Goal: Task Accomplishment & Management: Manage account settings

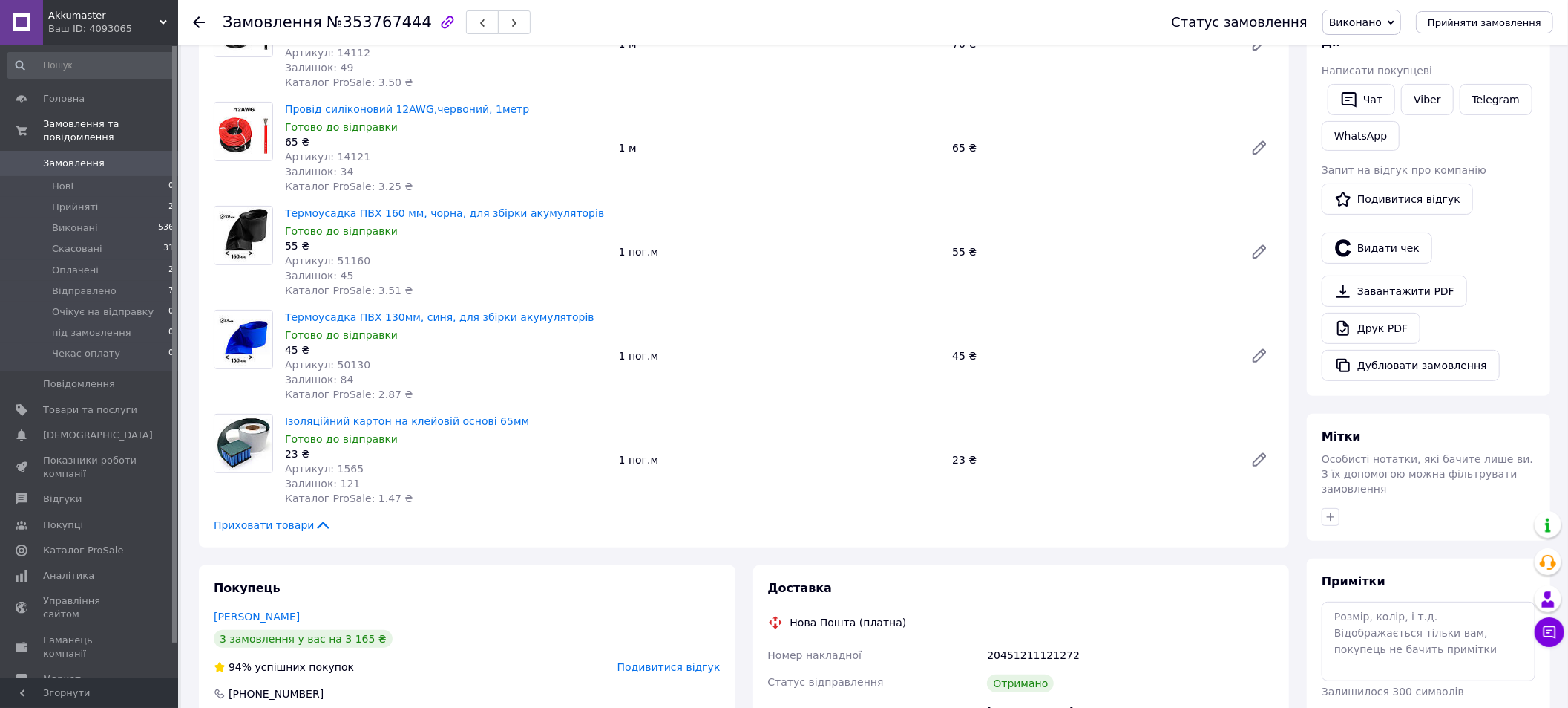
scroll to position [445, 0]
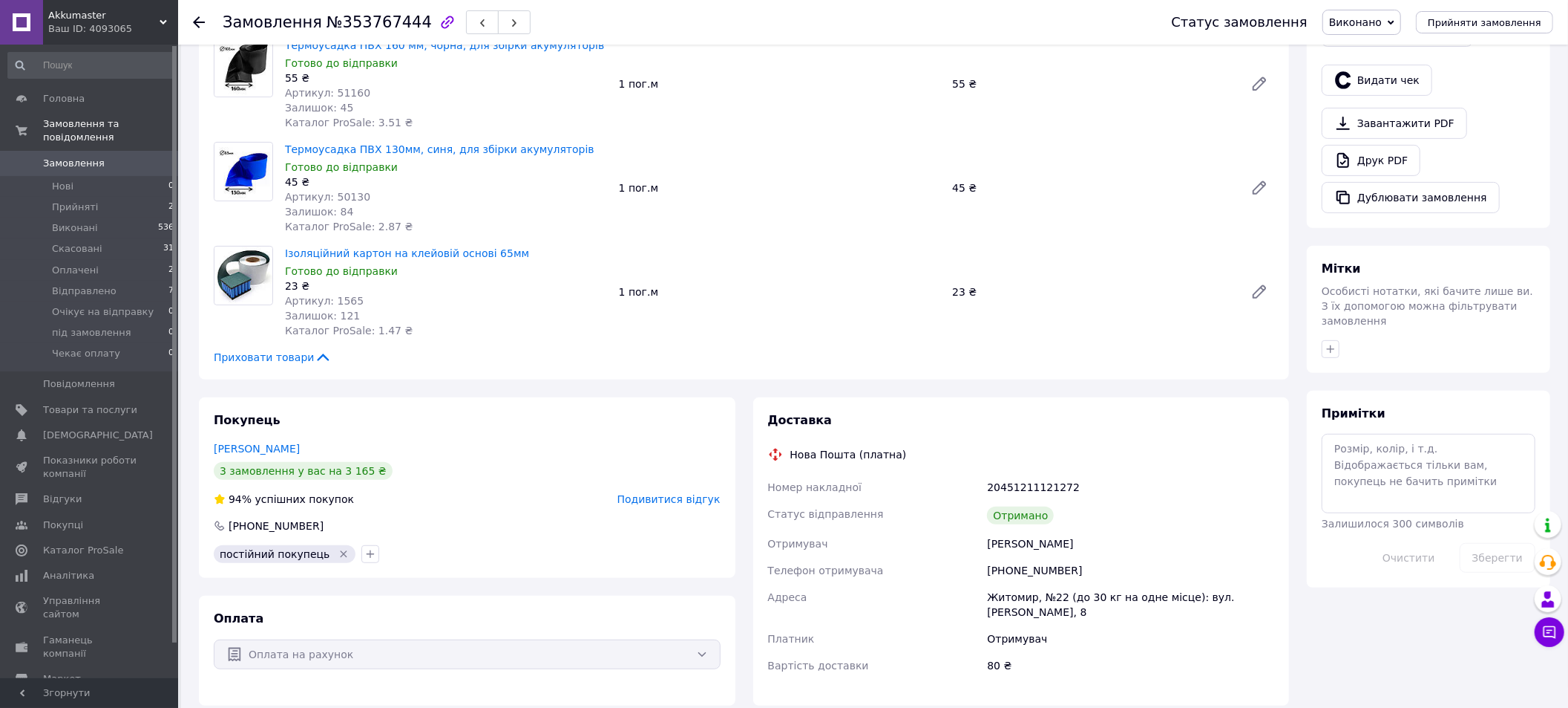
click at [249, 443] on link "[PERSON_NAME]" at bounding box center [257, 448] width 86 height 12
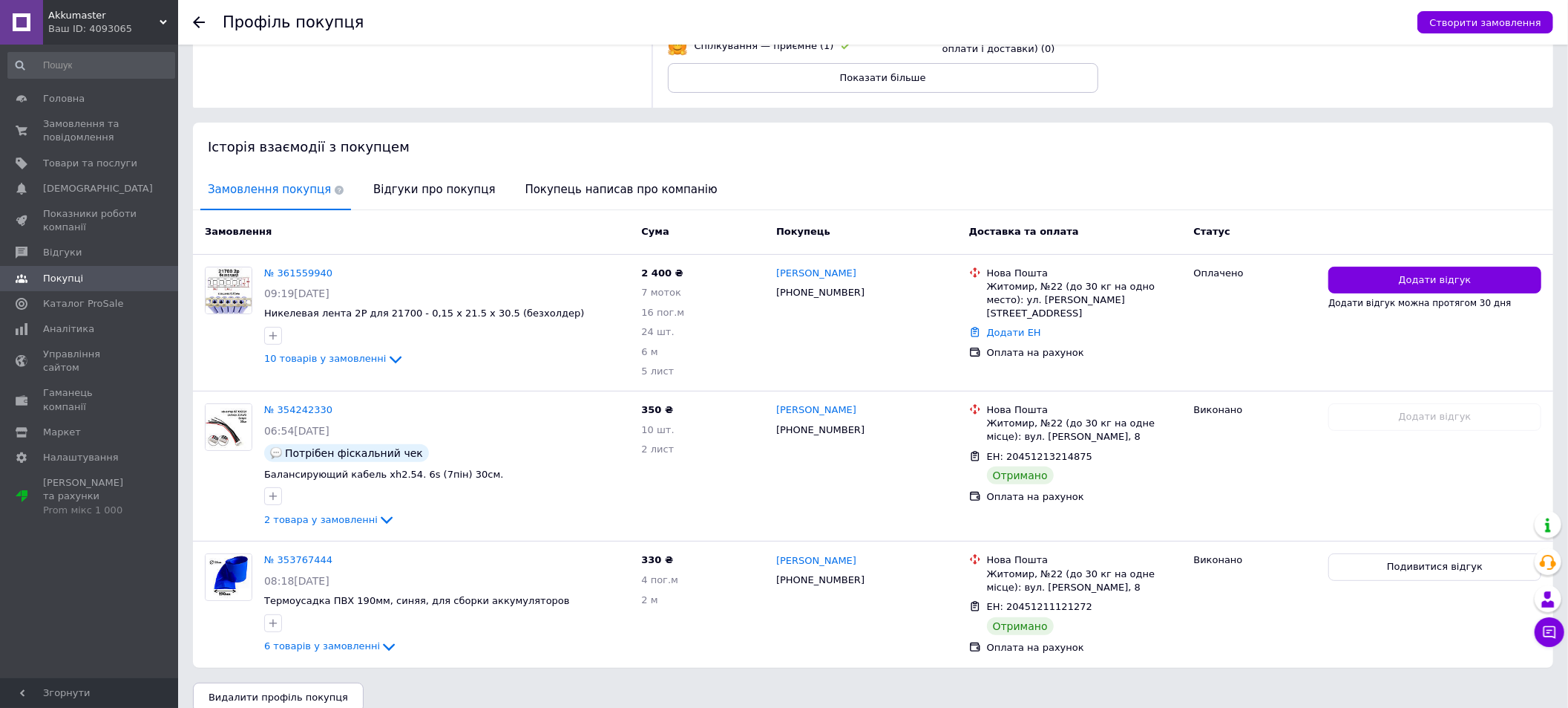
scroll to position [223, 0]
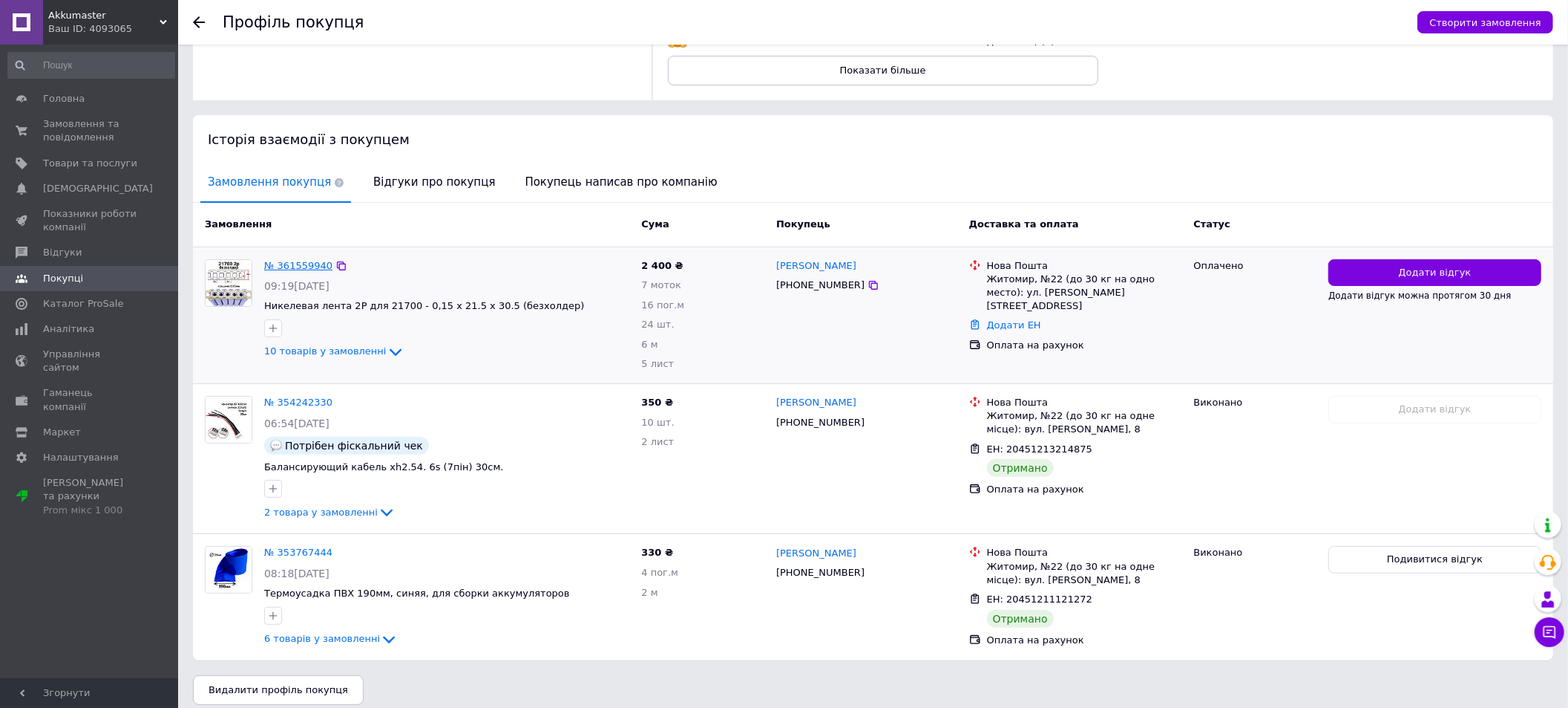
click at [292, 265] on link "№ 361559940" at bounding box center [298, 265] width 68 height 11
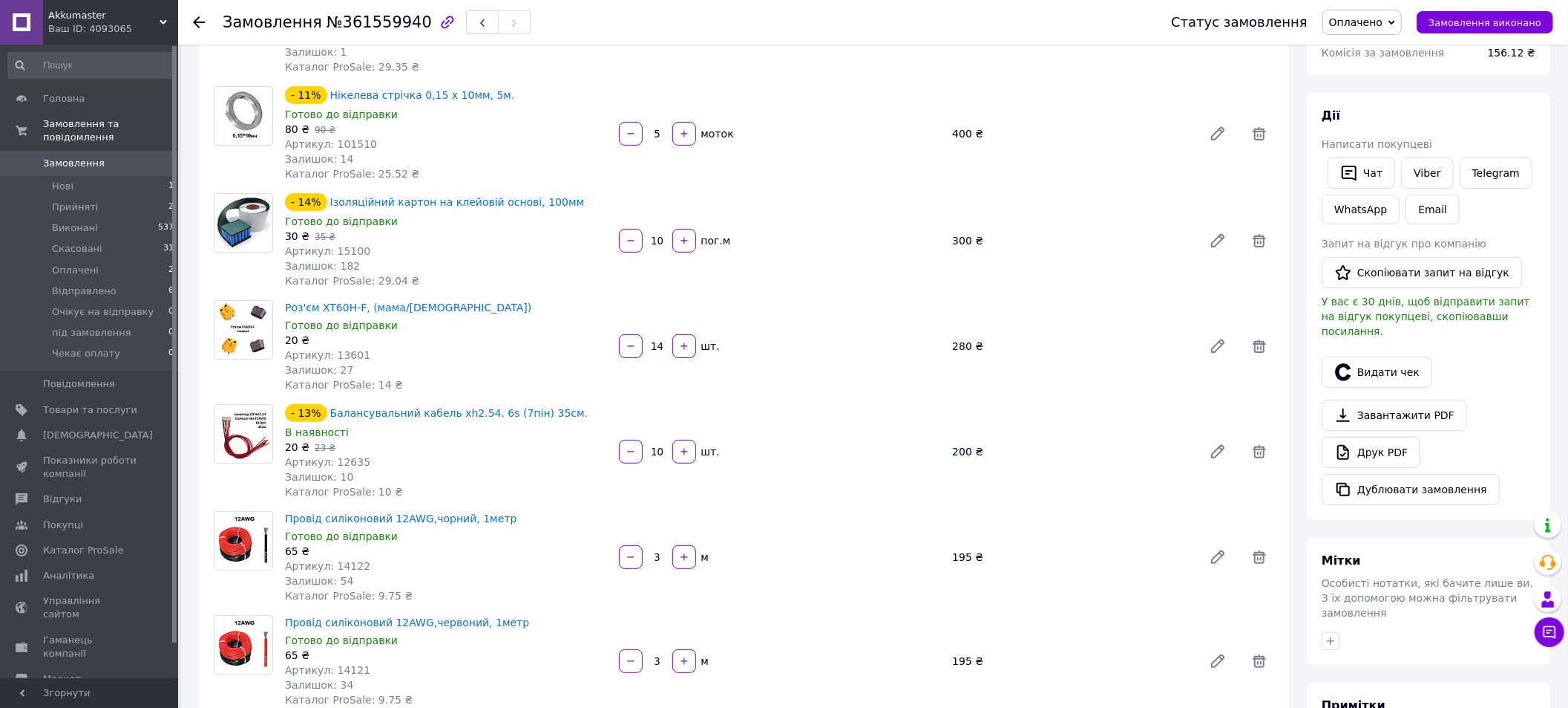
scroll to position [223, 0]
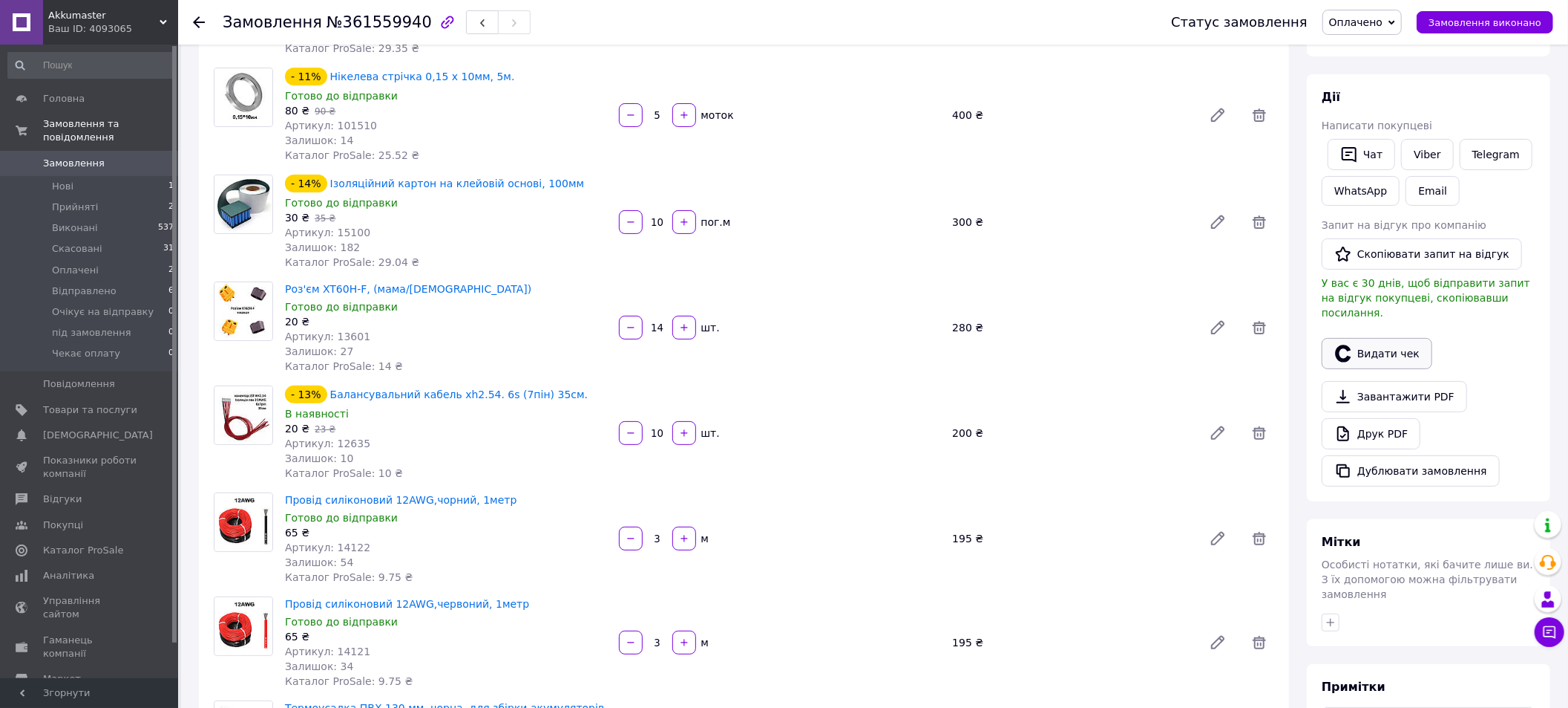
click at [1412, 350] on button "Видати чек" at bounding box center [1376, 354] width 111 height 31
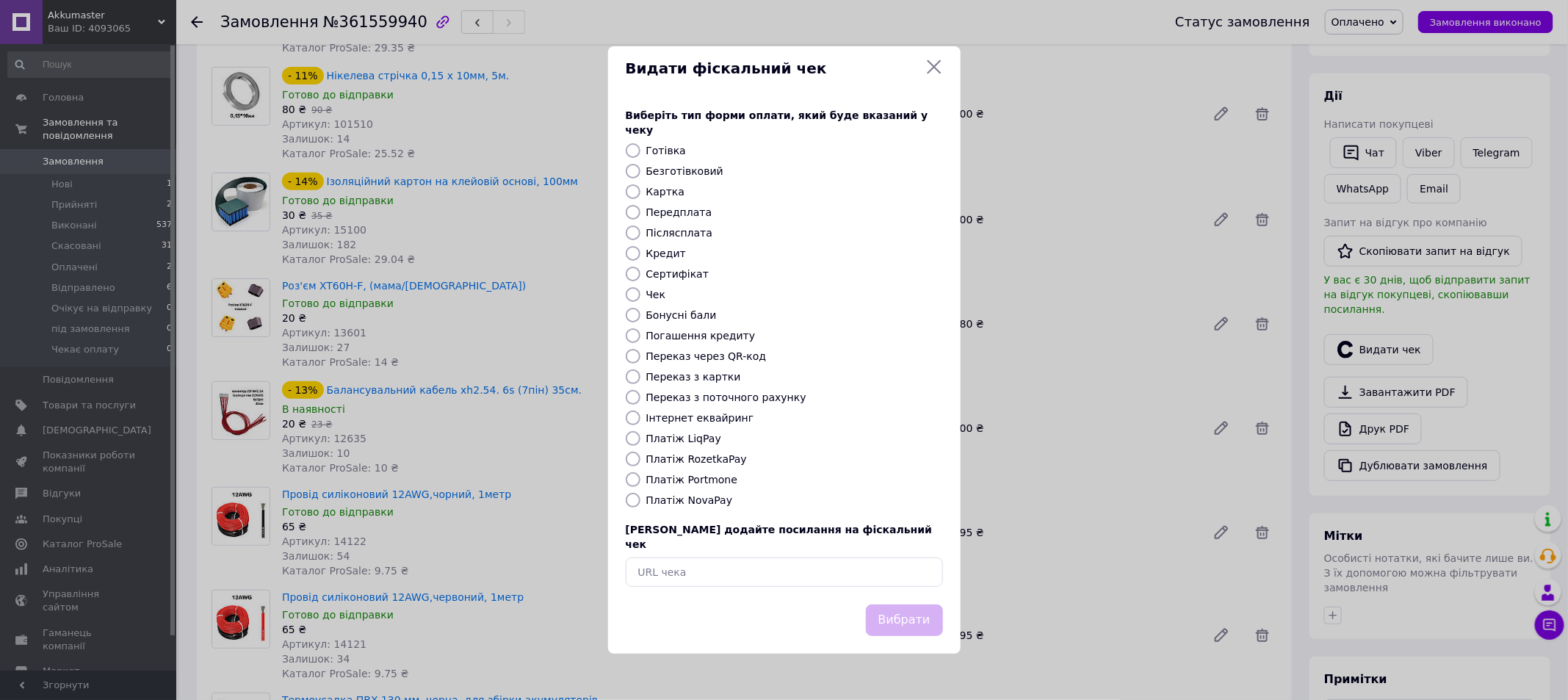
click at [941, 76] on icon at bounding box center [934, 67] width 18 height 18
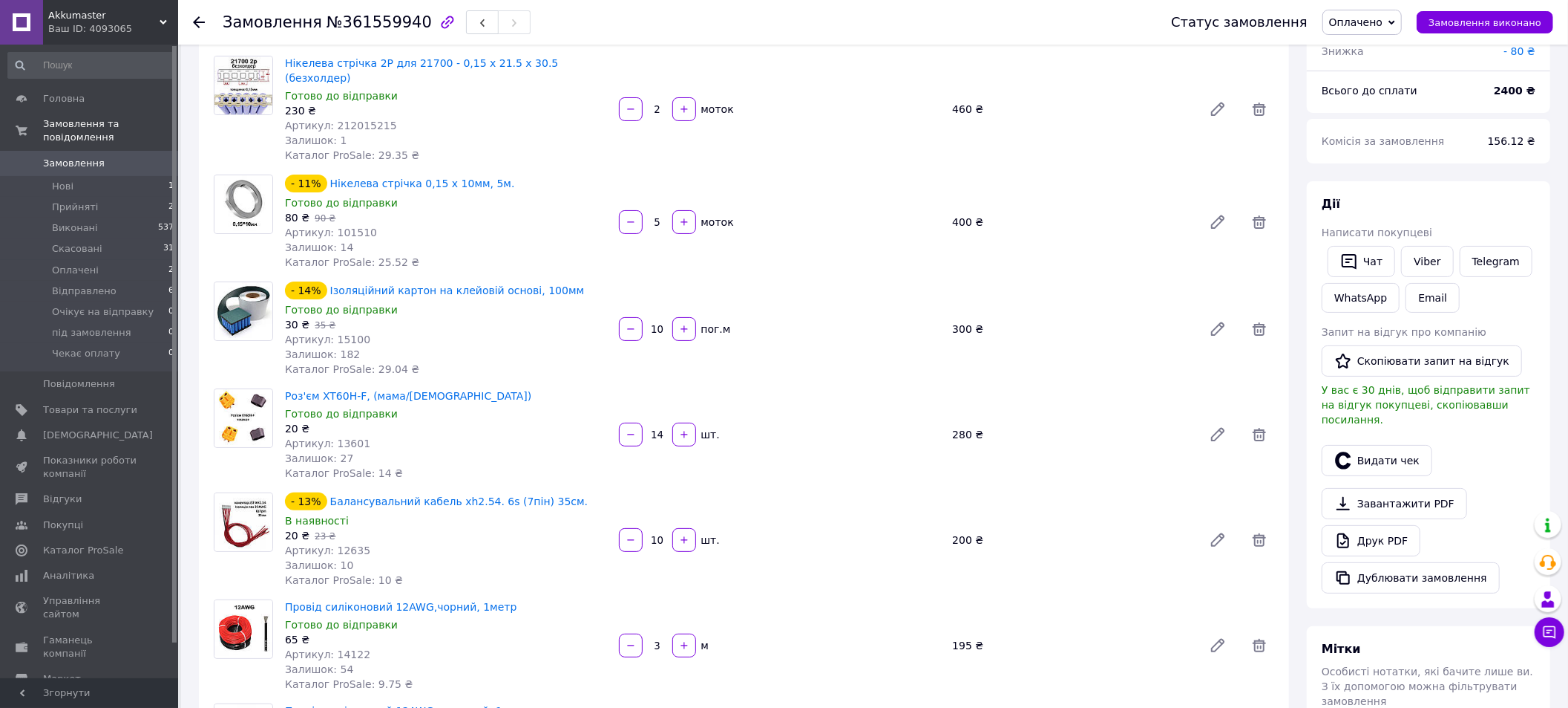
scroll to position [0, 0]
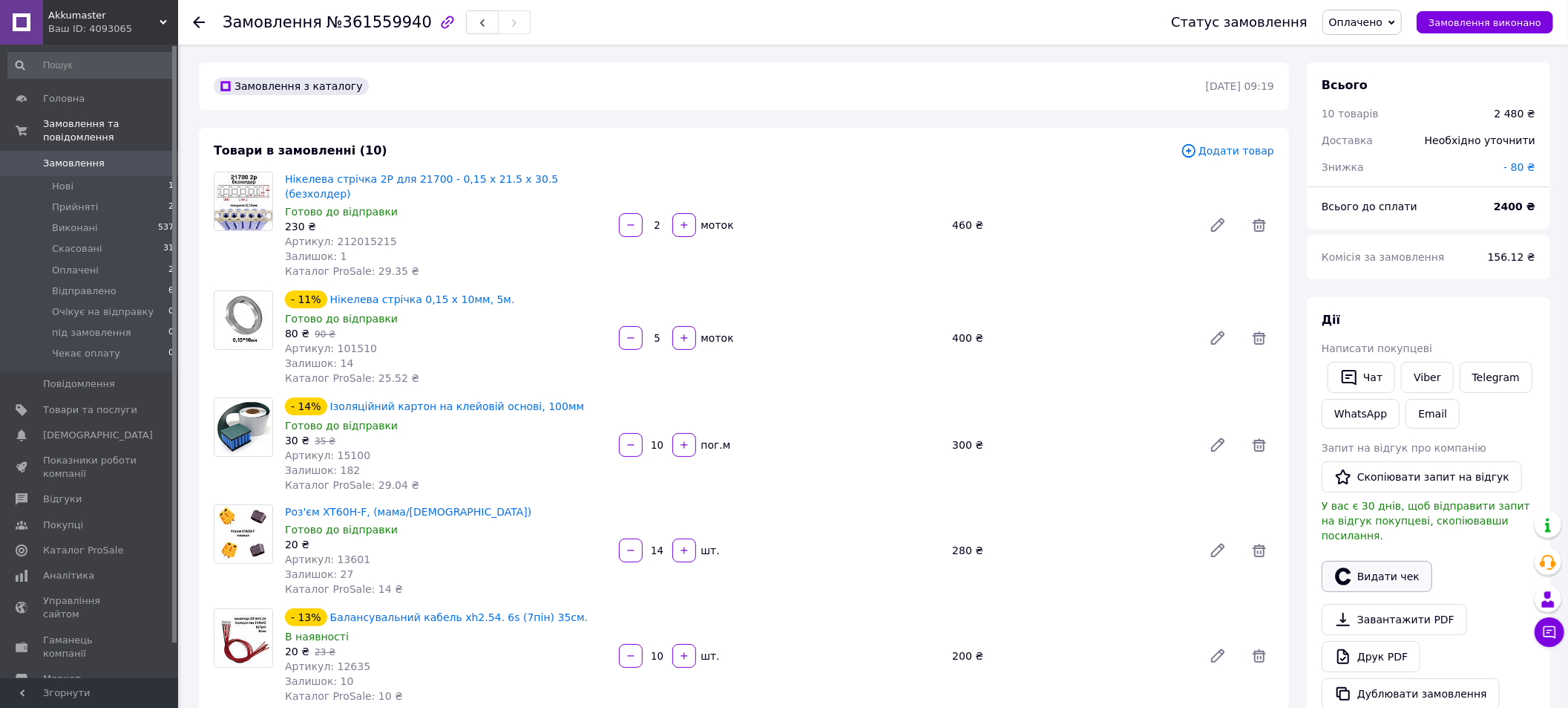
click at [1412, 564] on button "Видати чек" at bounding box center [1376, 576] width 111 height 31
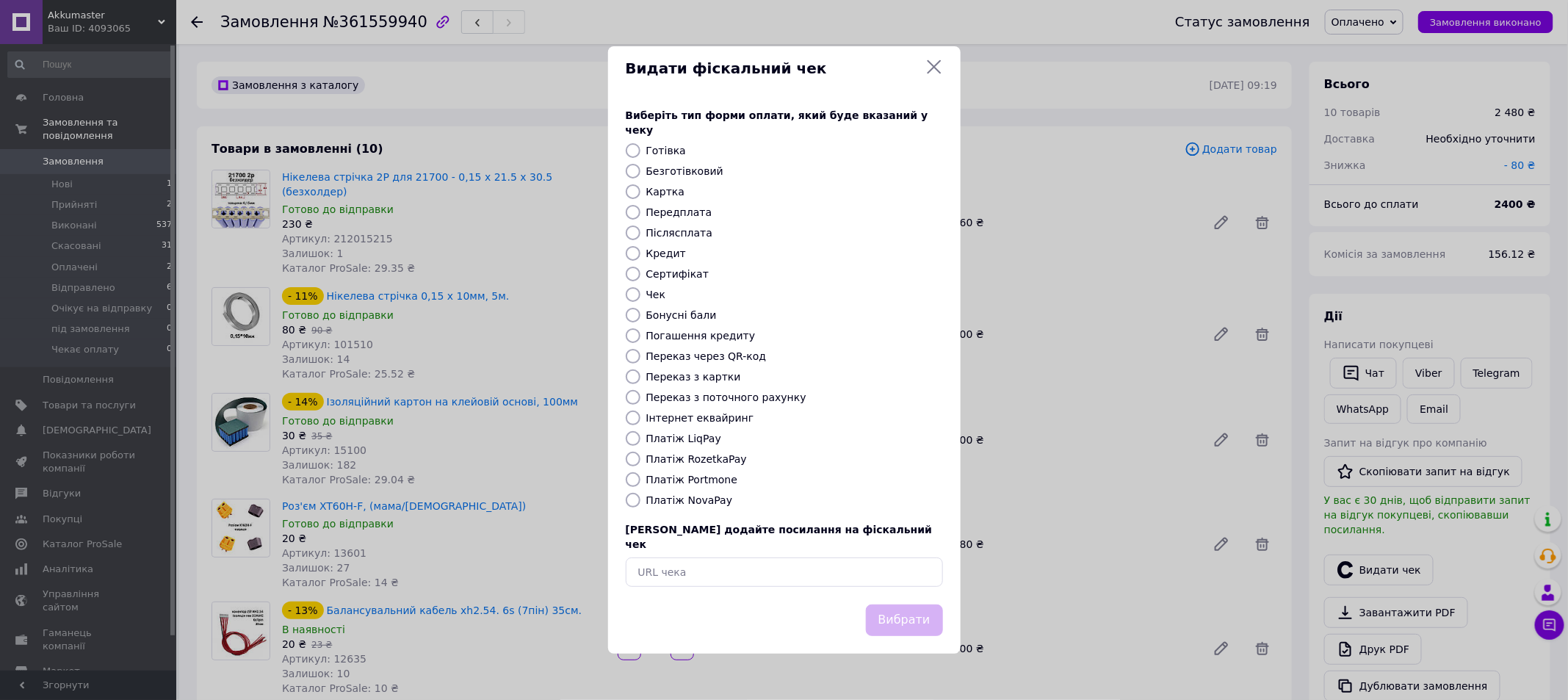
click at [937, 76] on icon at bounding box center [934, 67] width 18 height 18
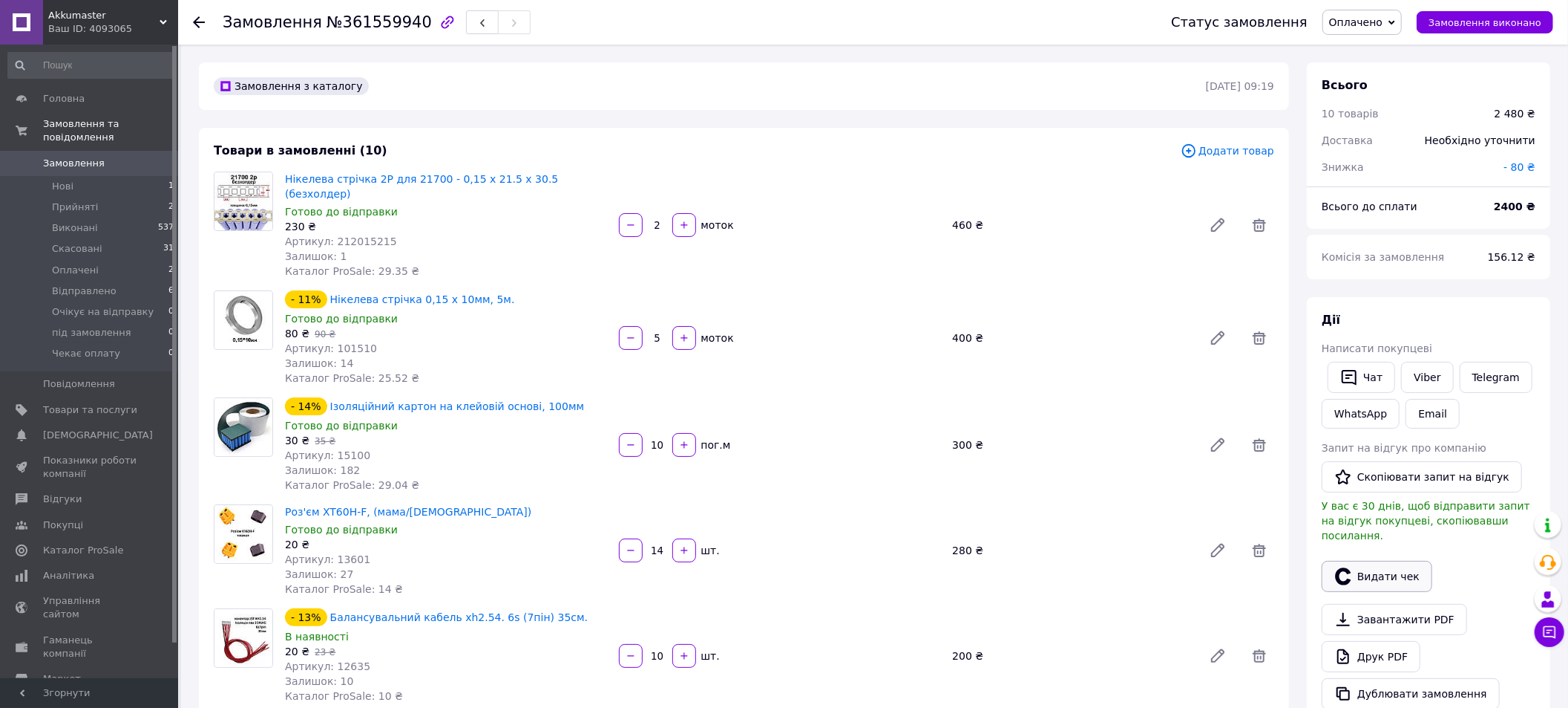
click at [1402, 569] on button "Видати чек" at bounding box center [1376, 576] width 111 height 31
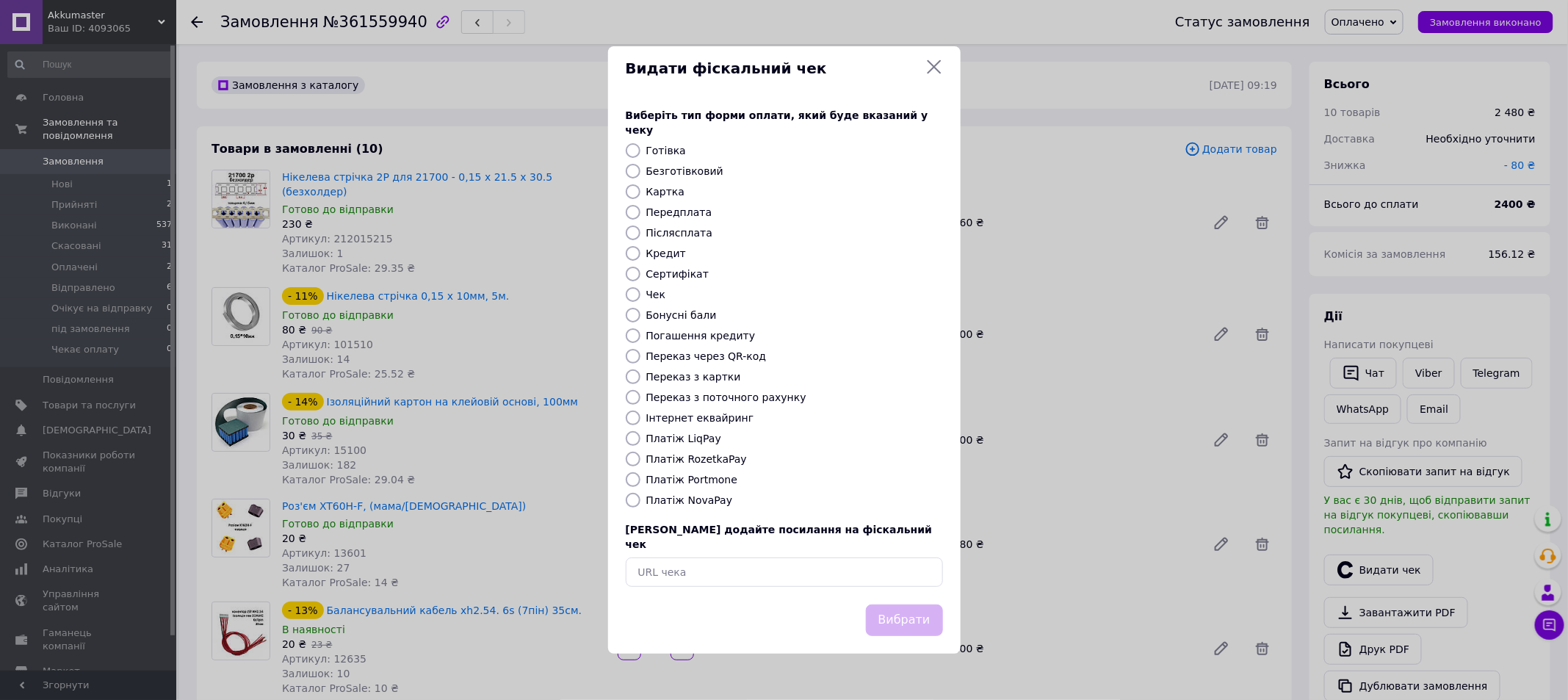
click at [636, 172] on input "Безготівковий" at bounding box center [632, 171] width 15 height 15
radio input "true"
click at [917, 616] on button "Вибрати" at bounding box center [904, 619] width 77 height 31
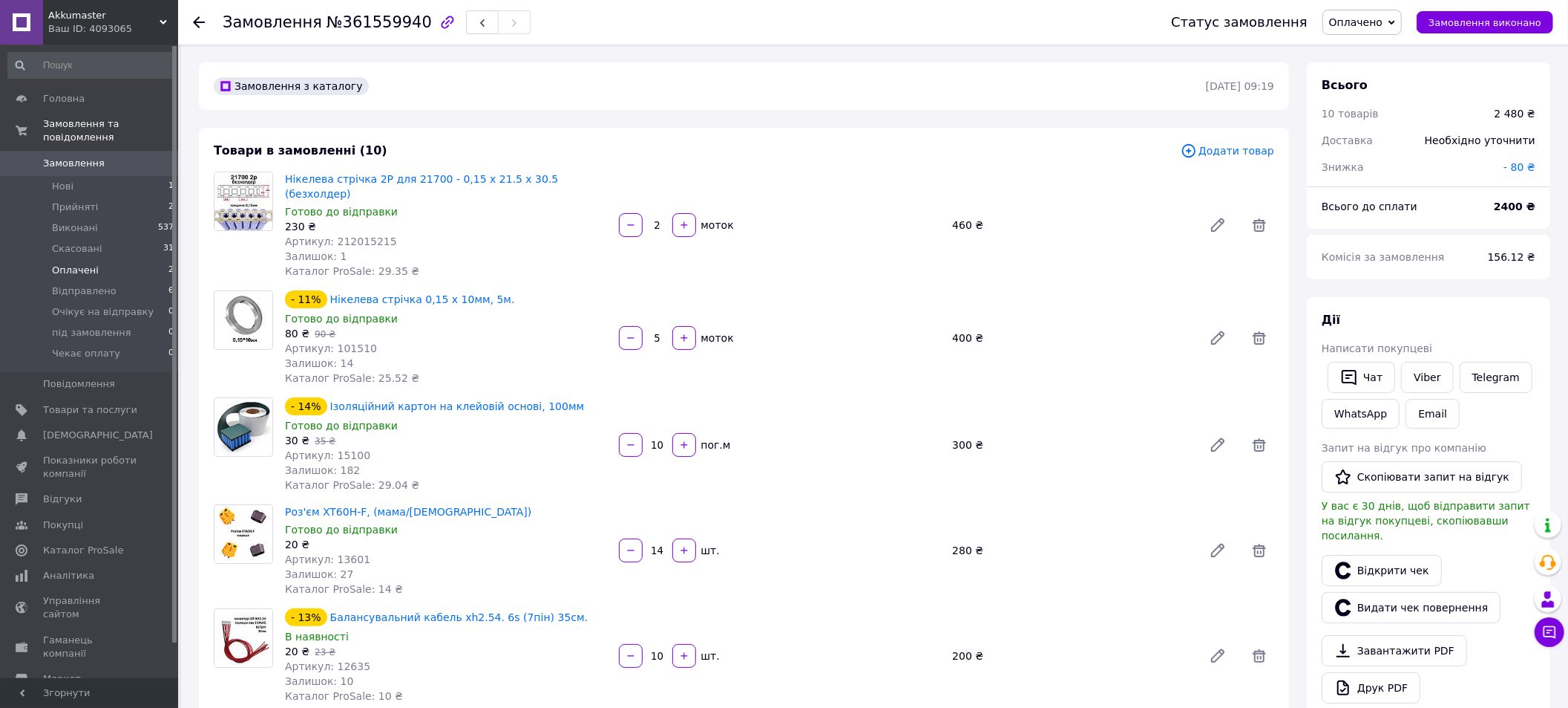
click at [72, 264] on span "Оплачені" at bounding box center [76, 270] width 47 height 13
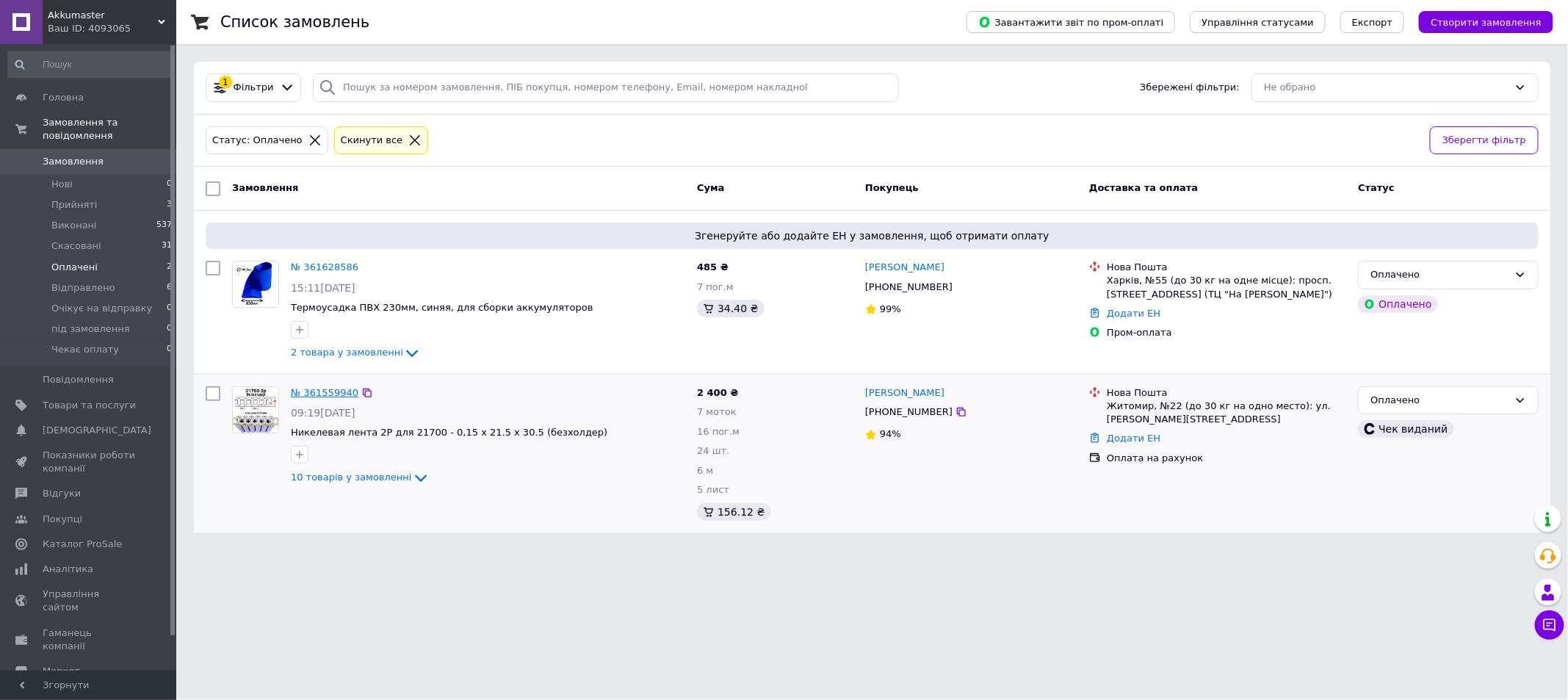
click at [326, 392] on link "№ 361559940" at bounding box center [325, 392] width 68 height 11
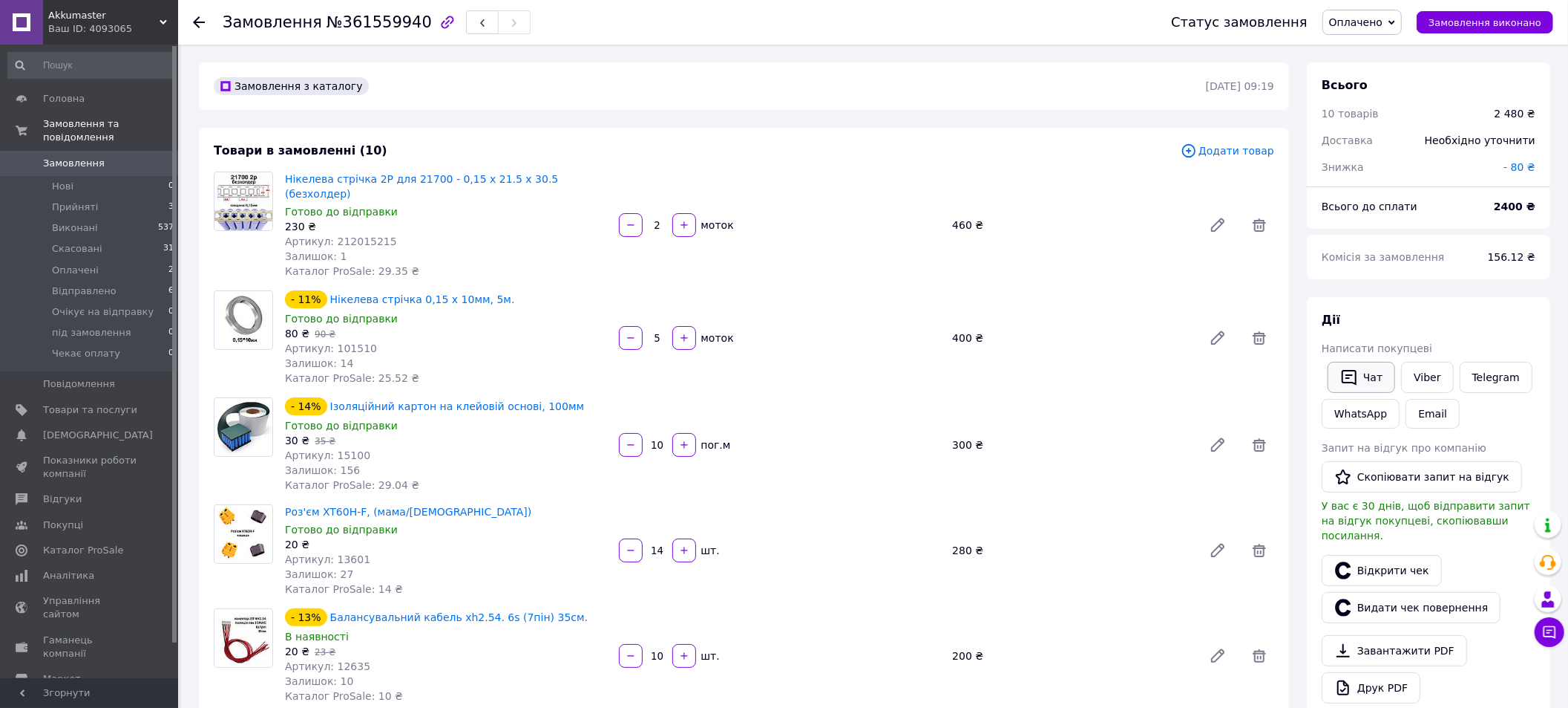
click at [1372, 382] on button "Чат" at bounding box center [1361, 377] width 67 height 31
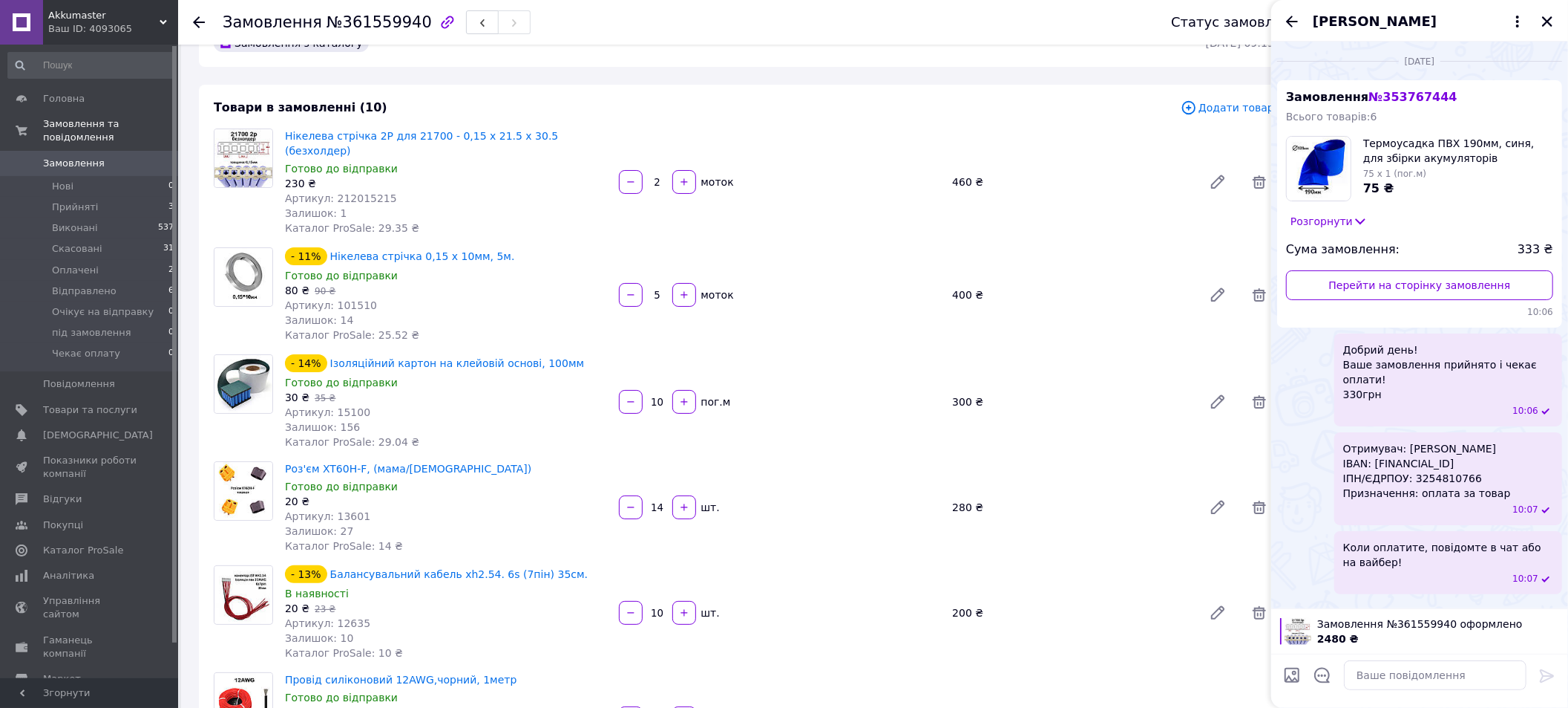
scroll to position [112, 0]
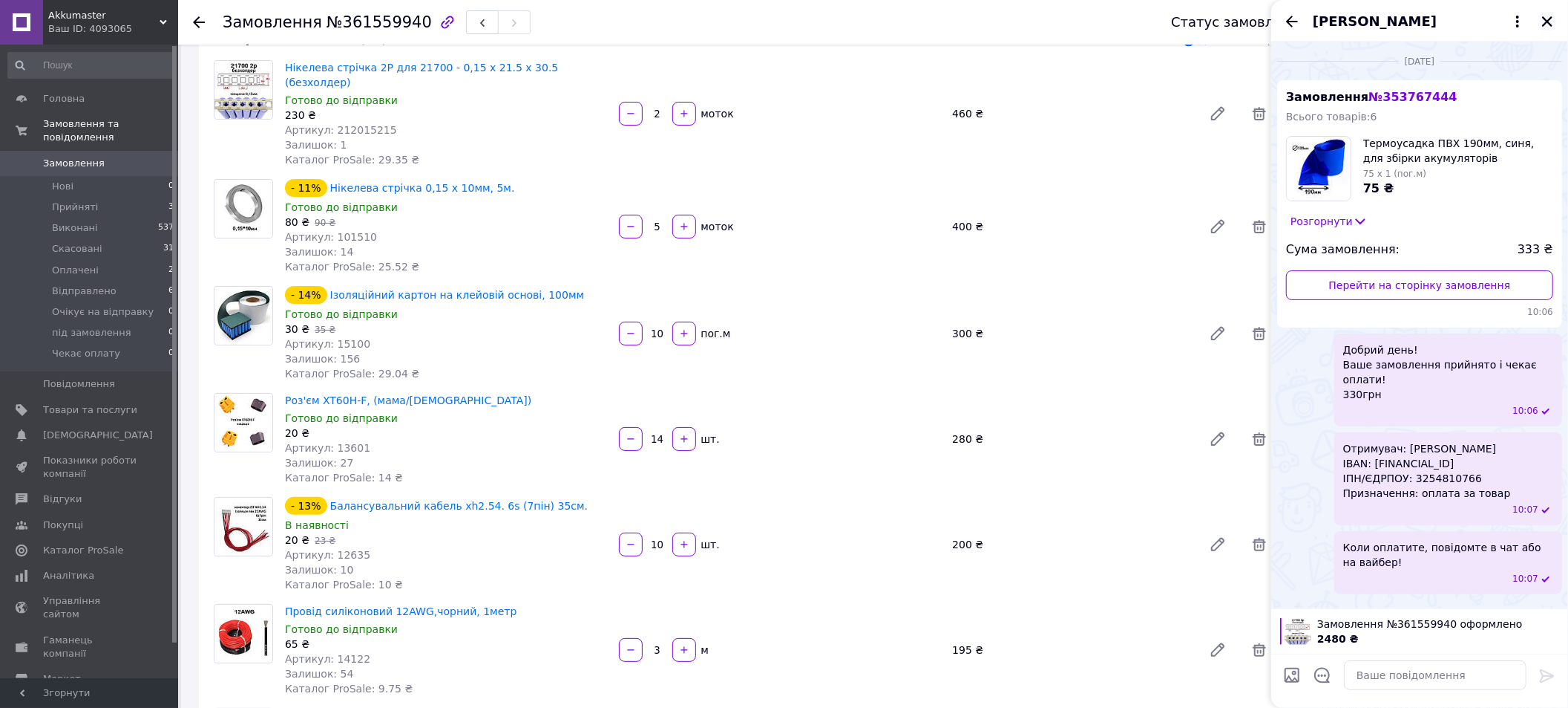
click at [1555, 21] on button "Закрити" at bounding box center [1547, 22] width 18 height 18
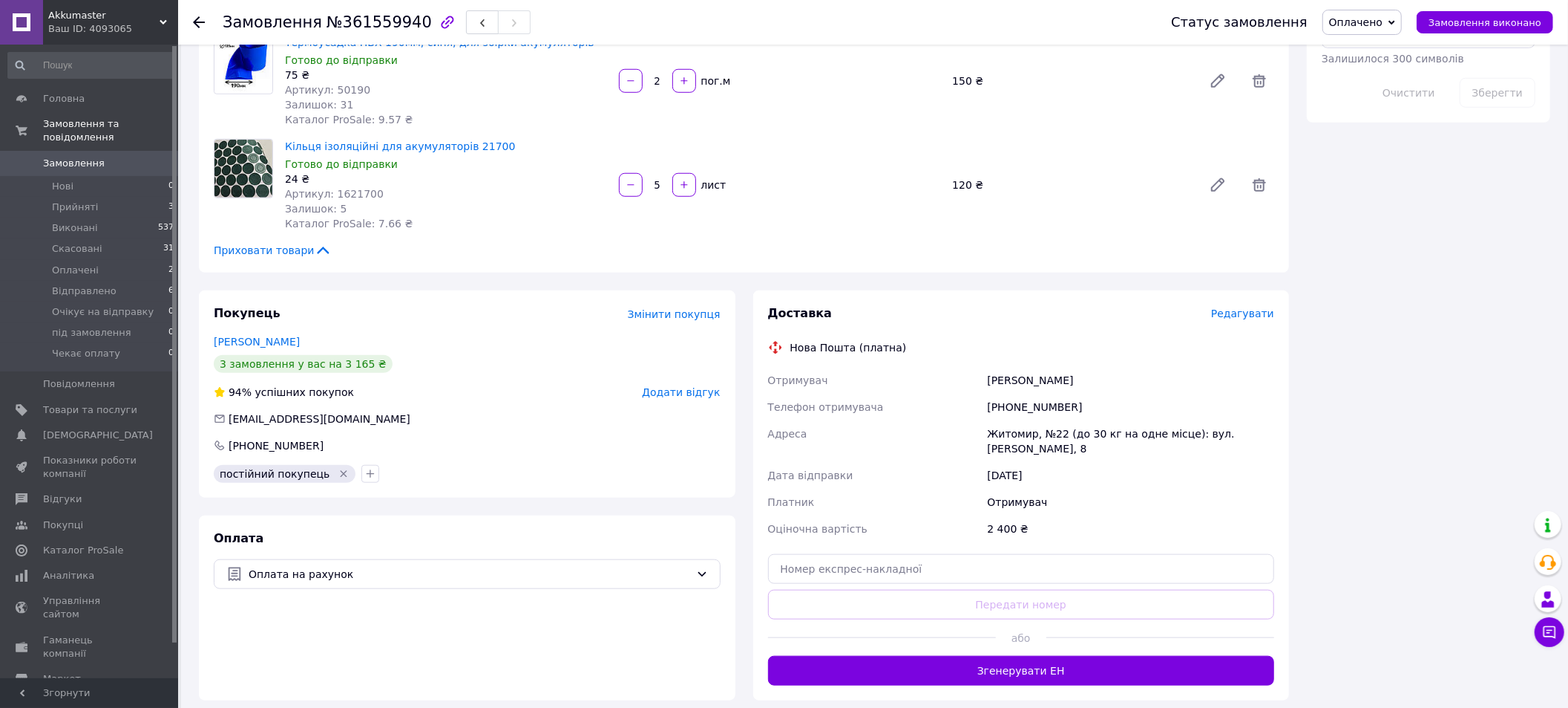
scroll to position [1003, 0]
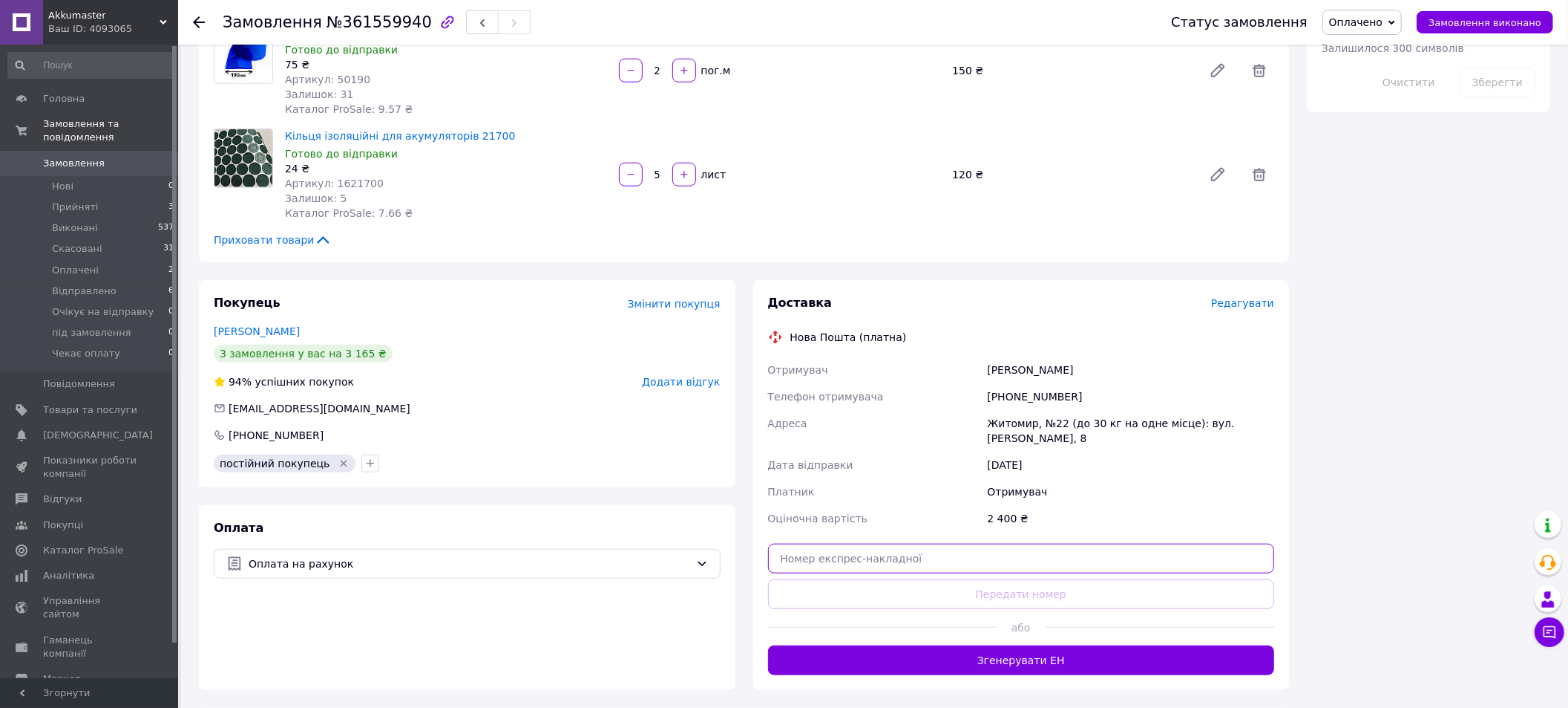
click at [920, 543] on input "text" at bounding box center [1021, 558] width 507 height 30
paste input "20451247325168"
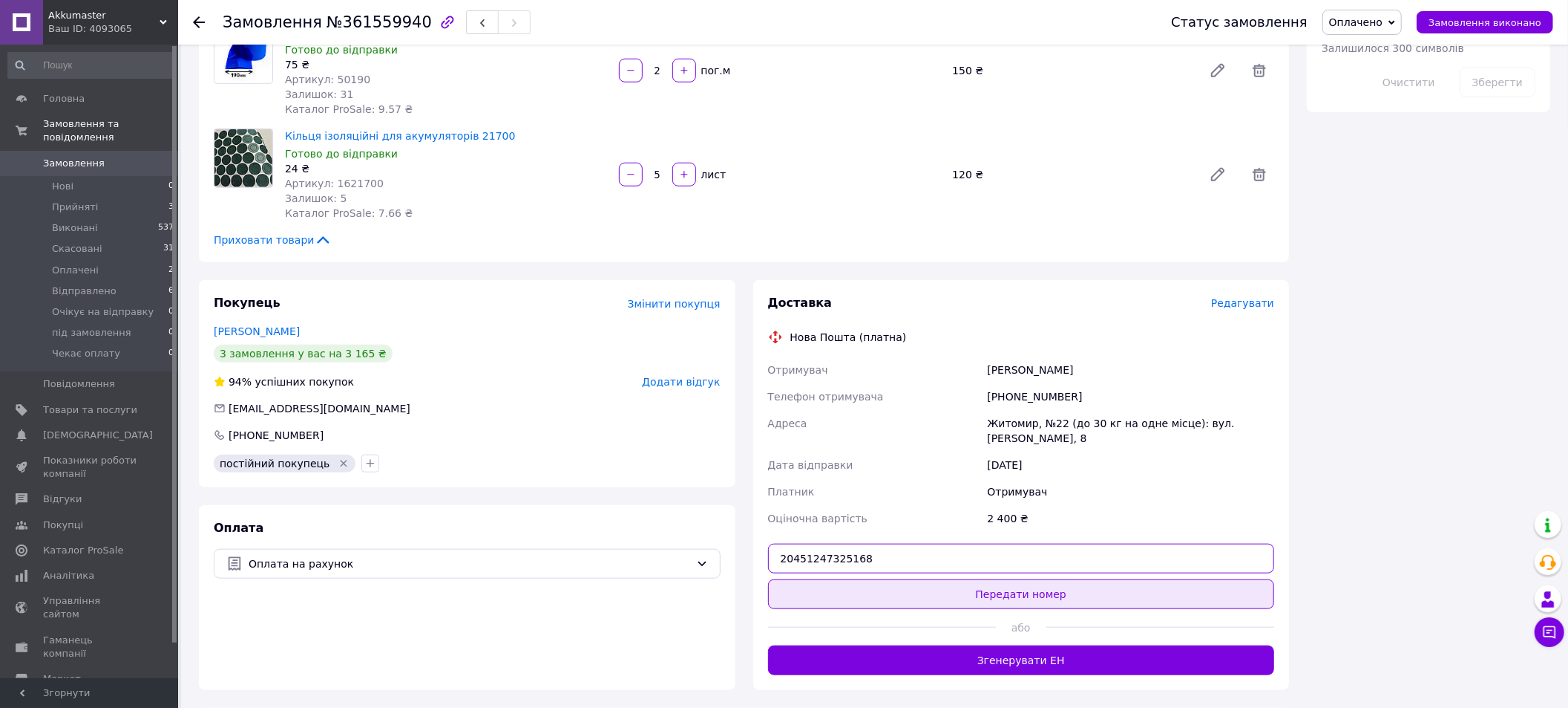
type input "20451247325168"
click at [1123, 579] on button "Передати номер" at bounding box center [1021, 594] width 507 height 30
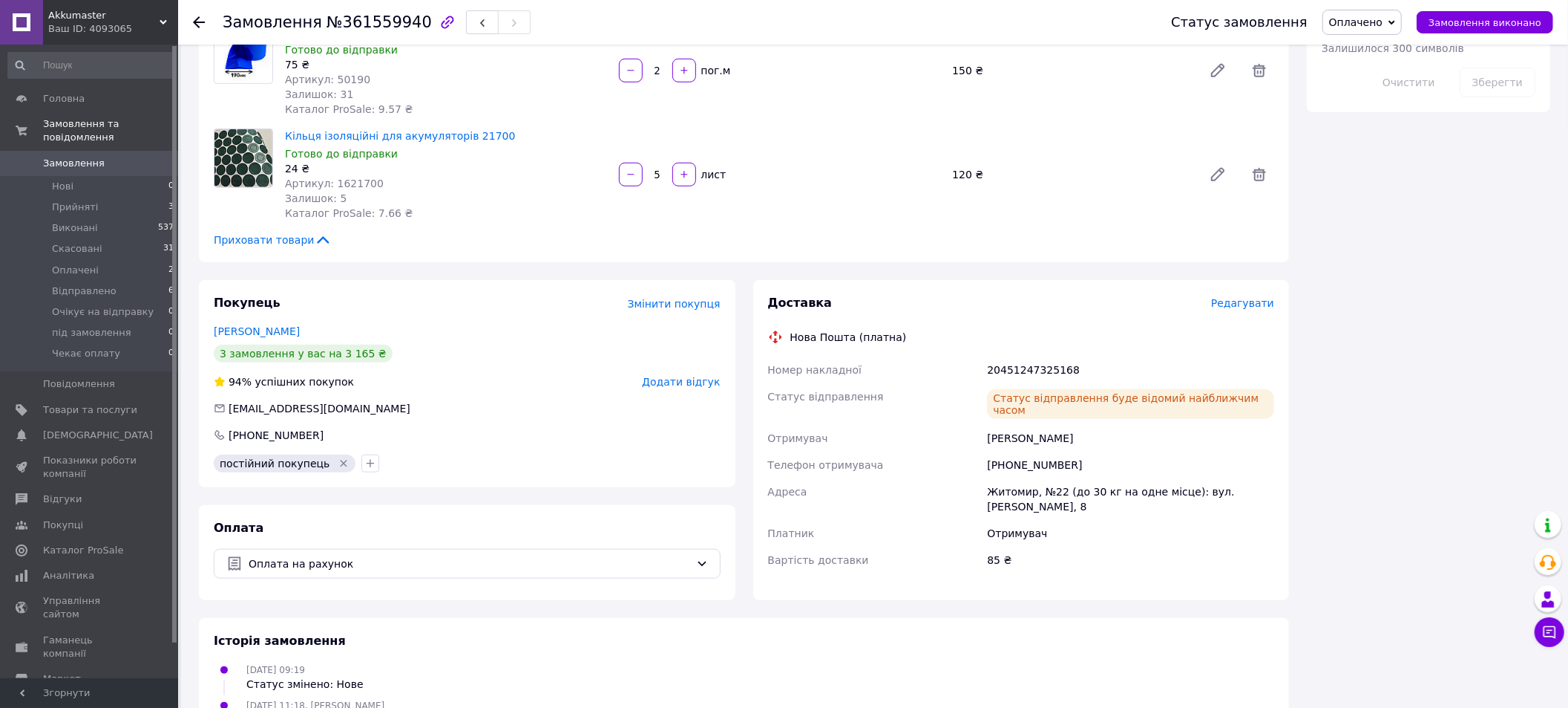
click at [1395, 25] on icon at bounding box center [1392, 22] width 6 height 6
click at [1400, 142] on li "Очікує на відправку" at bounding box center [1382, 140] width 117 height 22
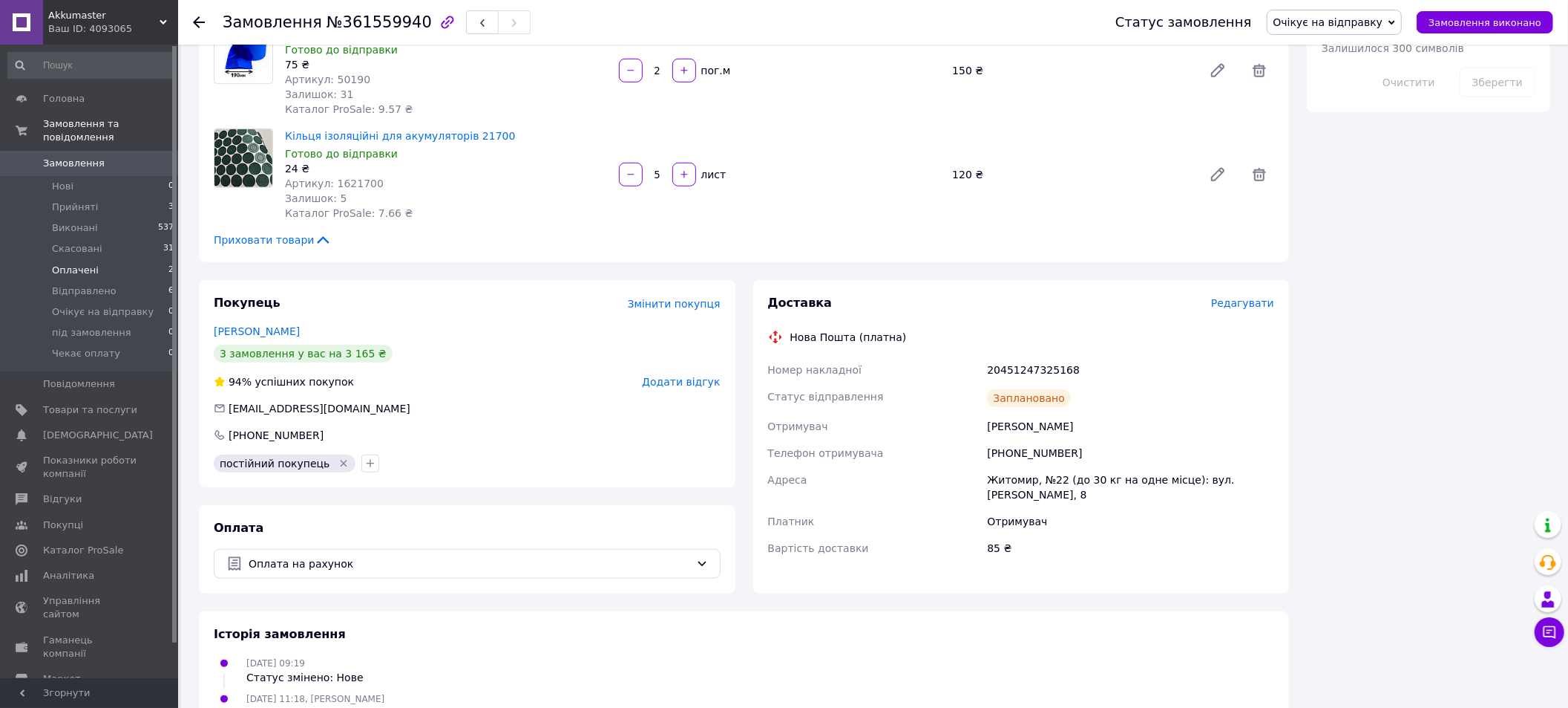
click at [81, 264] on span "Оплачені" at bounding box center [76, 270] width 47 height 13
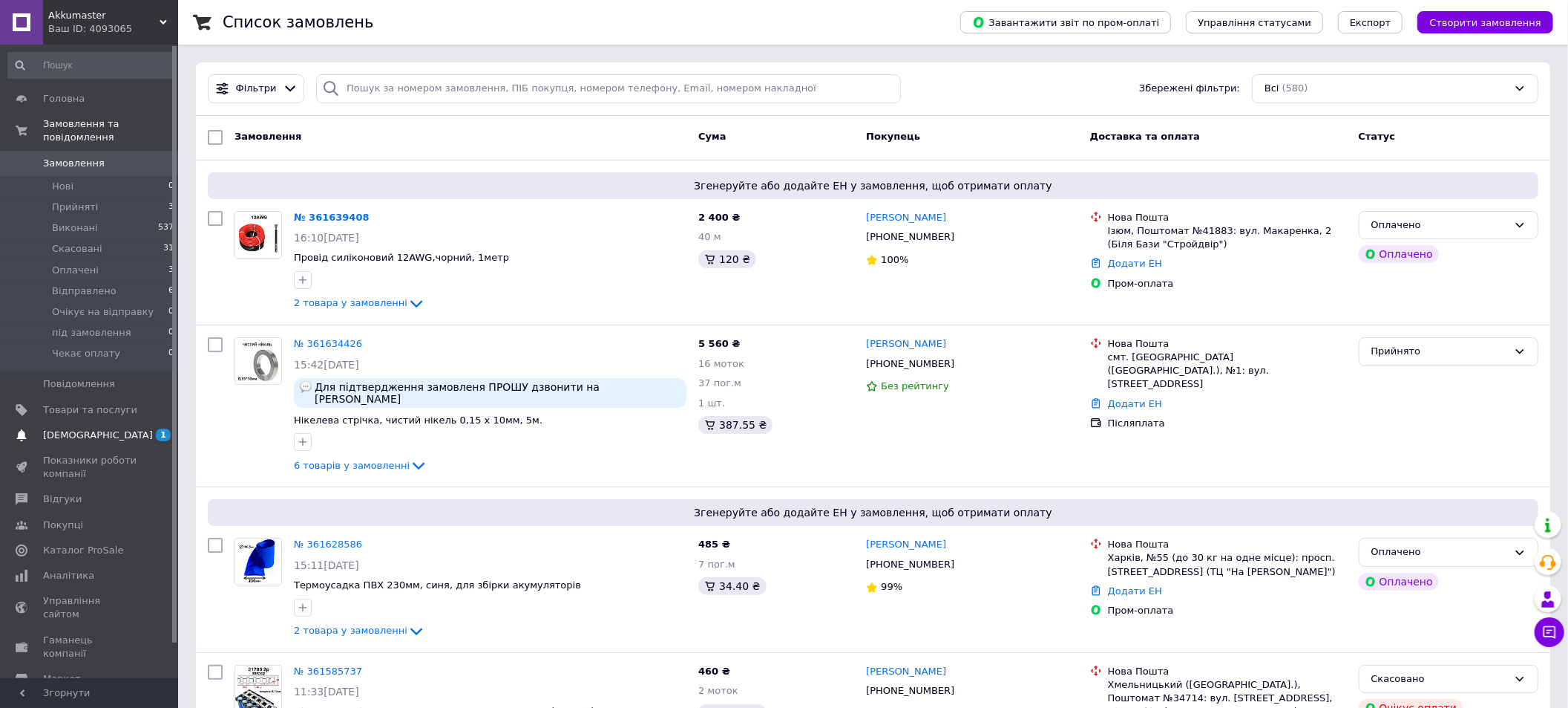
click at [63, 428] on span "[DEMOGRAPHIC_DATA]" at bounding box center [98, 435] width 110 height 13
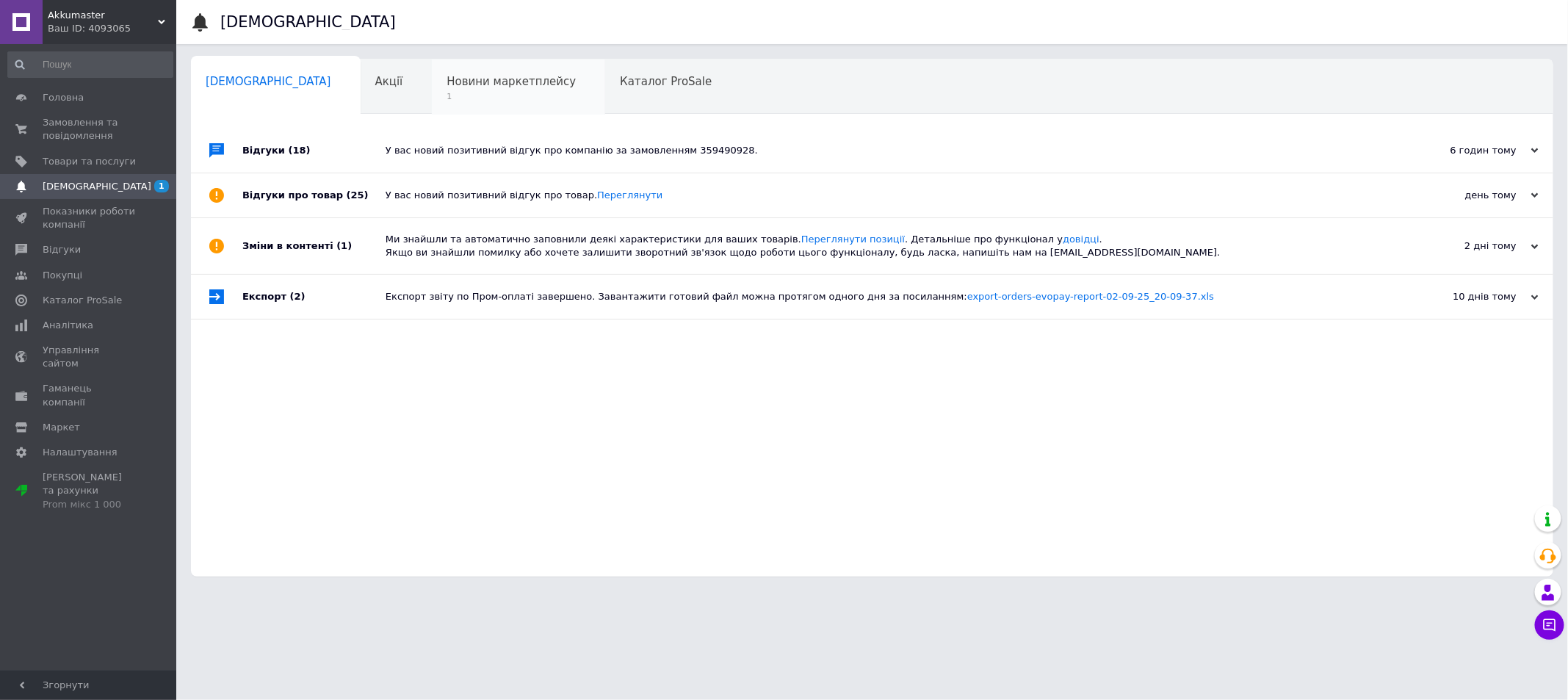
click at [481, 82] on span "Новини маркетплейсу" at bounding box center [511, 81] width 129 height 13
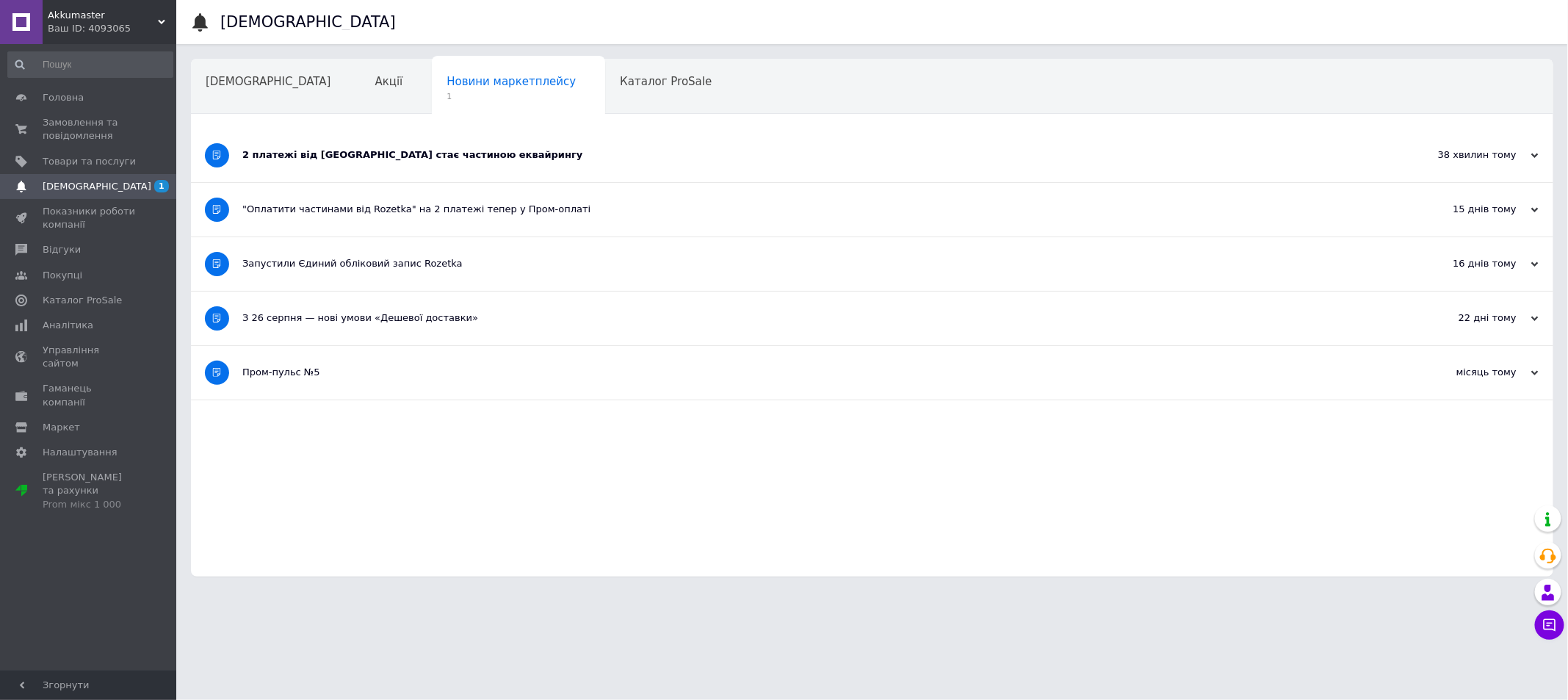
click at [419, 156] on div "2 платежі від [GEOGRAPHIC_DATA] стає частиною еквайрингу" at bounding box center [816, 155] width 1149 height 13
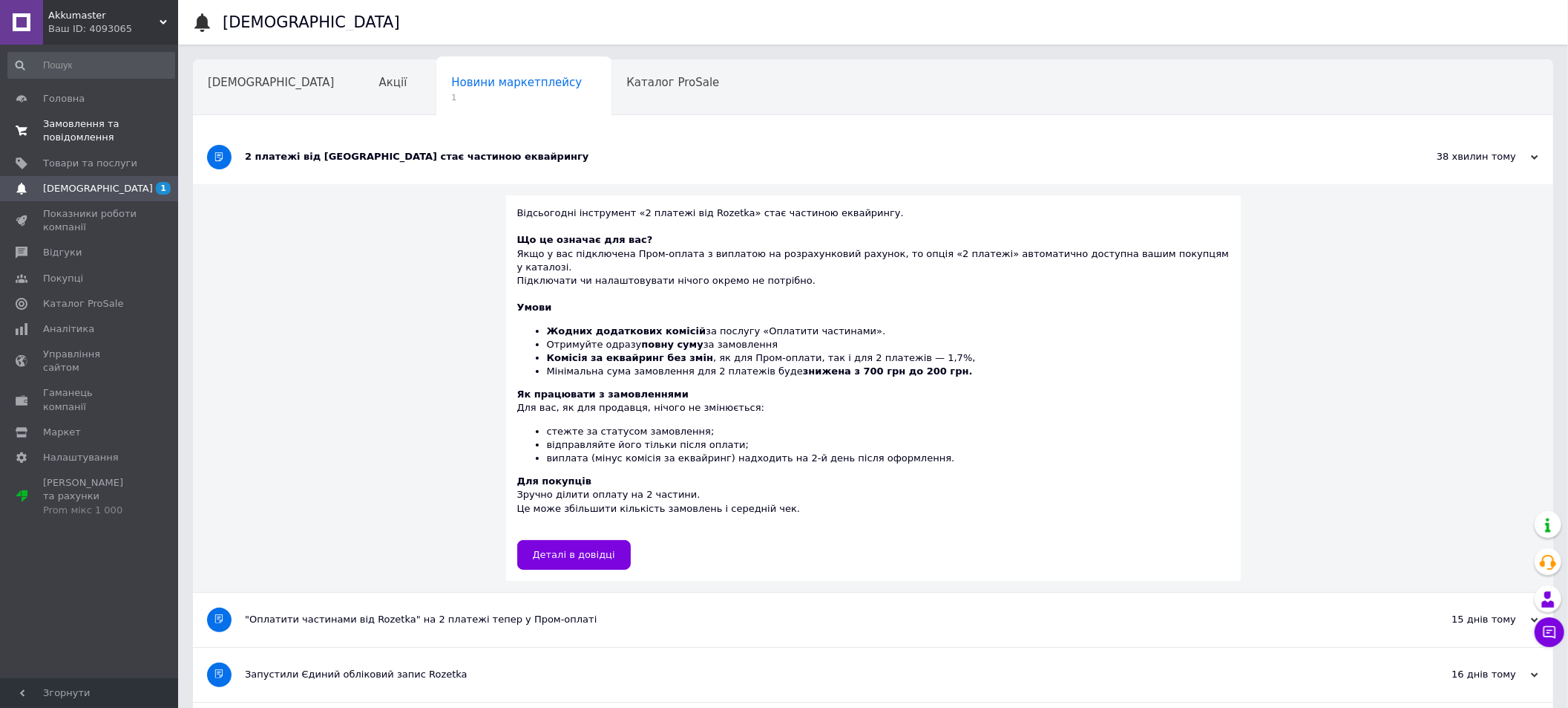
click at [75, 123] on span "Замовлення та повідомлення" at bounding box center [90, 130] width 94 height 27
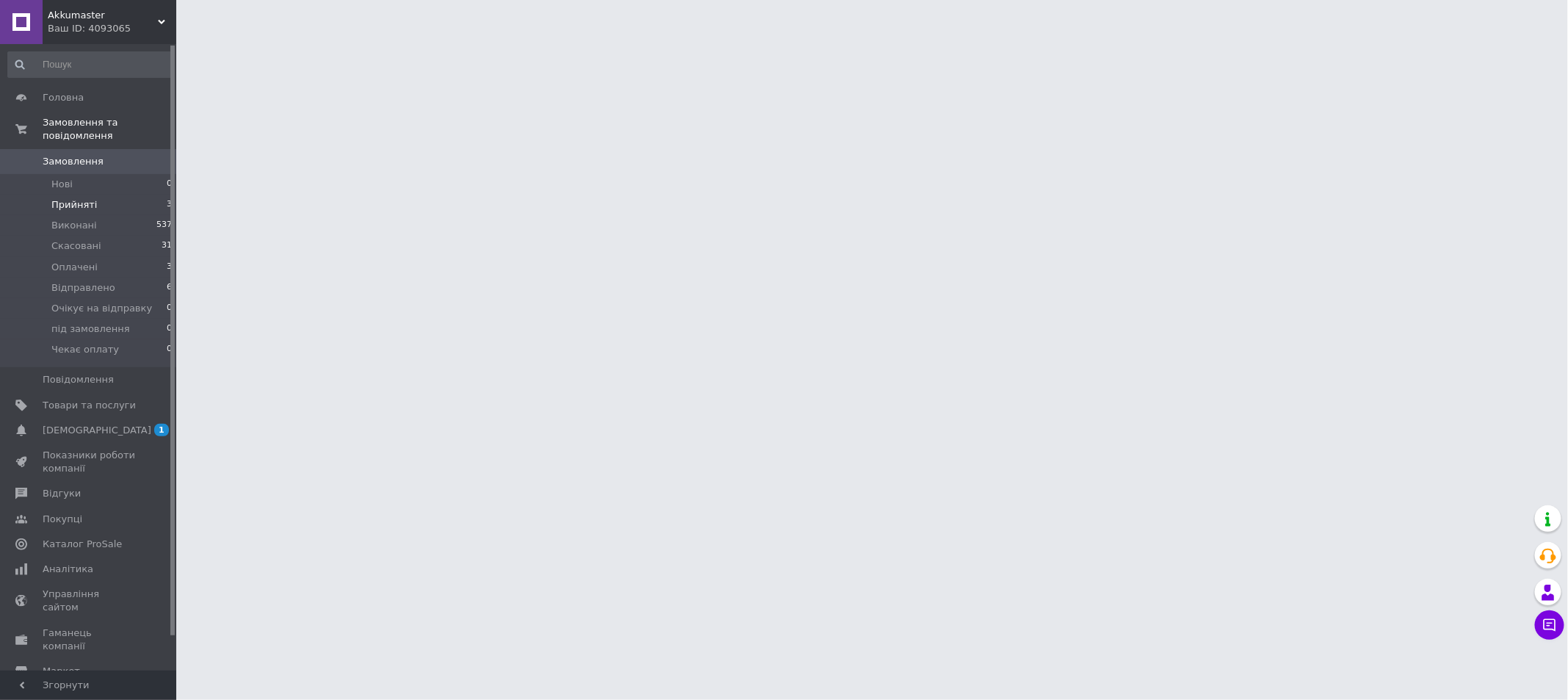
click at [68, 198] on span "Прийняті" at bounding box center [74, 205] width 45 height 13
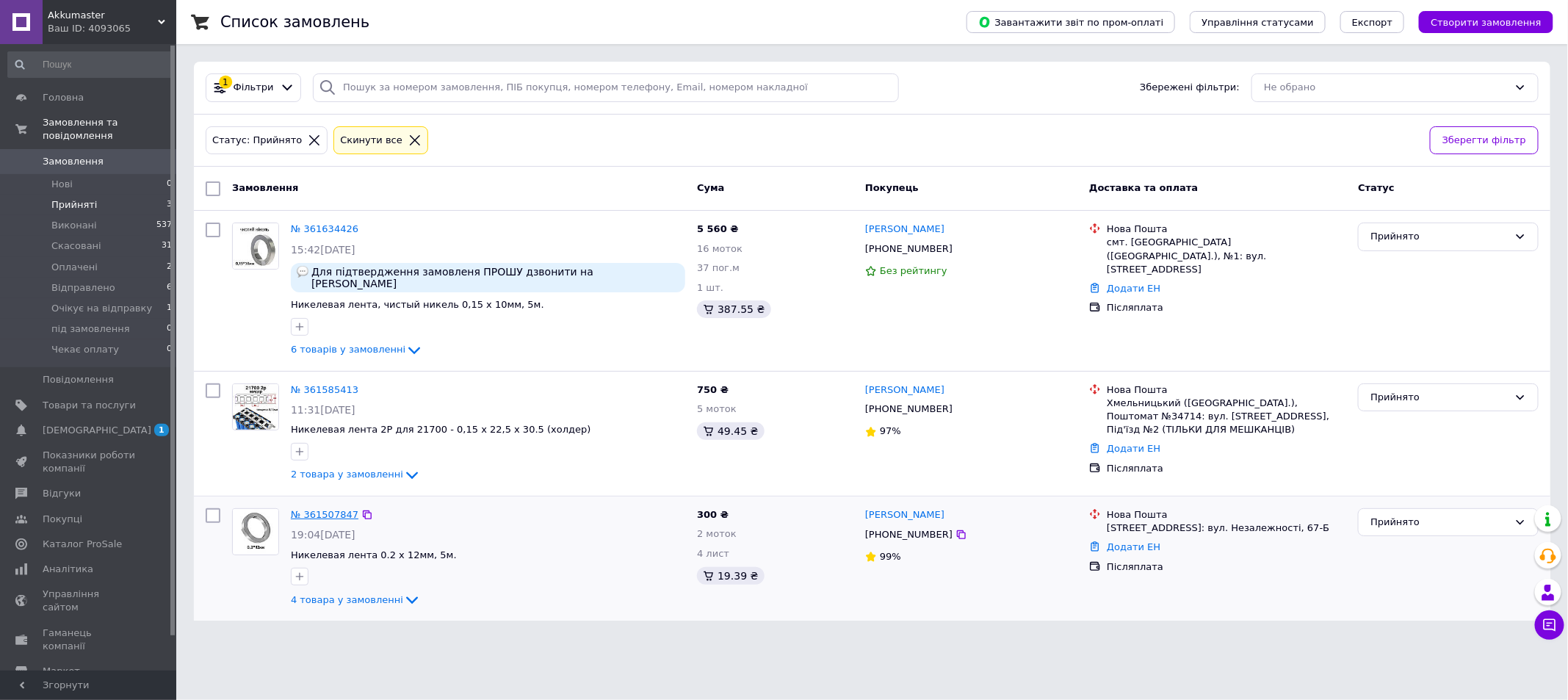
click at [312, 509] on link "№ 361507847" at bounding box center [325, 514] width 68 height 11
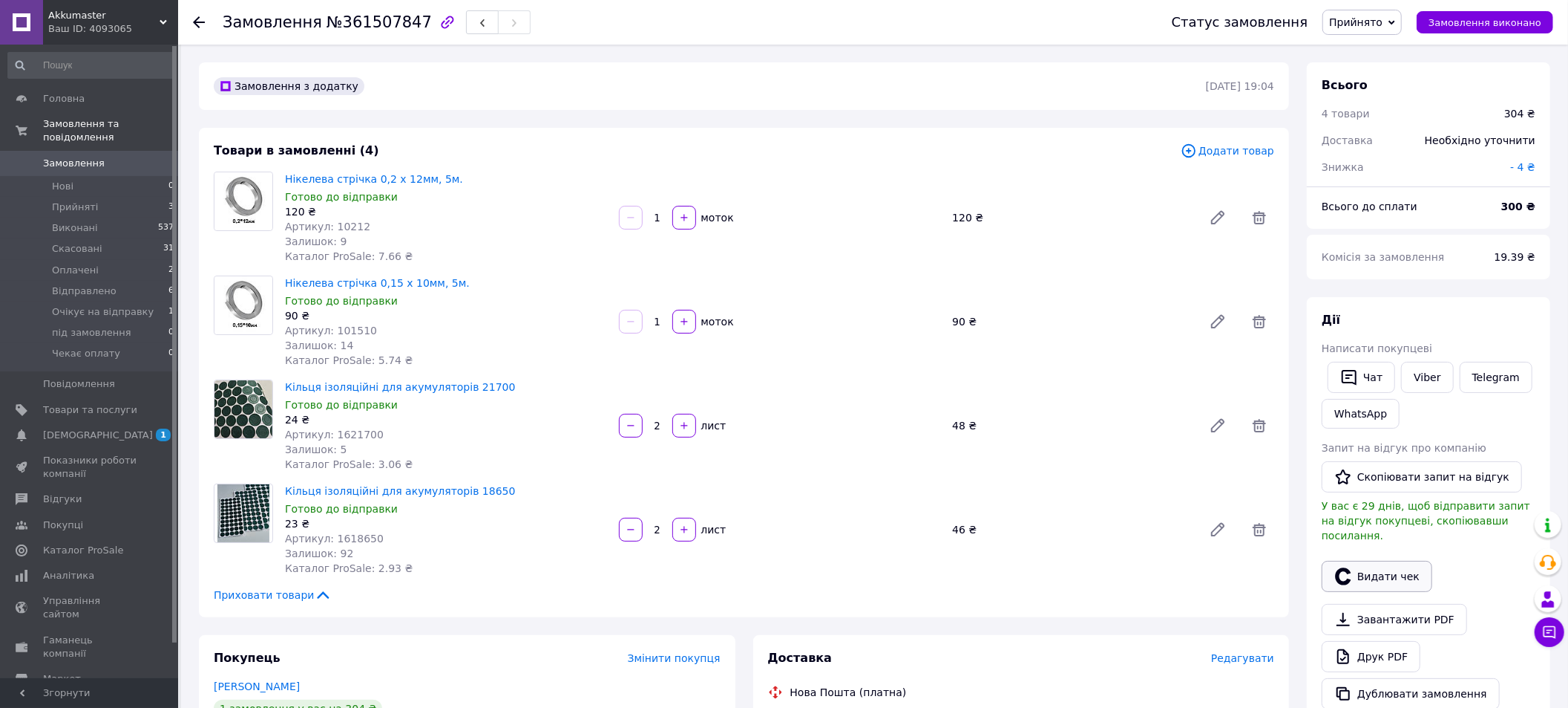
click at [1412, 566] on button "Видати чек" at bounding box center [1376, 576] width 111 height 31
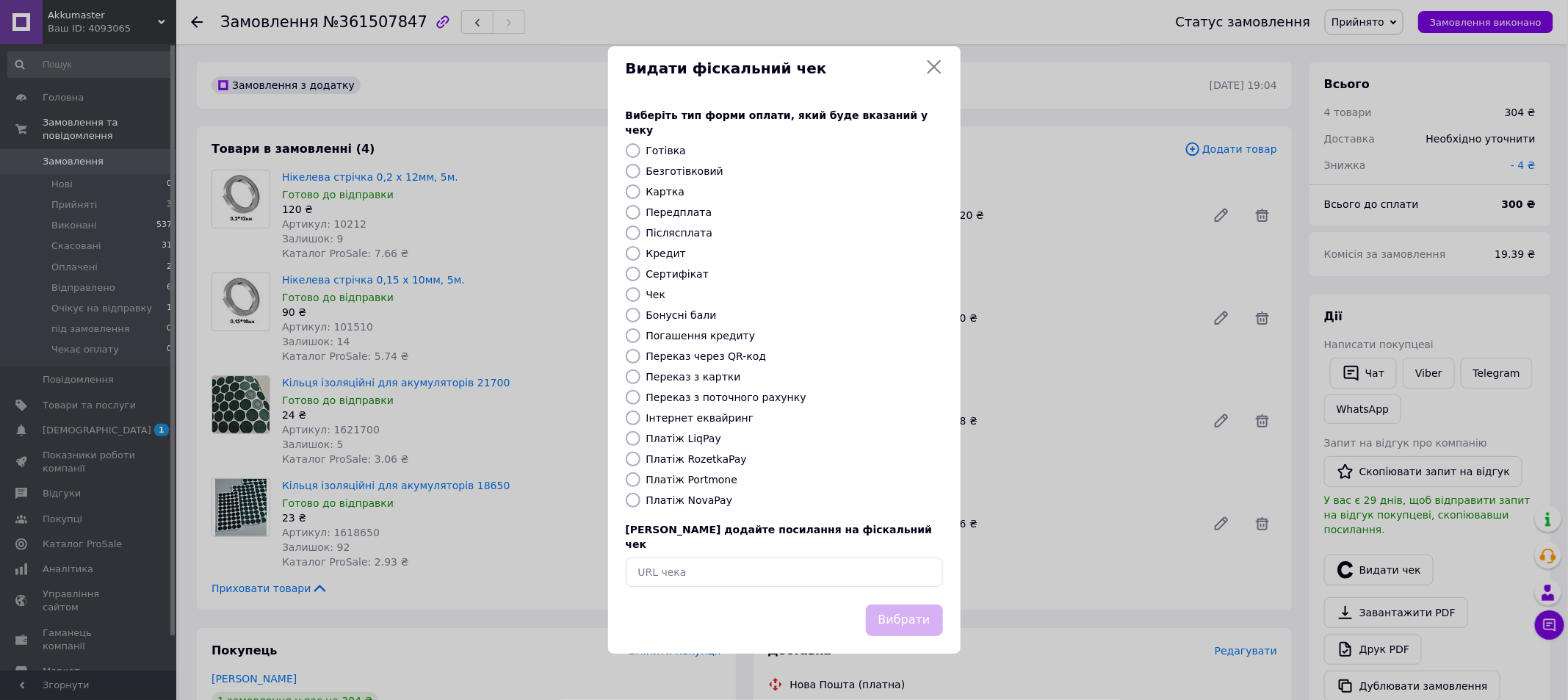
click at [631, 501] on input "Платіж NovaPay" at bounding box center [632, 500] width 15 height 15
radio input "true"
click at [912, 607] on button "Вибрати" at bounding box center [904, 619] width 77 height 31
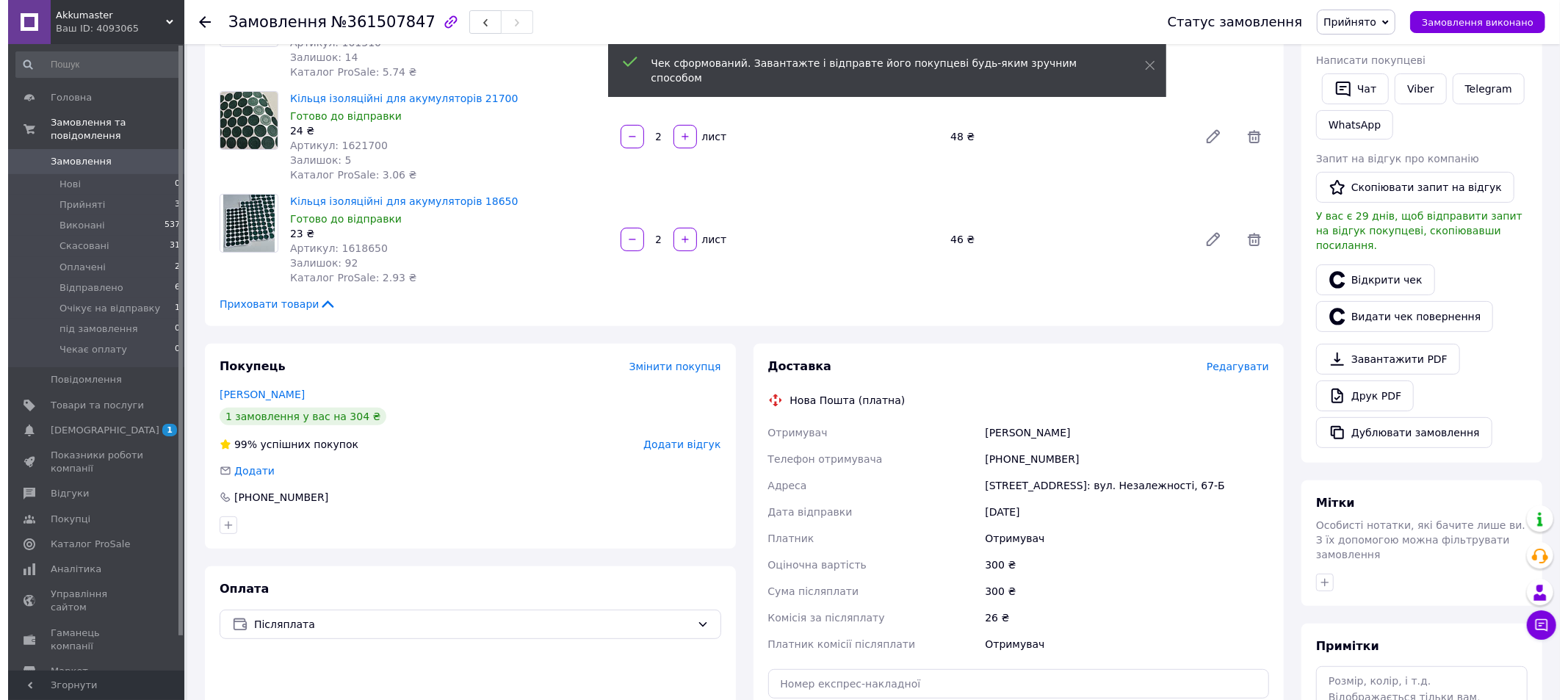
scroll to position [440, 0]
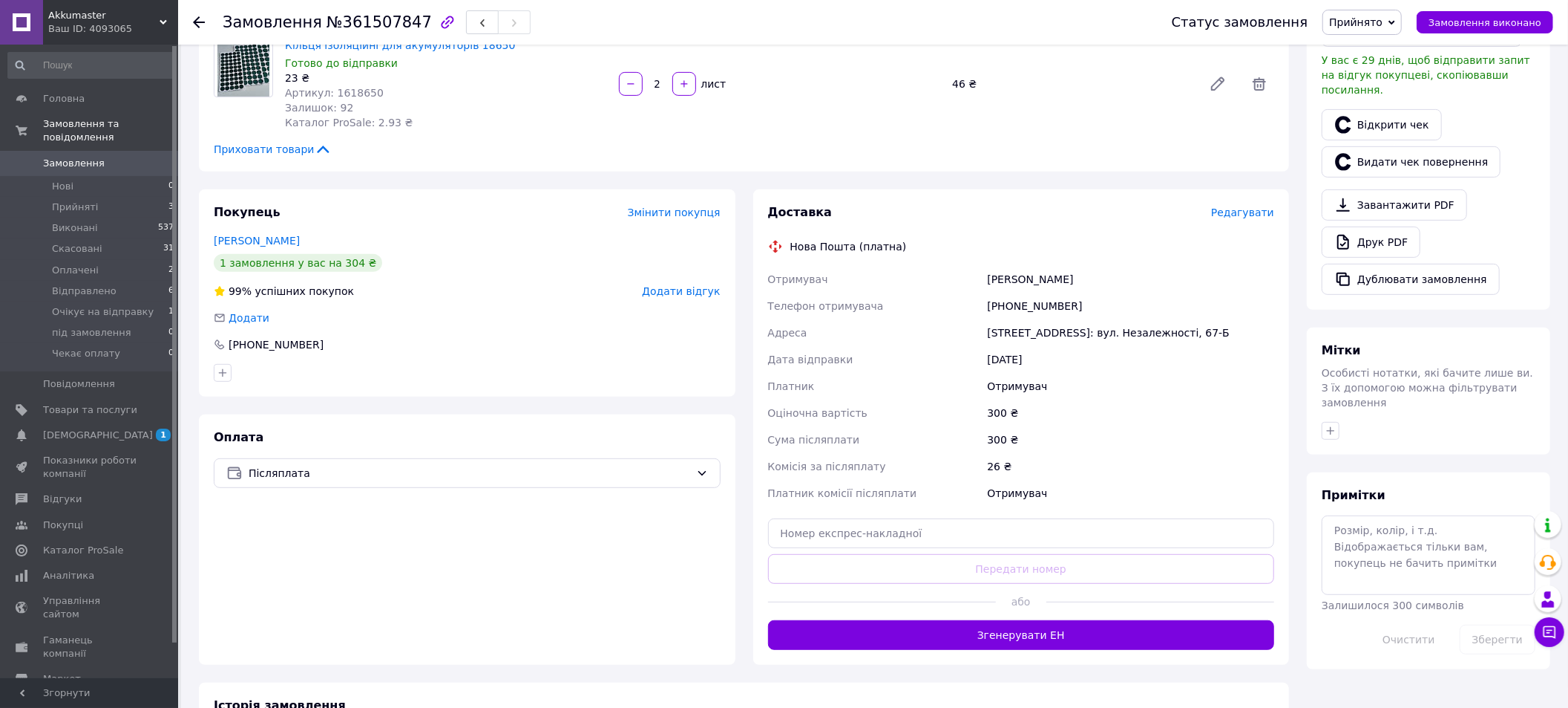
click at [1257, 214] on span "Редагувати" at bounding box center [1243, 212] width 63 height 12
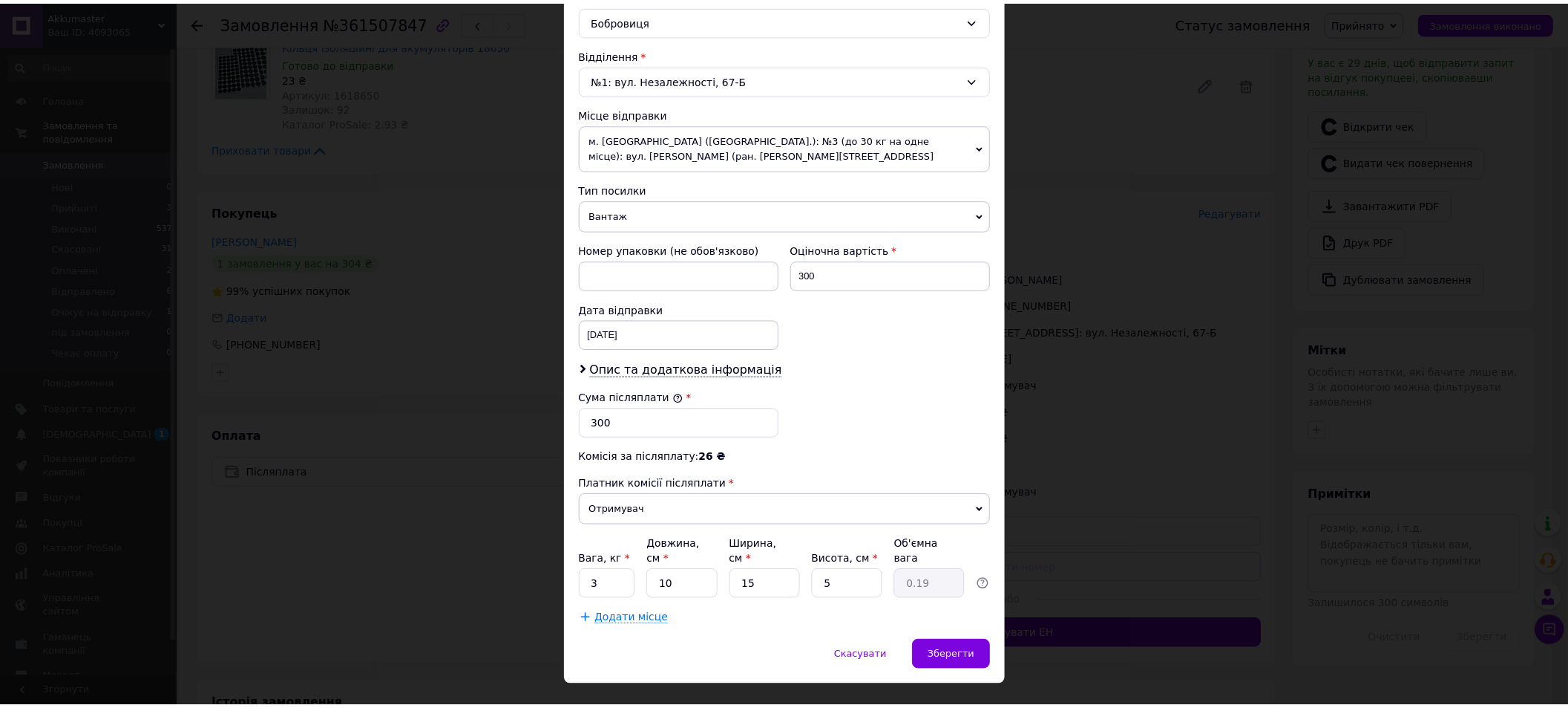
scroll to position [442, 0]
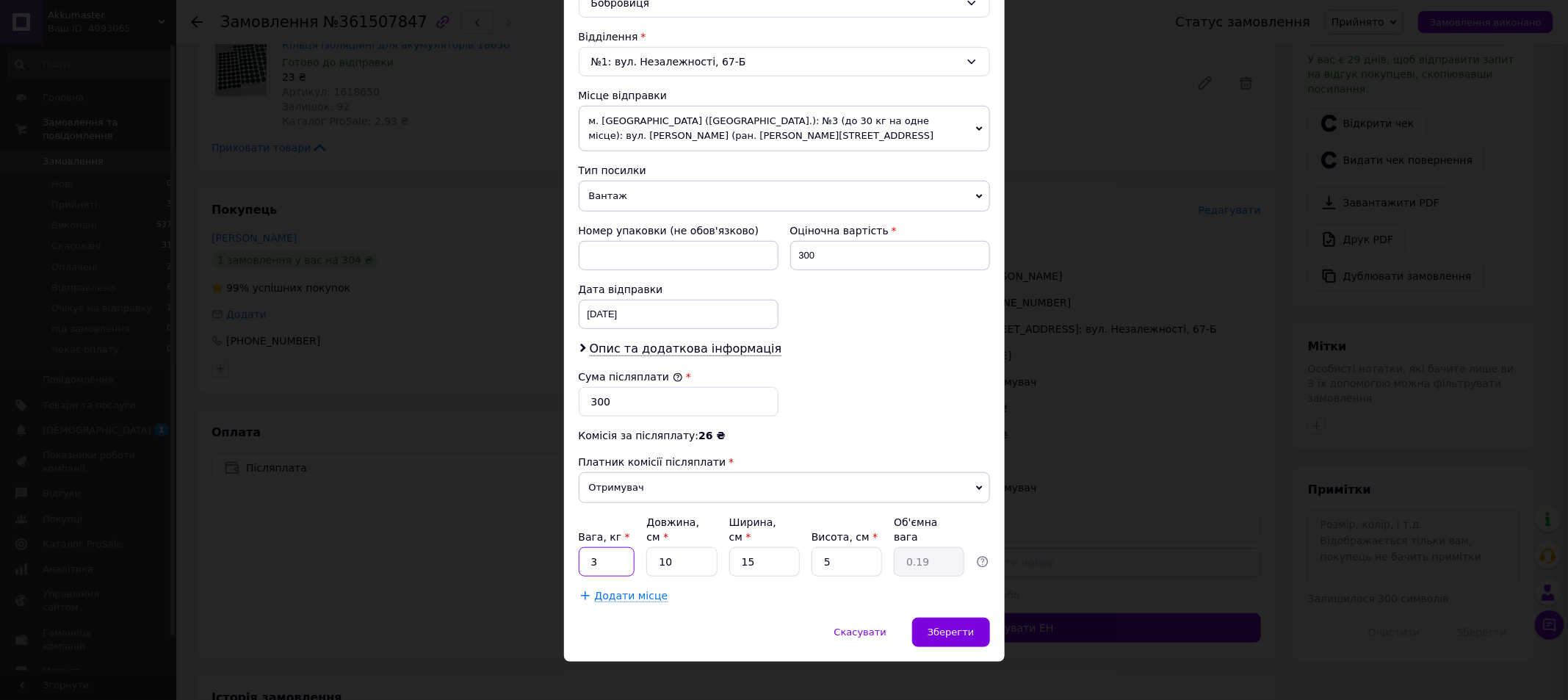
drag, startPoint x: 608, startPoint y: 549, endPoint x: 571, endPoint y: 549, distance: 37.0
click at [579, 549] on input "3" at bounding box center [607, 561] width 57 height 29
type input "0.5"
drag, startPoint x: 679, startPoint y: 553, endPoint x: 647, endPoint y: 553, distance: 32.0
click at [647, 553] on input "10" at bounding box center [681, 561] width 70 height 29
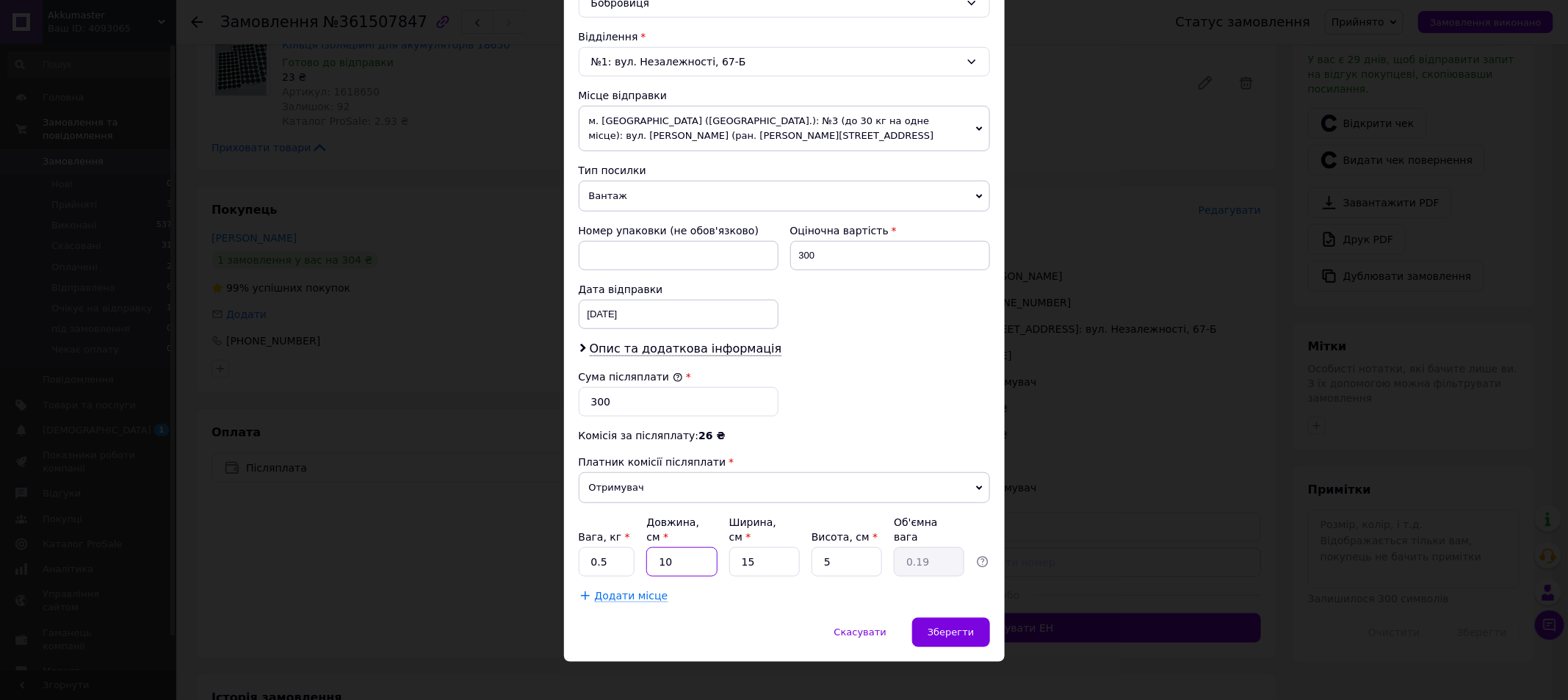
type input "1"
type input "0.1"
type input "13"
type input "0.24"
type input "13"
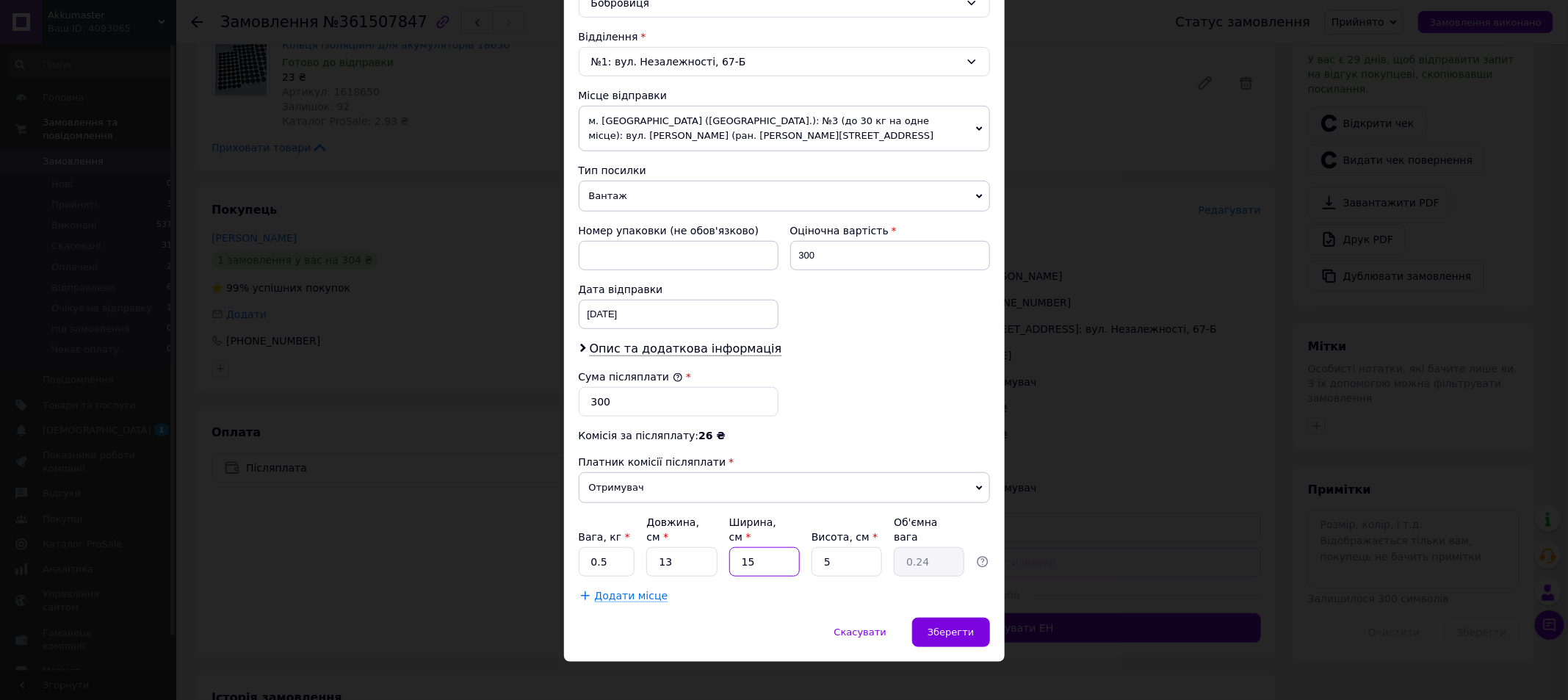
drag, startPoint x: 760, startPoint y: 550, endPoint x: 745, endPoint y: 549, distance: 15.0
click at [745, 549] on input "15" at bounding box center [764, 561] width 70 height 29
type input "12"
type input "0.2"
type input "12"
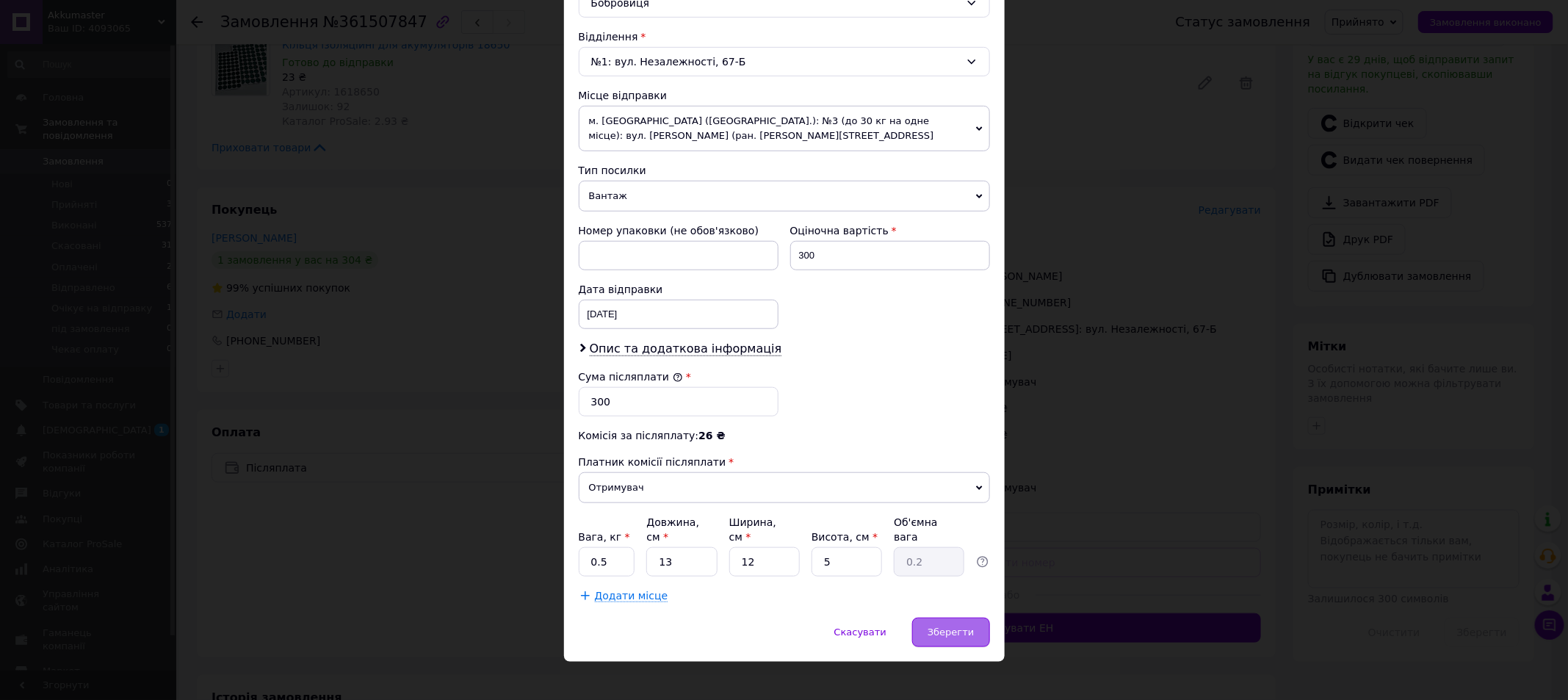
click at [962, 626] on span "Зберегти" at bounding box center [951, 632] width 46 height 11
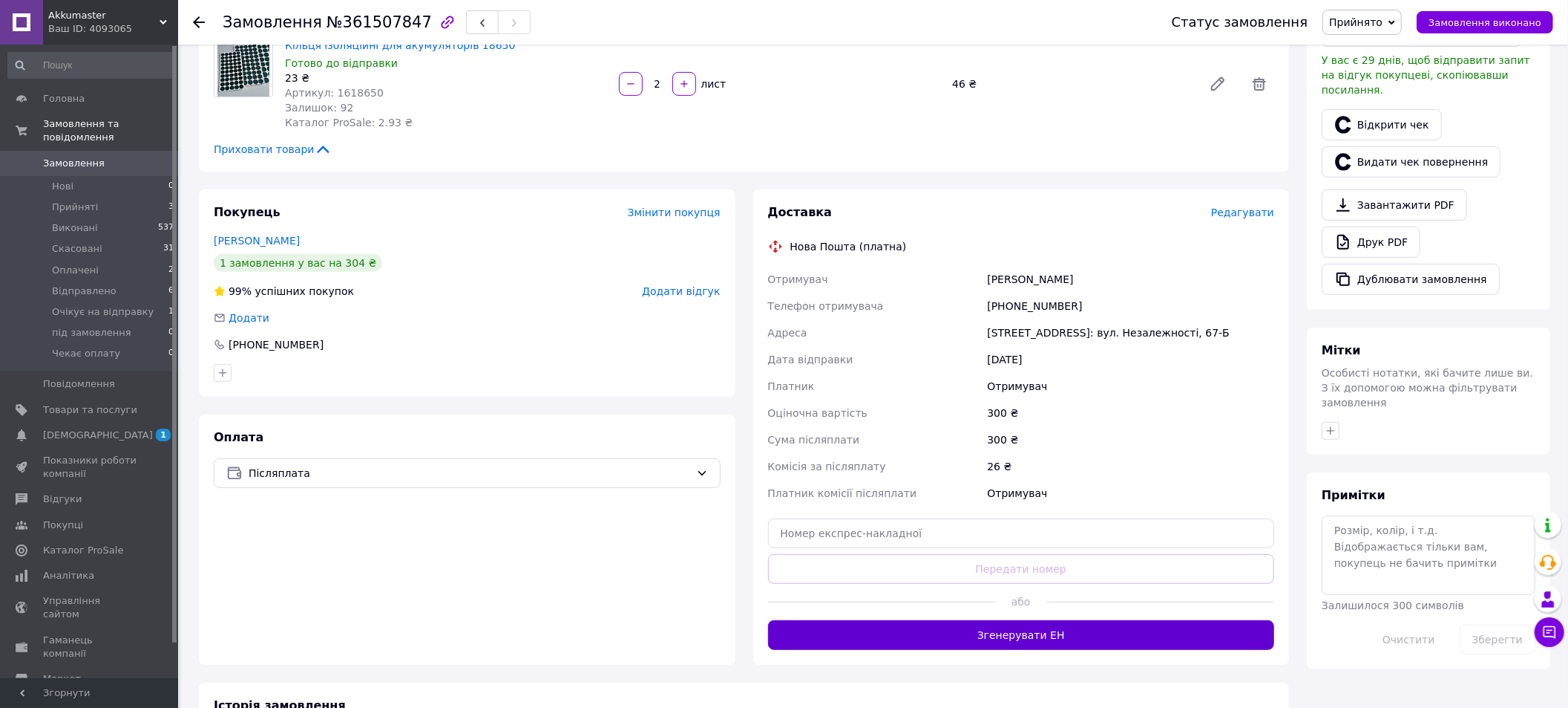
click at [1089, 639] on button "Згенерувати ЕН" at bounding box center [1021, 634] width 507 height 30
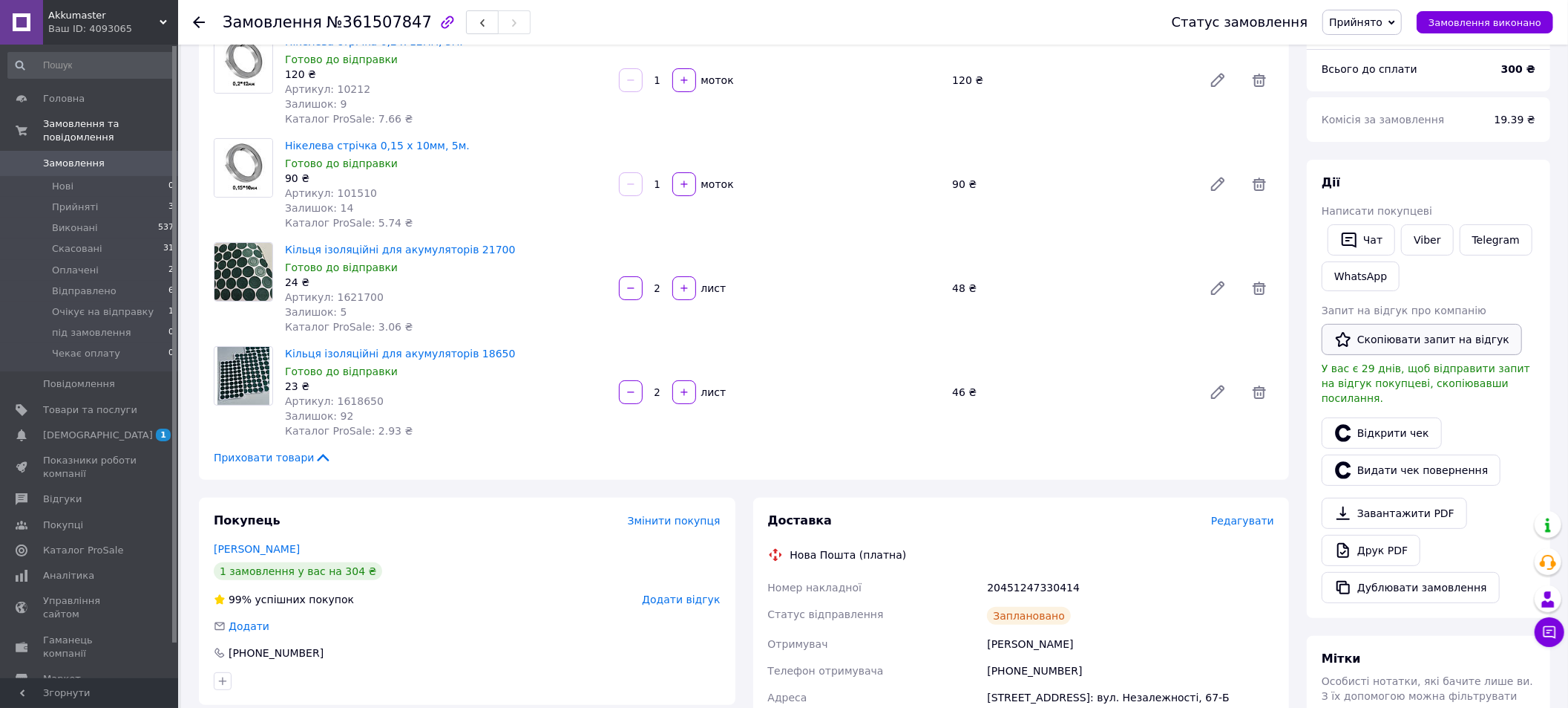
scroll to position [112, 0]
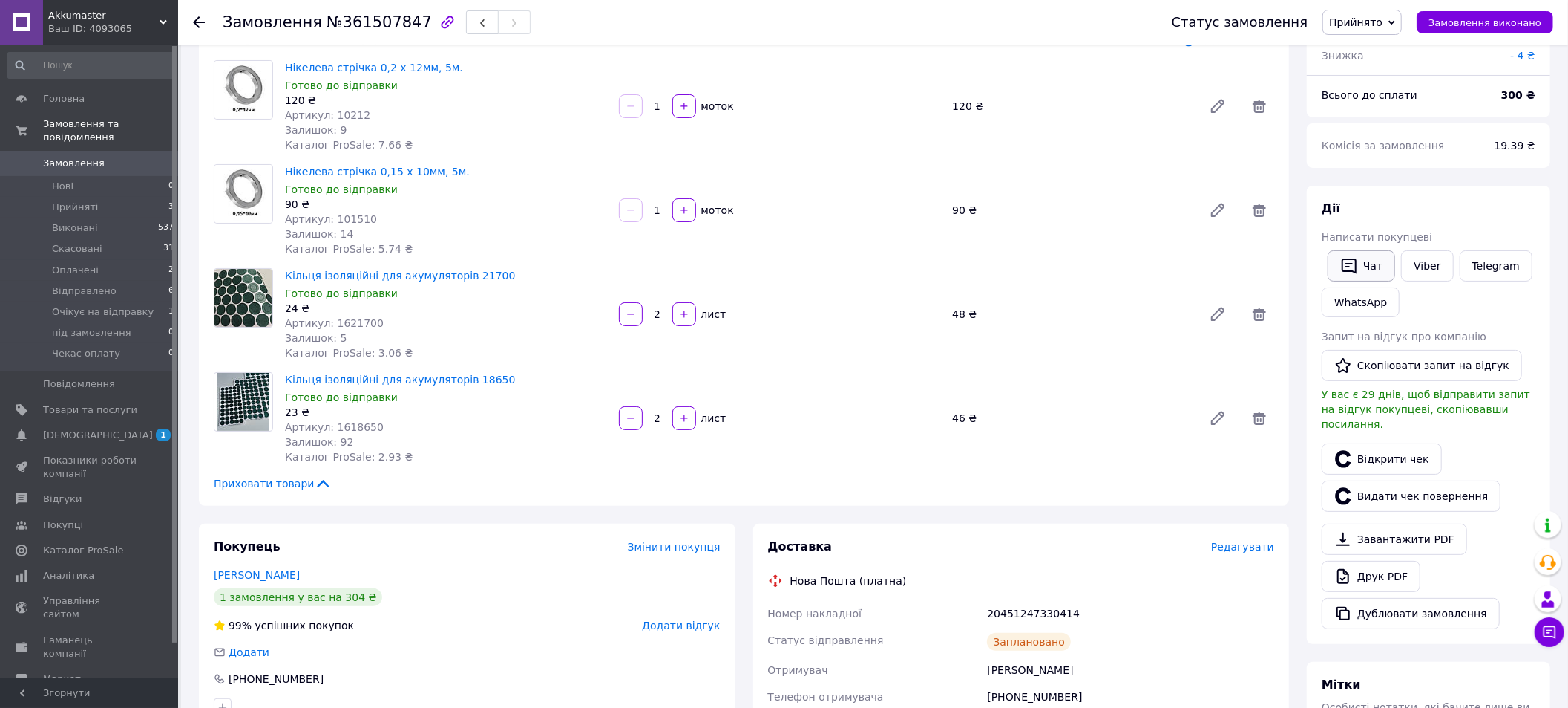
click at [1372, 260] on button "Чат" at bounding box center [1361, 265] width 67 height 31
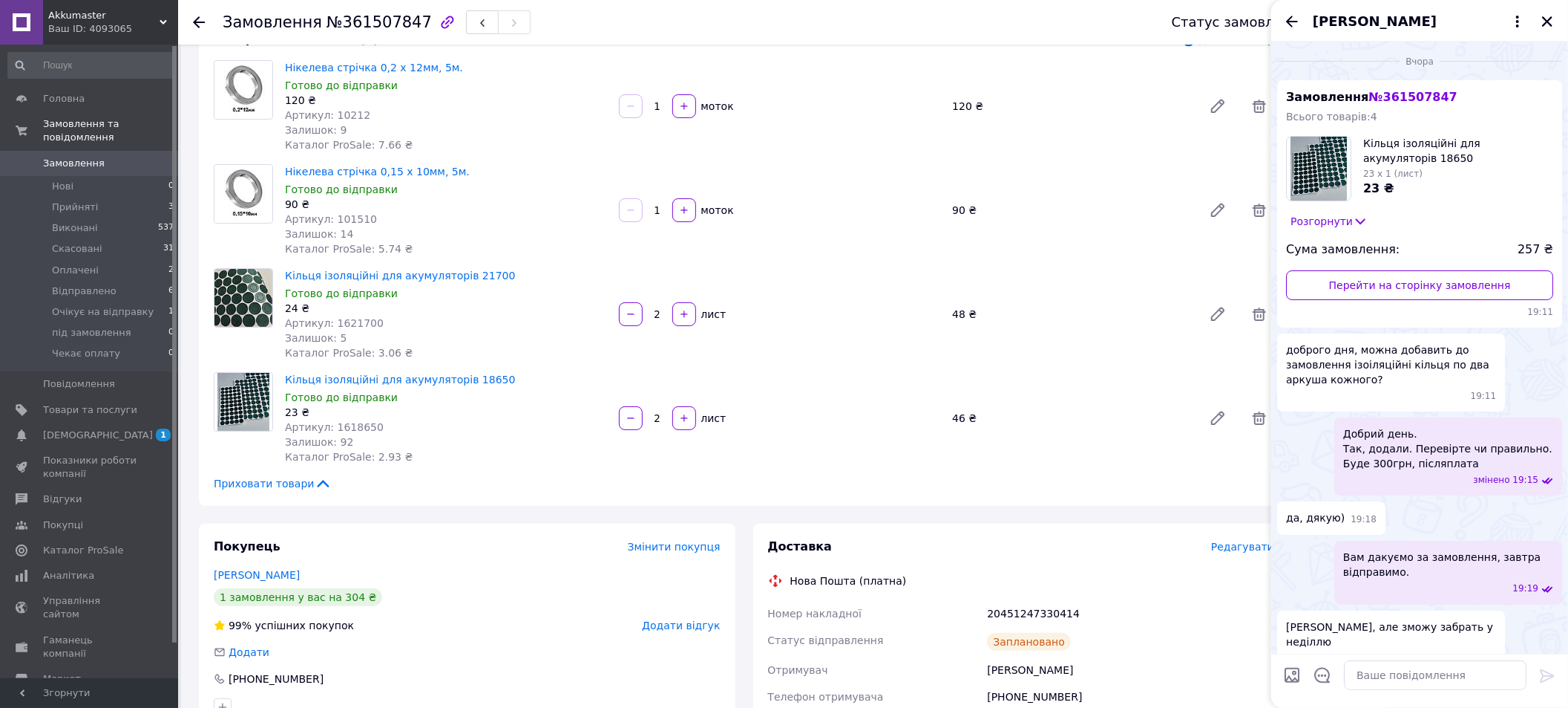
scroll to position [88, 0]
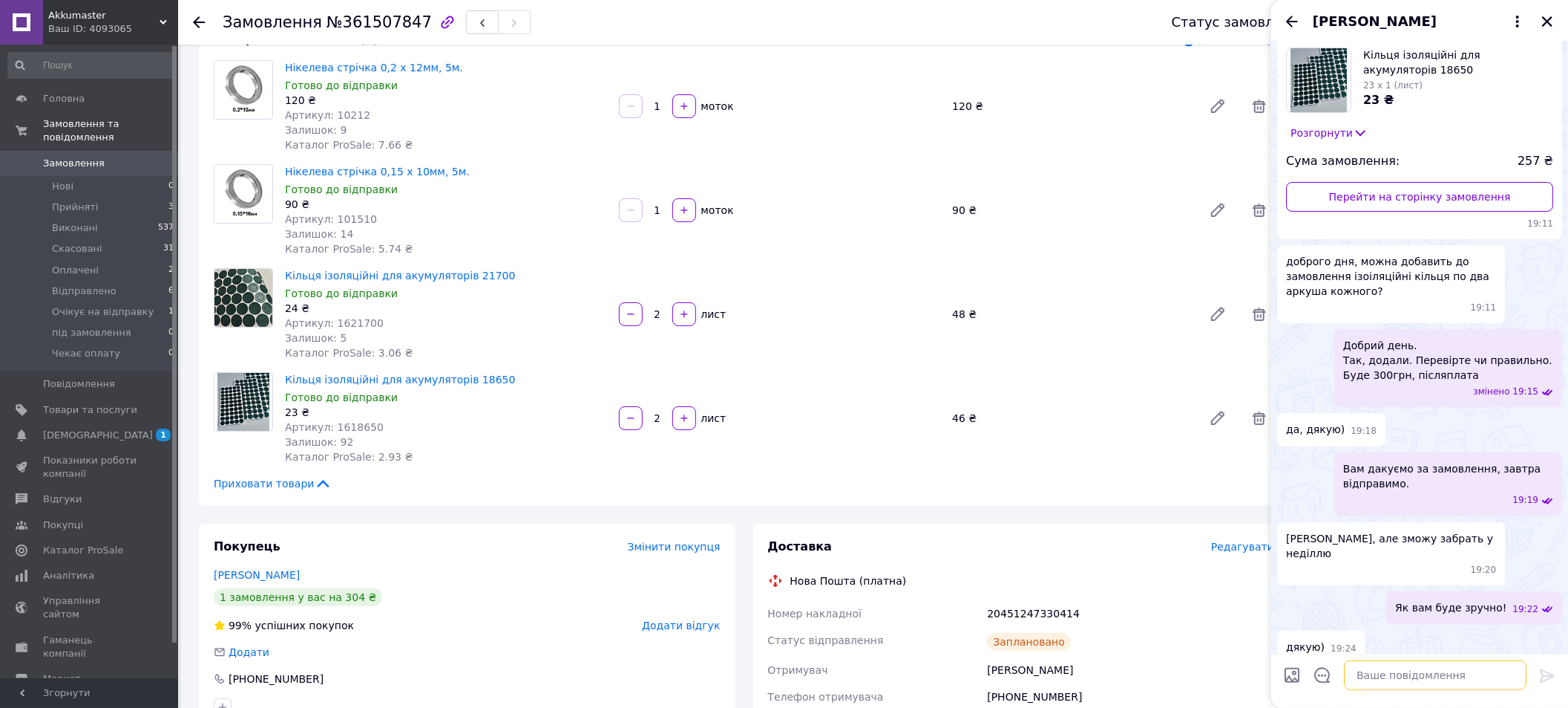
click at [1391, 671] on textarea at bounding box center [1435, 675] width 183 height 30
paste textarea "Добрий день! Ваше замовлення сьогодні буде відправлено! Номер для відстеження Т…"
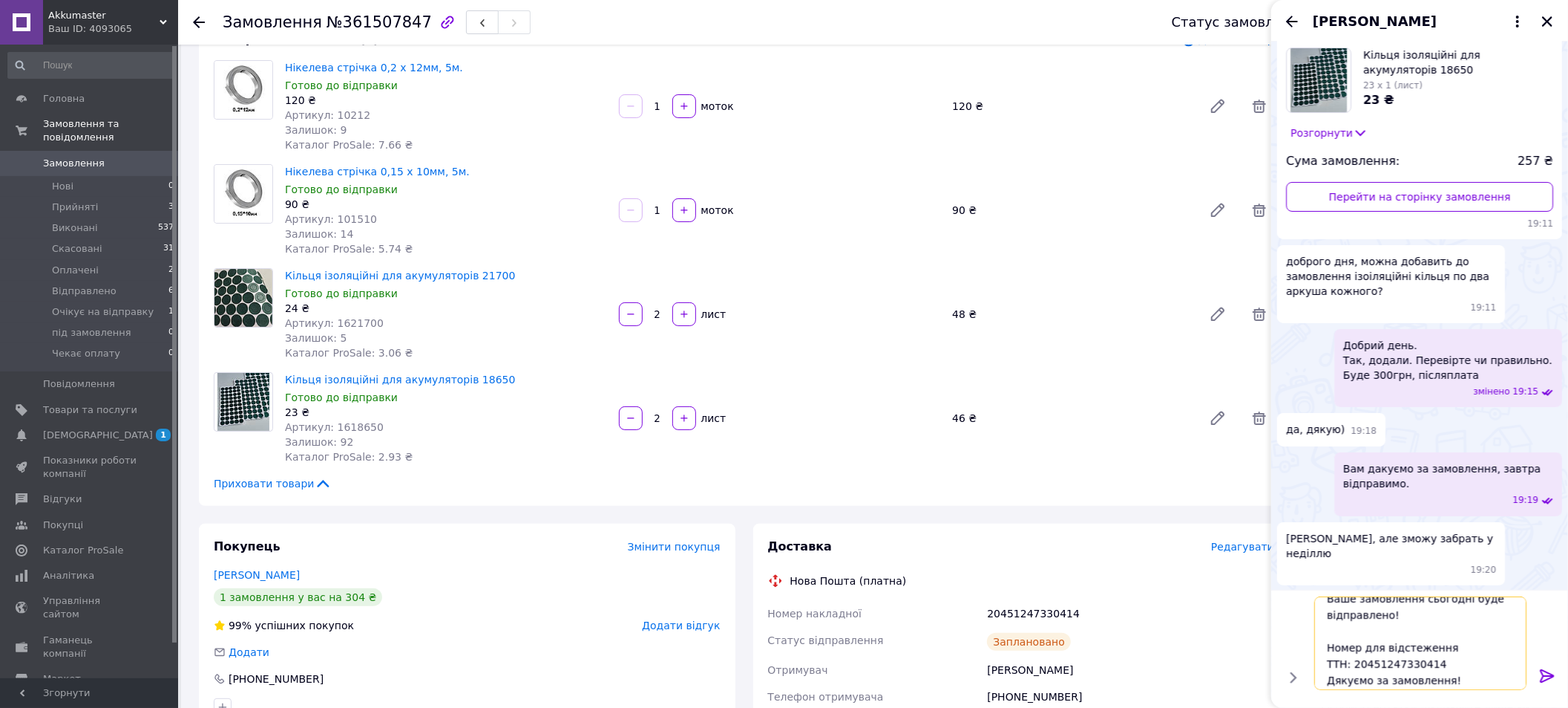
scroll to position [67, 0]
type textarea "Добрий день! Ваше замовлення сьогодні буде відправлено! Номер для відстеження Т…"
click at [1546, 672] on icon at bounding box center [1547, 676] width 14 height 13
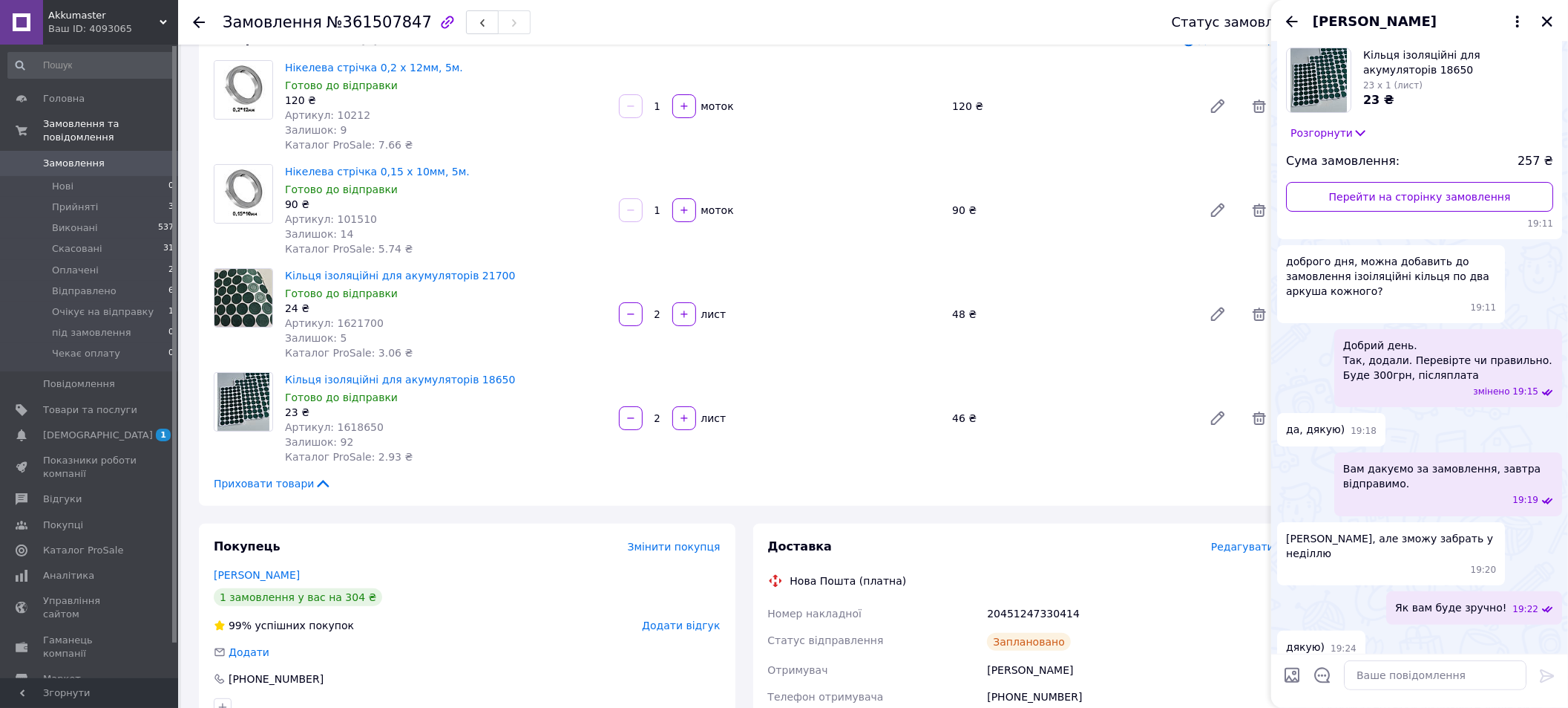
scroll to position [286, 0]
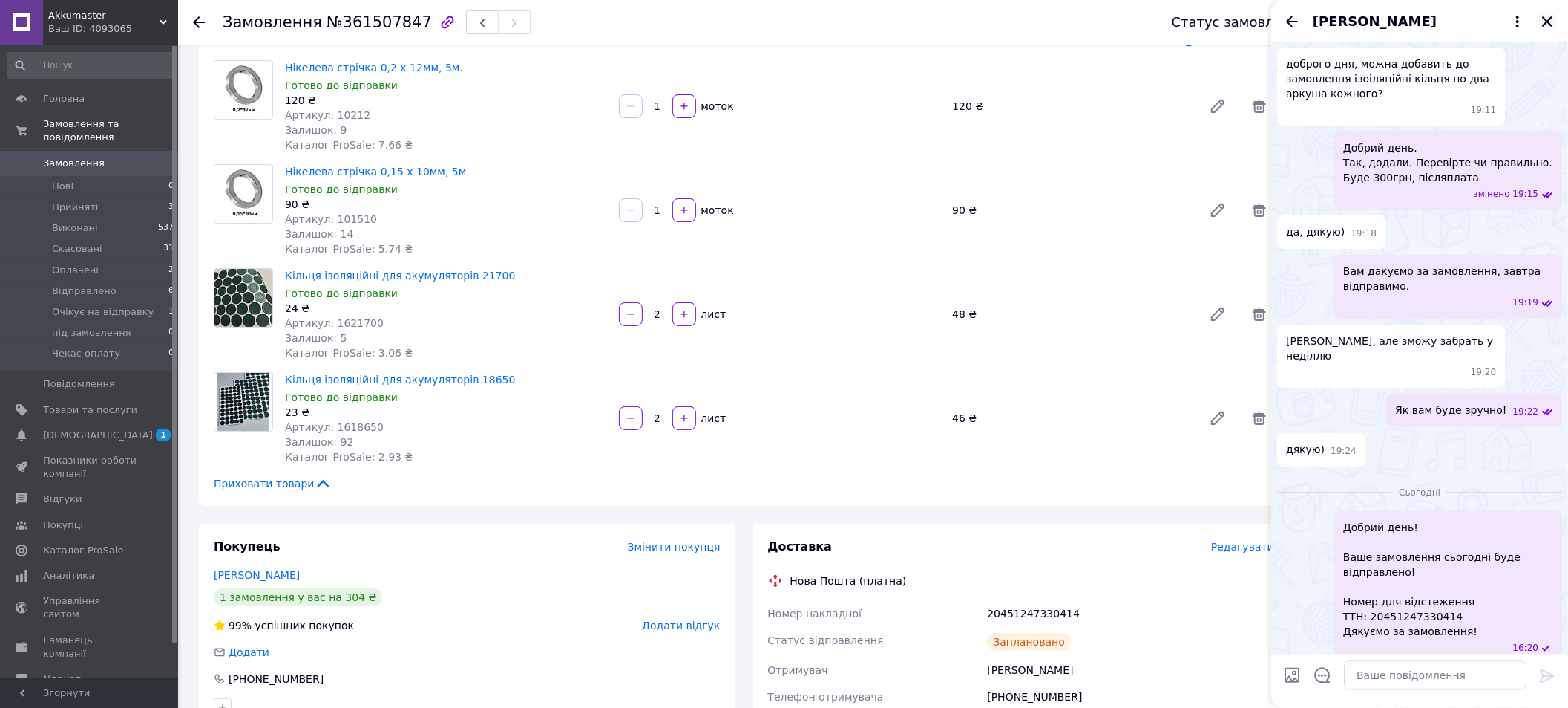
click at [1552, 19] on icon "Закрити" at bounding box center [1547, 22] width 13 height 13
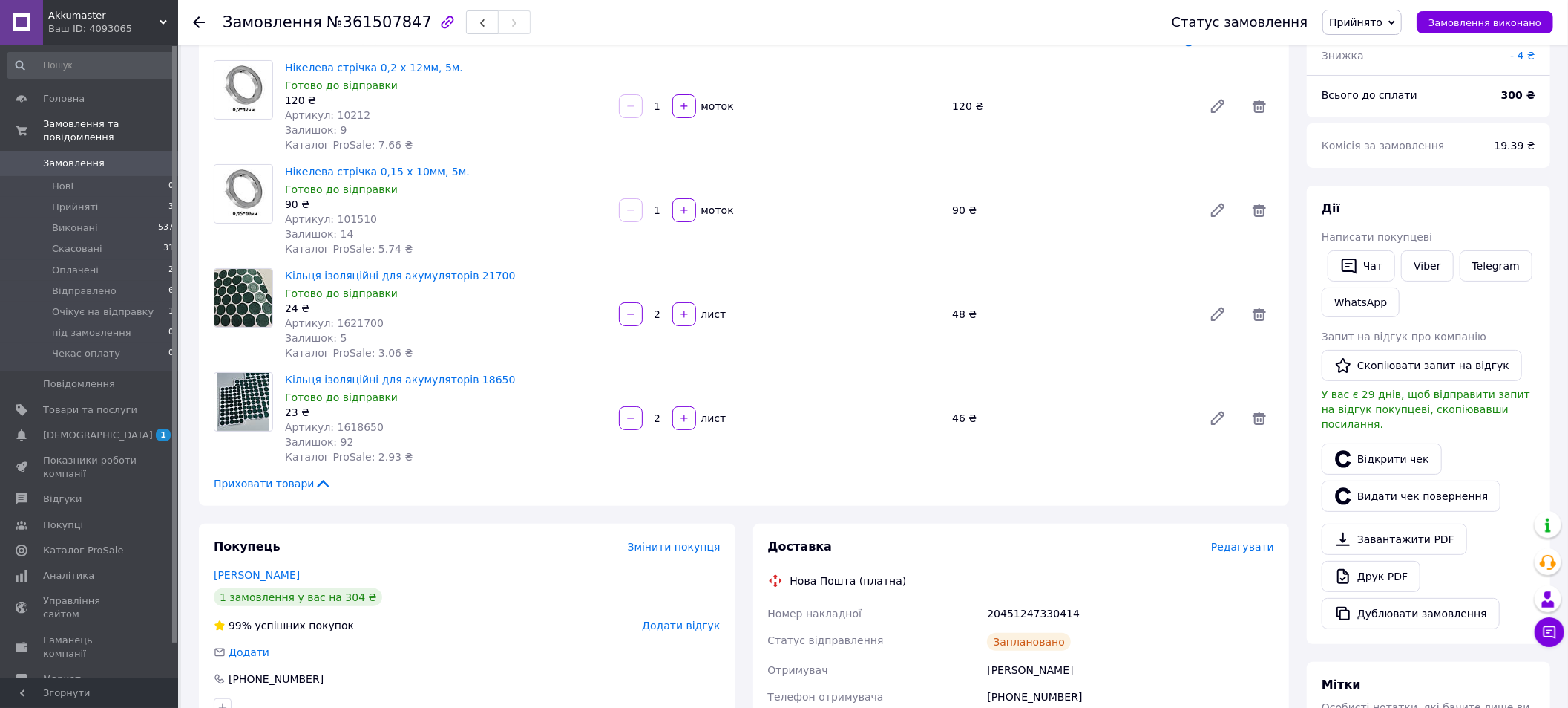
click at [1395, 21] on icon at bounding box center [1392, 22] width 6 height 6
click at [1404, 145] on li "Очікує на відправку" at bounding box center [1382, 140] width 117 height 22
click at [79, 201] on span "Прийняті" at bounding box center [75, 207] width 46 height 13
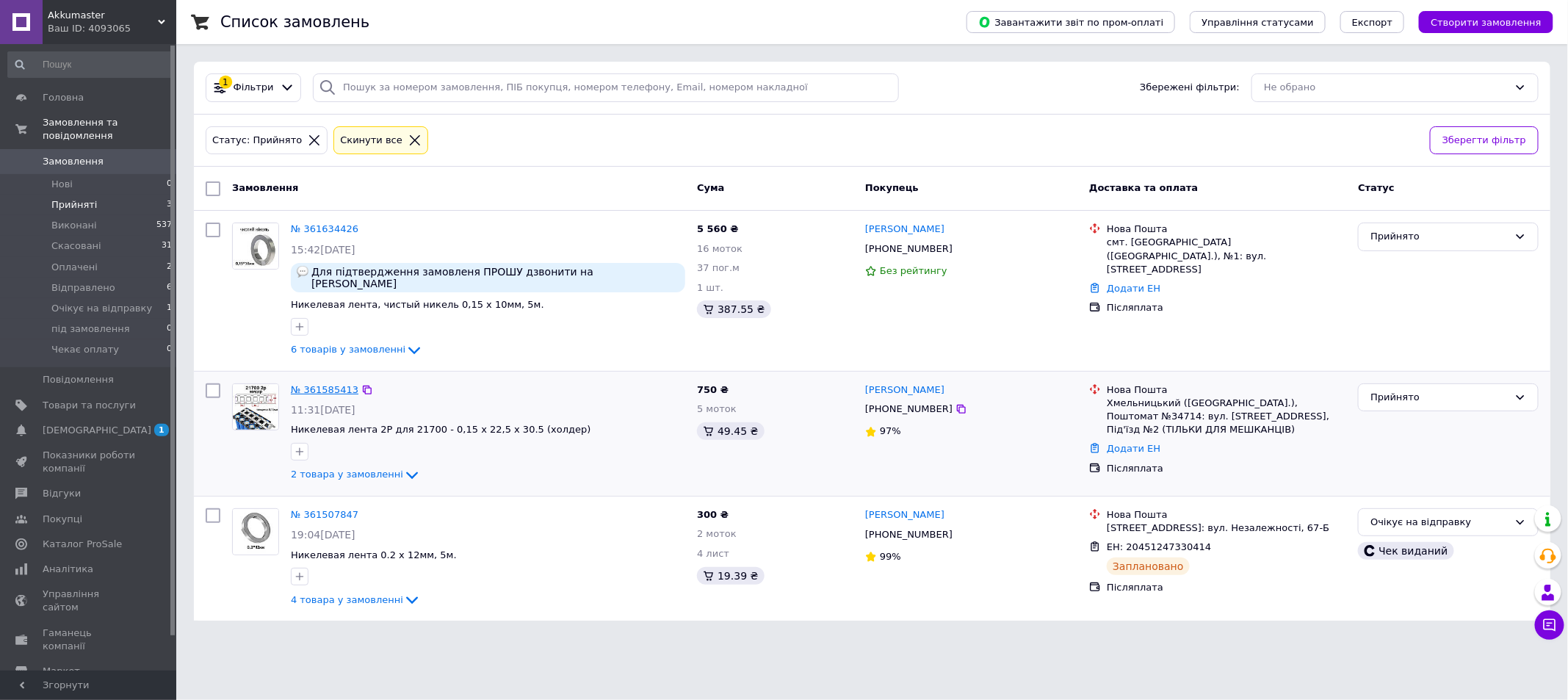
click at [326, 384] on link "№ 361585413" at bounding box center [325, 390] width 68 height 11
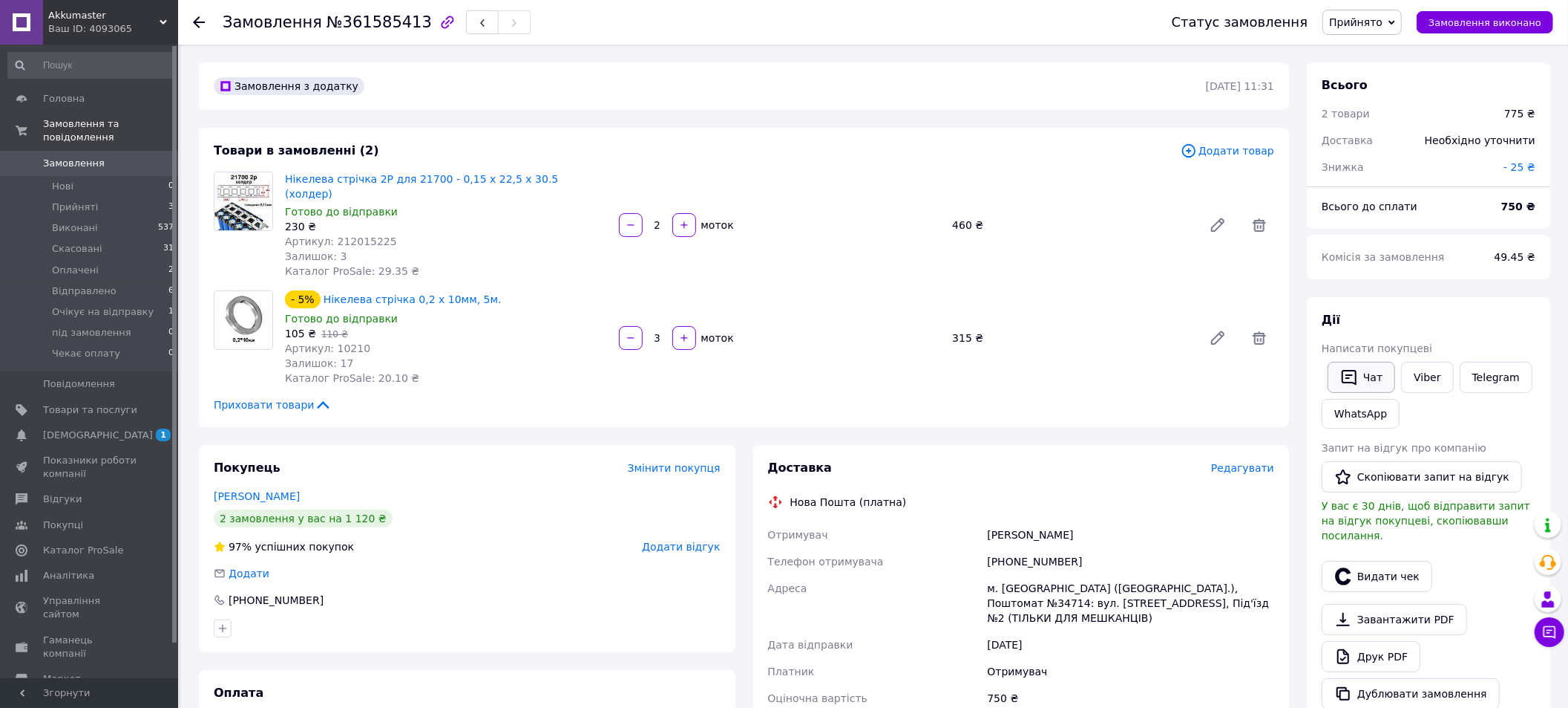
click at [1368, 378] on button "Чат" at bounding box center [1361, 377] width 67 height 31
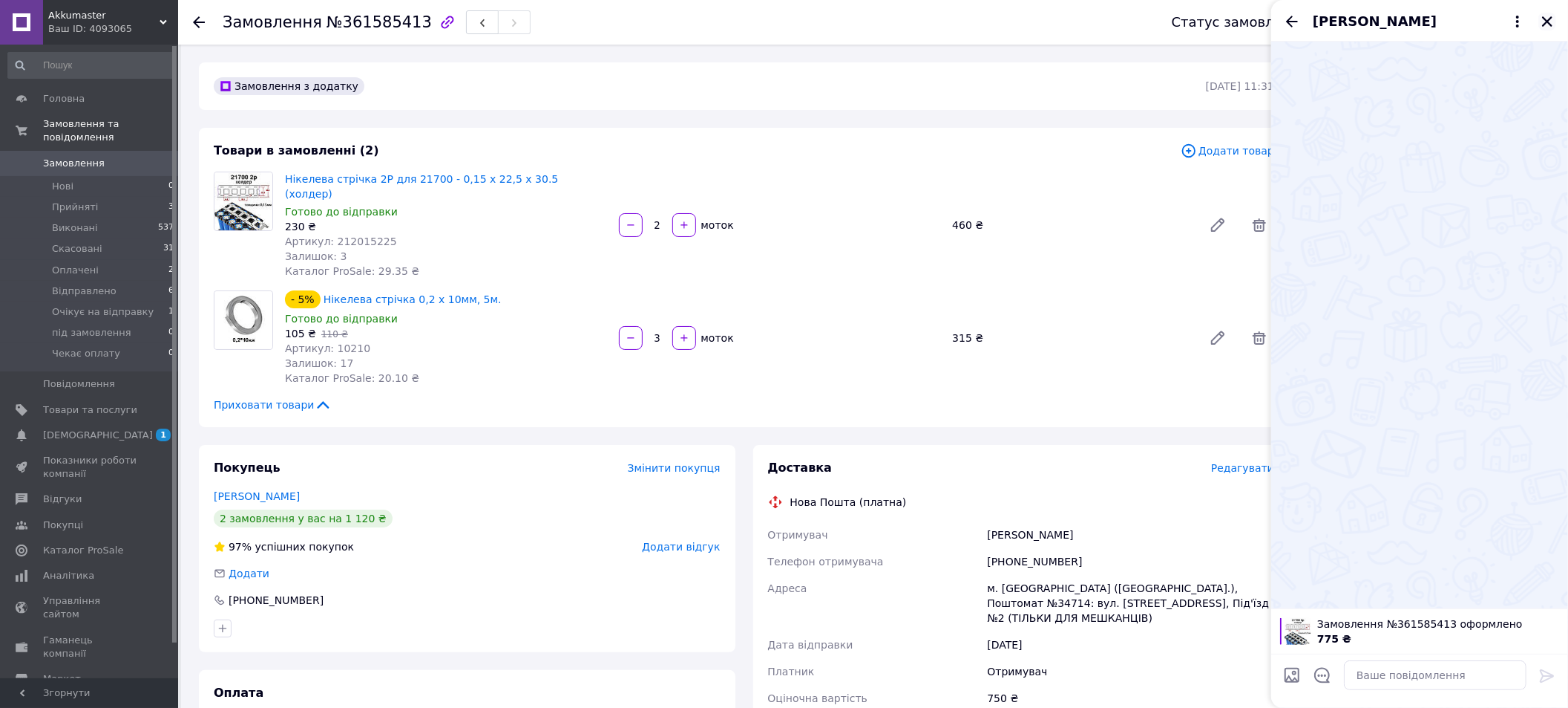
click at [1546, 16] on icon "Закрити" at bounding box center [1547, 22] width 13 height 13
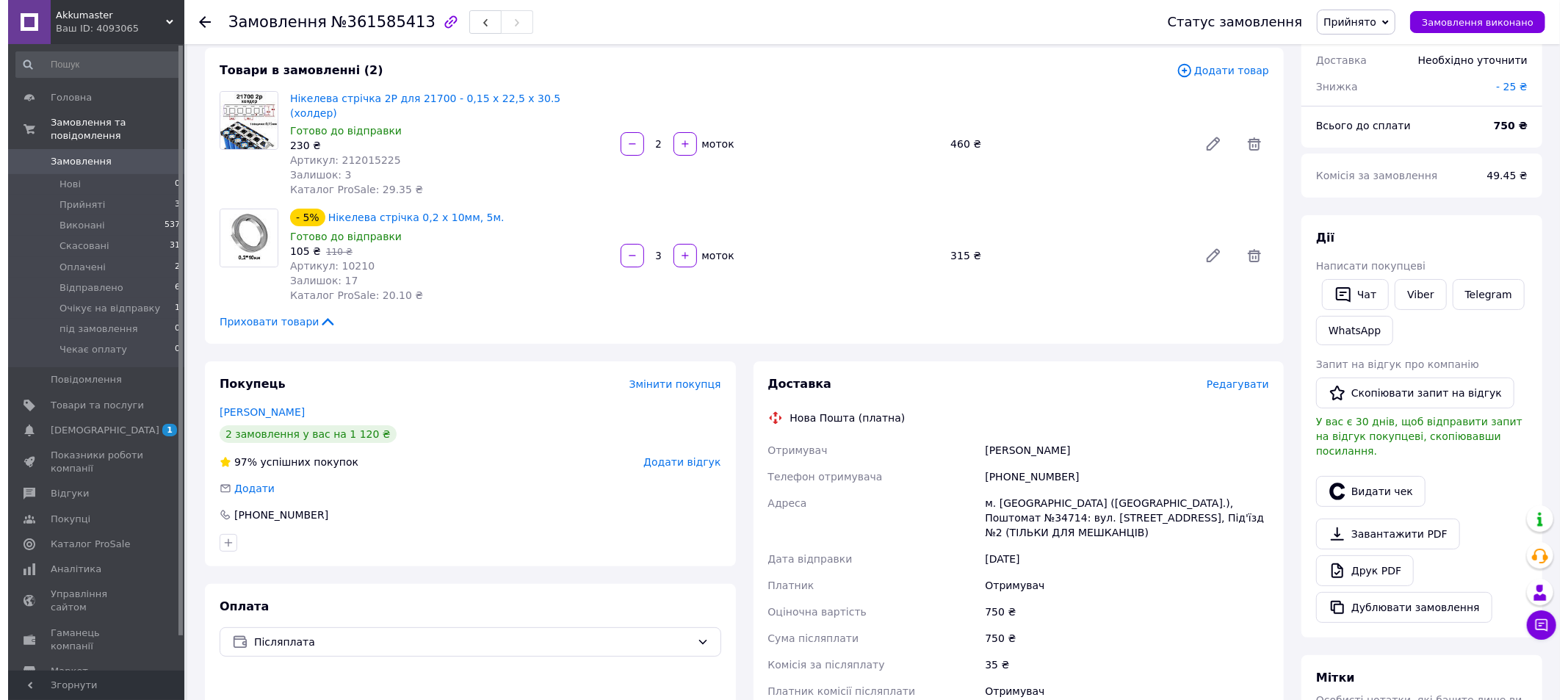
scroll to position [110, 0]
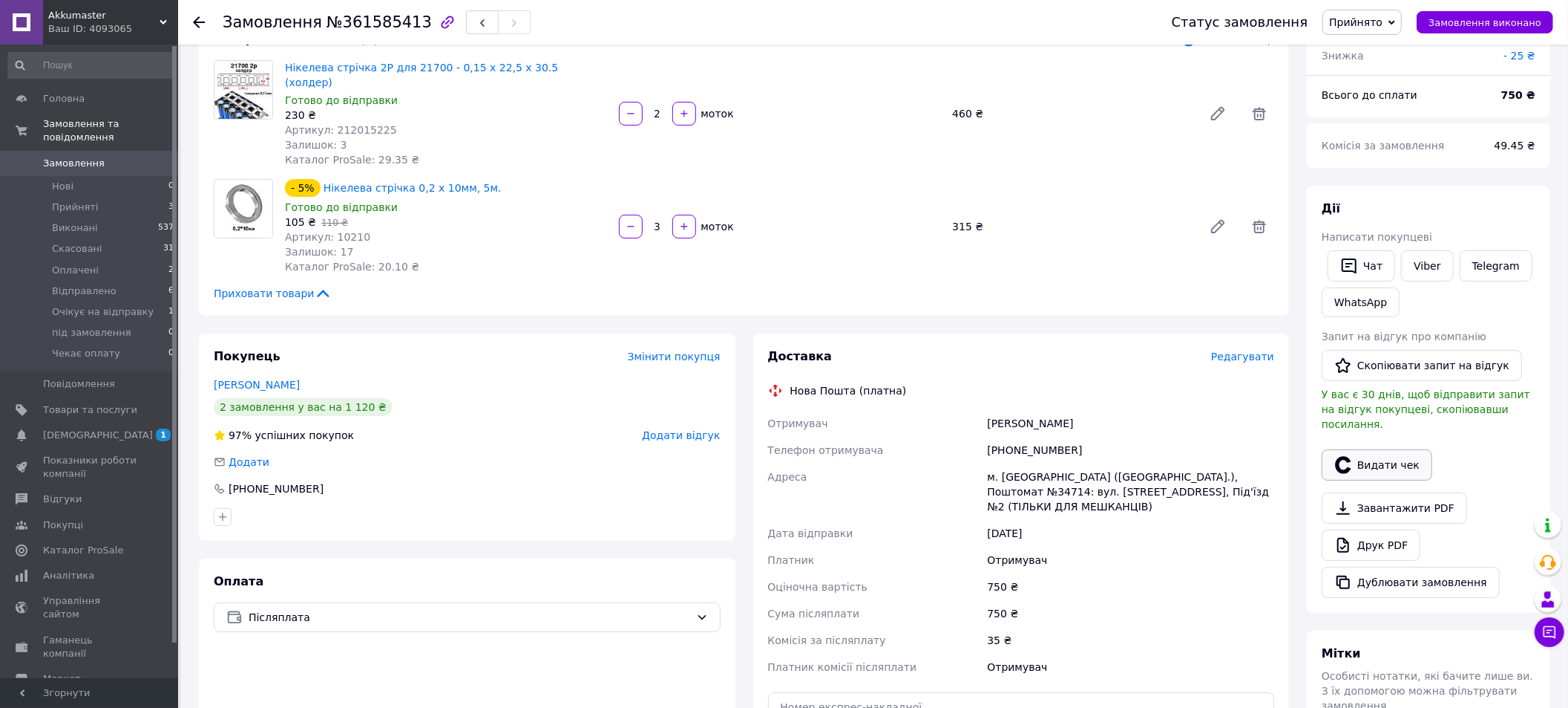
click at [1397, 449] on button "Видати чек" at bounding box center [1376, 464] width 111 height 31
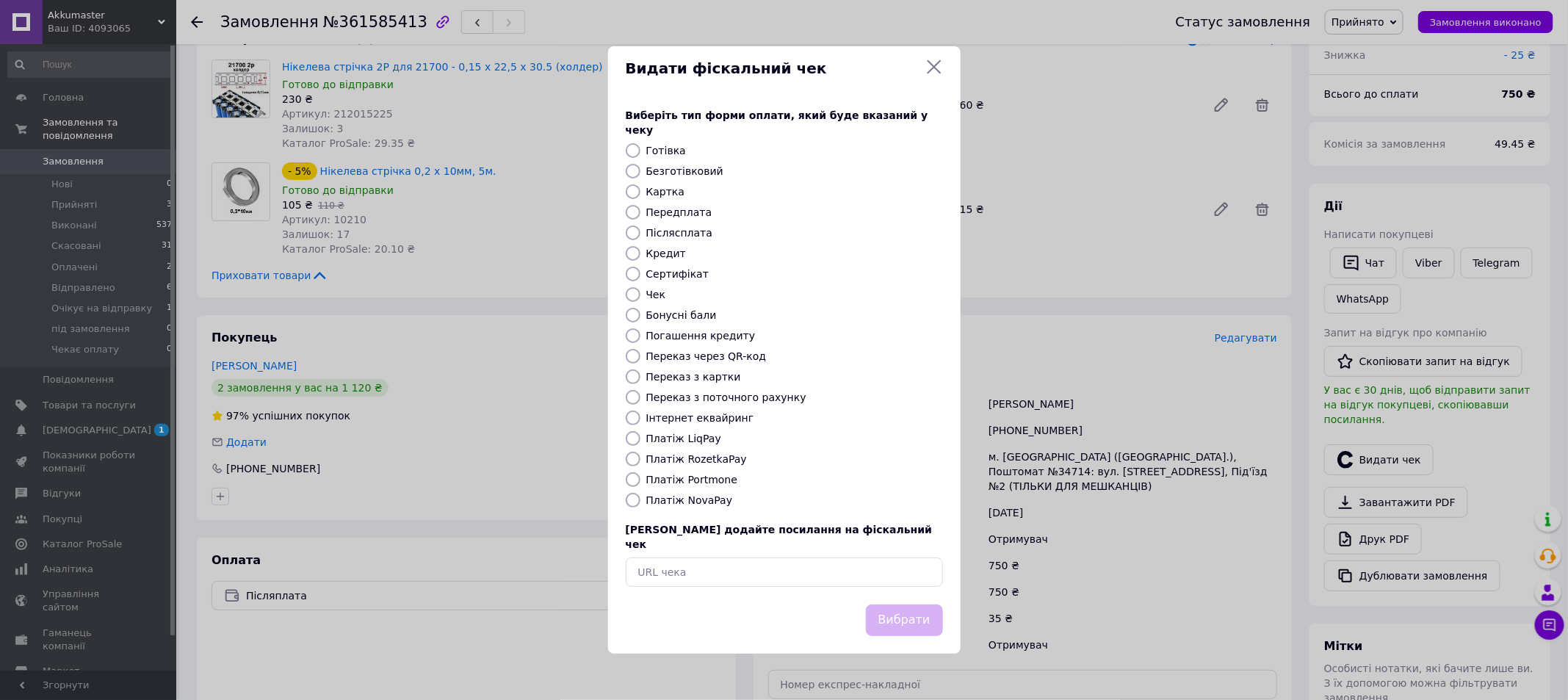
click at [631, 499] on input "Платіж NovaPay" at bounding box center [632, 500] width 15 height 15
radio input "true"
click at [922, 608] on button "Вибрати" at bounding box center [904, 619] width 77 height 31
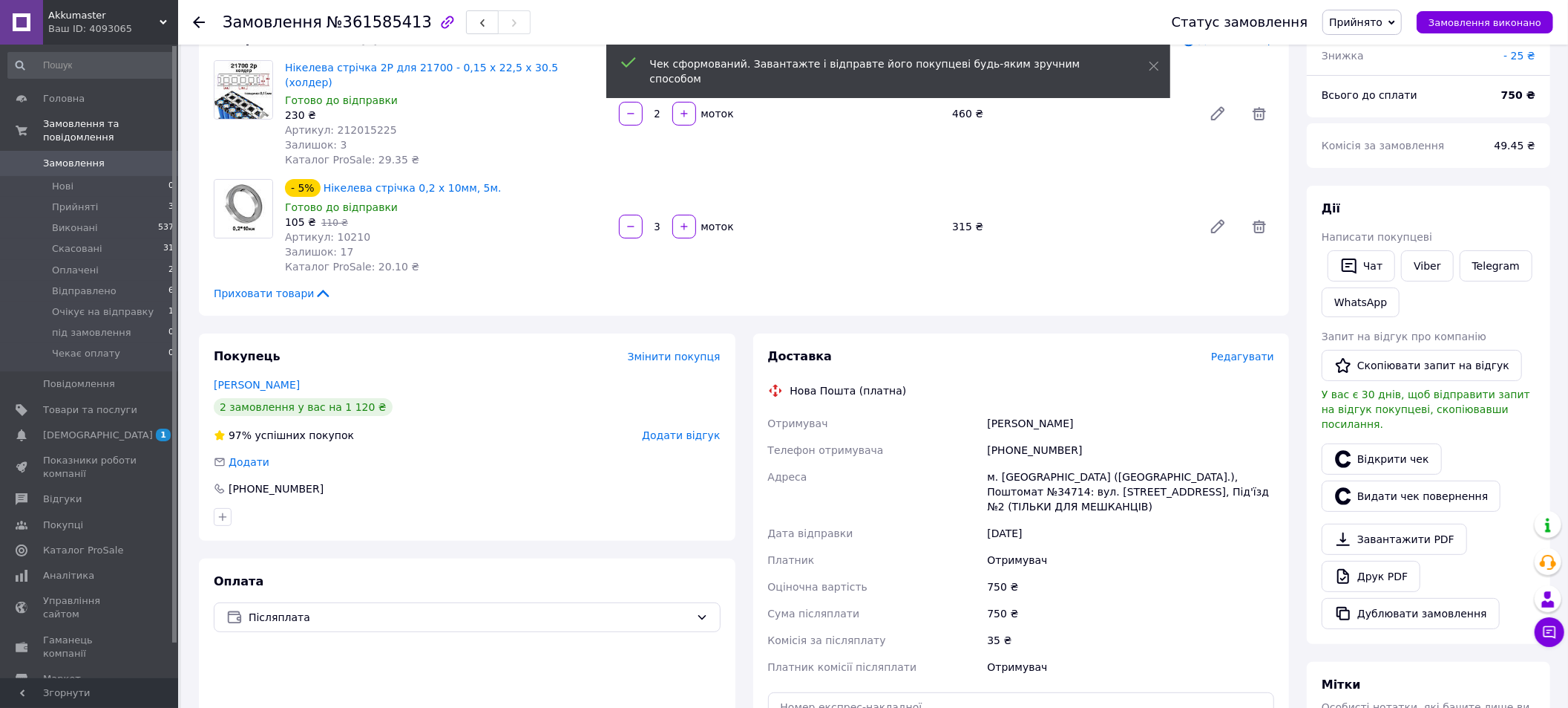
click at [1270, 351] on span "Редагувати" at bounding box center [1243, 356] width 63 height 12
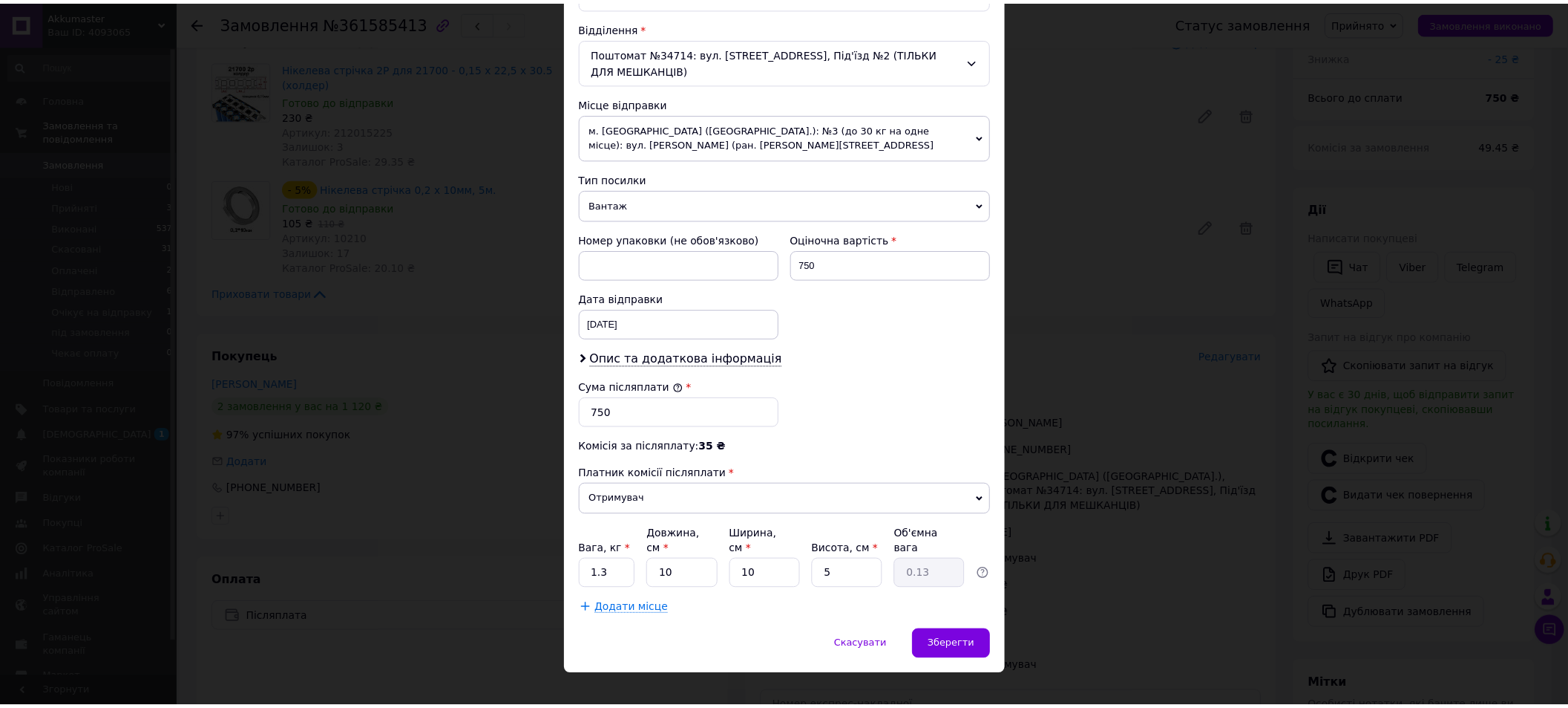
scroll to position [458, 0]
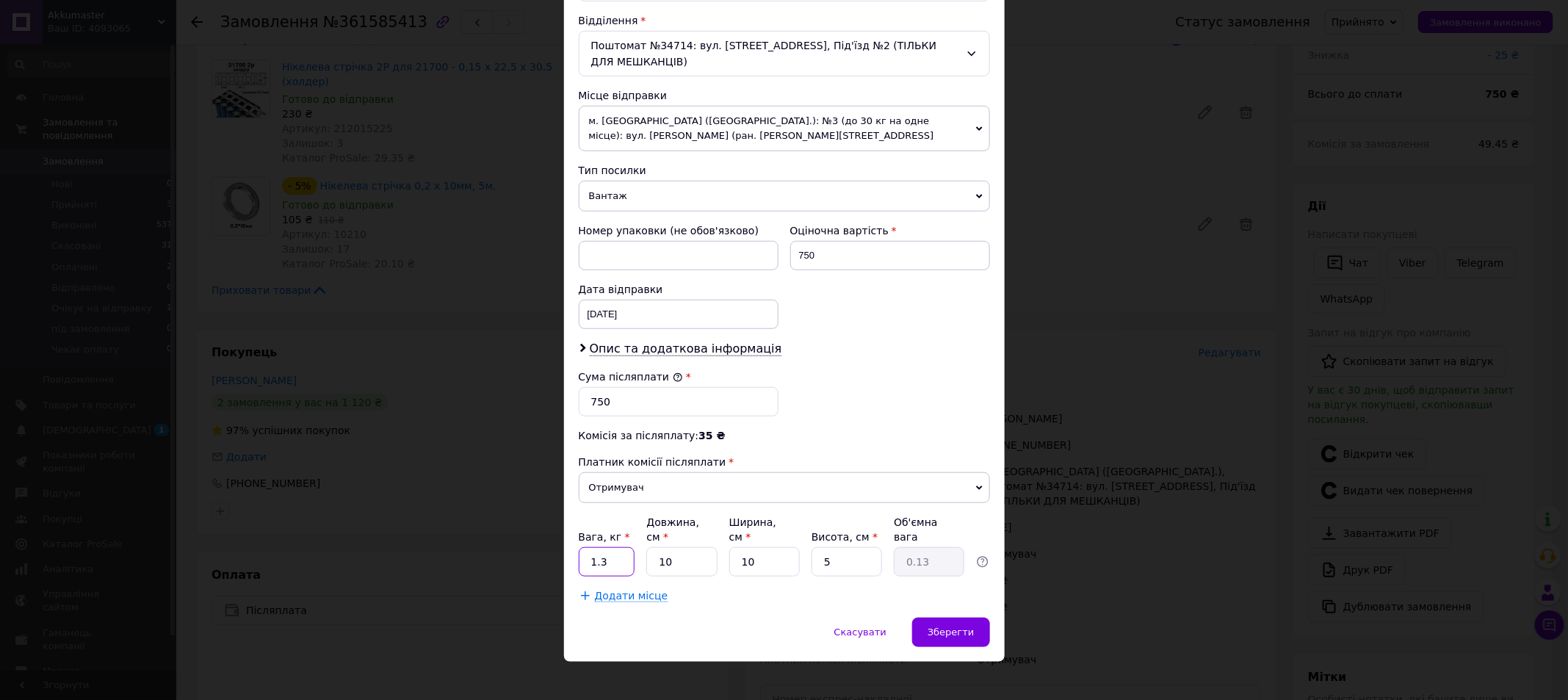
drag, startPoint x: 612, startPoint y: 549, endPoint x: 562, endPoint y: 549, distance: 50.0
click at [564, 549] on div "Спосіб доставки Нова Пошта (платна) Платник Отримувач Відправник Прізвище отрим…" at bounding box center [784, 131] width 440 height 975
type input "1"
click at [682, 547] on input "10" at bounding box center [681, 561] width 70 height 29
type input "1"
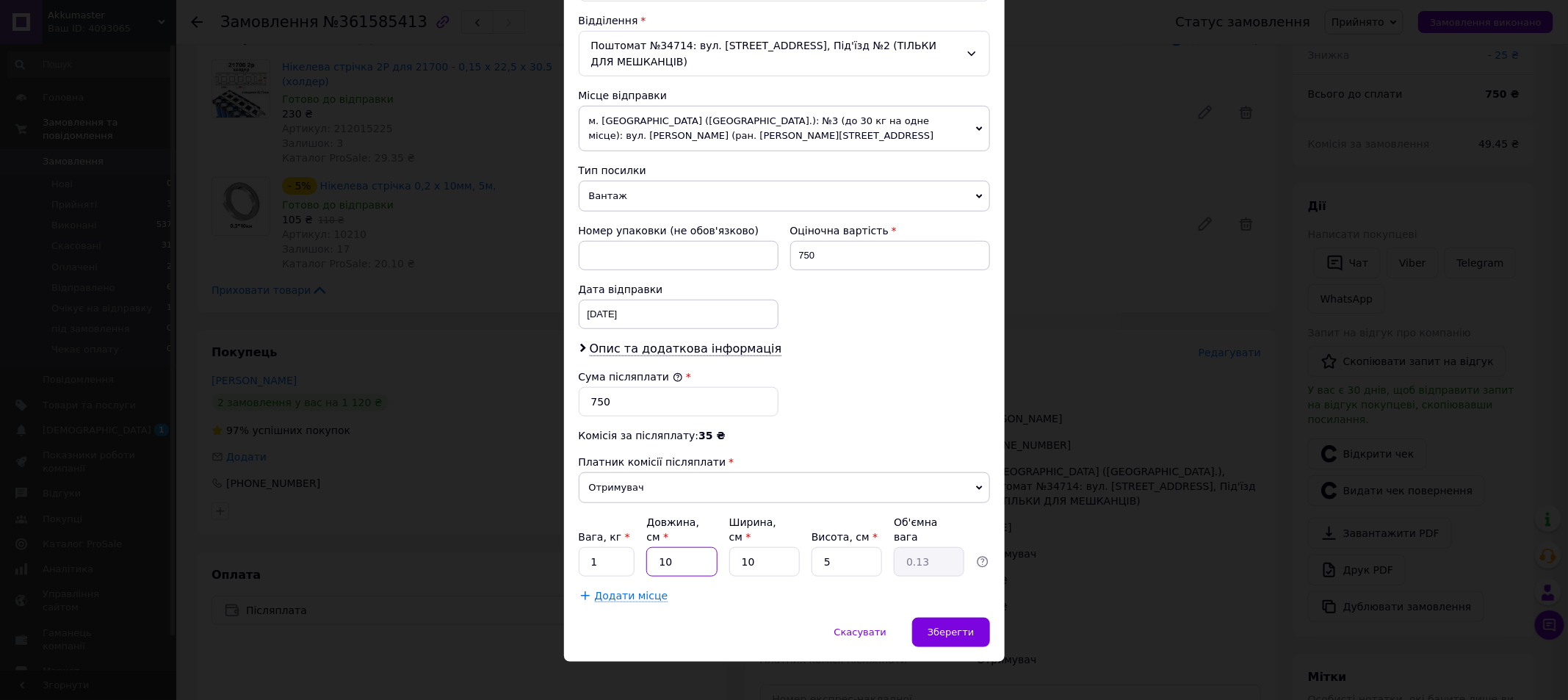
type input "0.1"
type input "2"
type input "0.1"
type input "25"
type input "0.31"
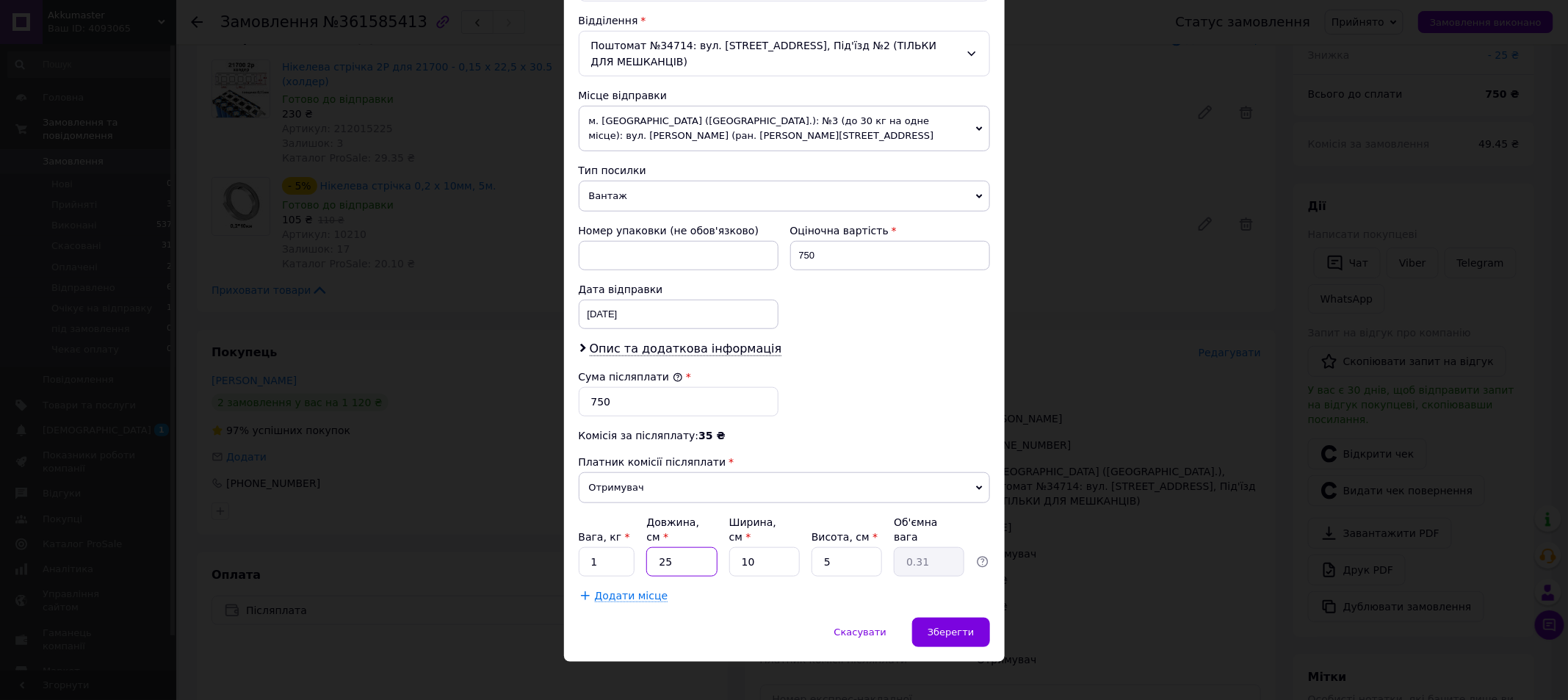
type input "25"
click at [753, 547] on input "10" at bounding box center [764, 561] width 70 height 29
type input "1"
type input "0.1"
type input "17"
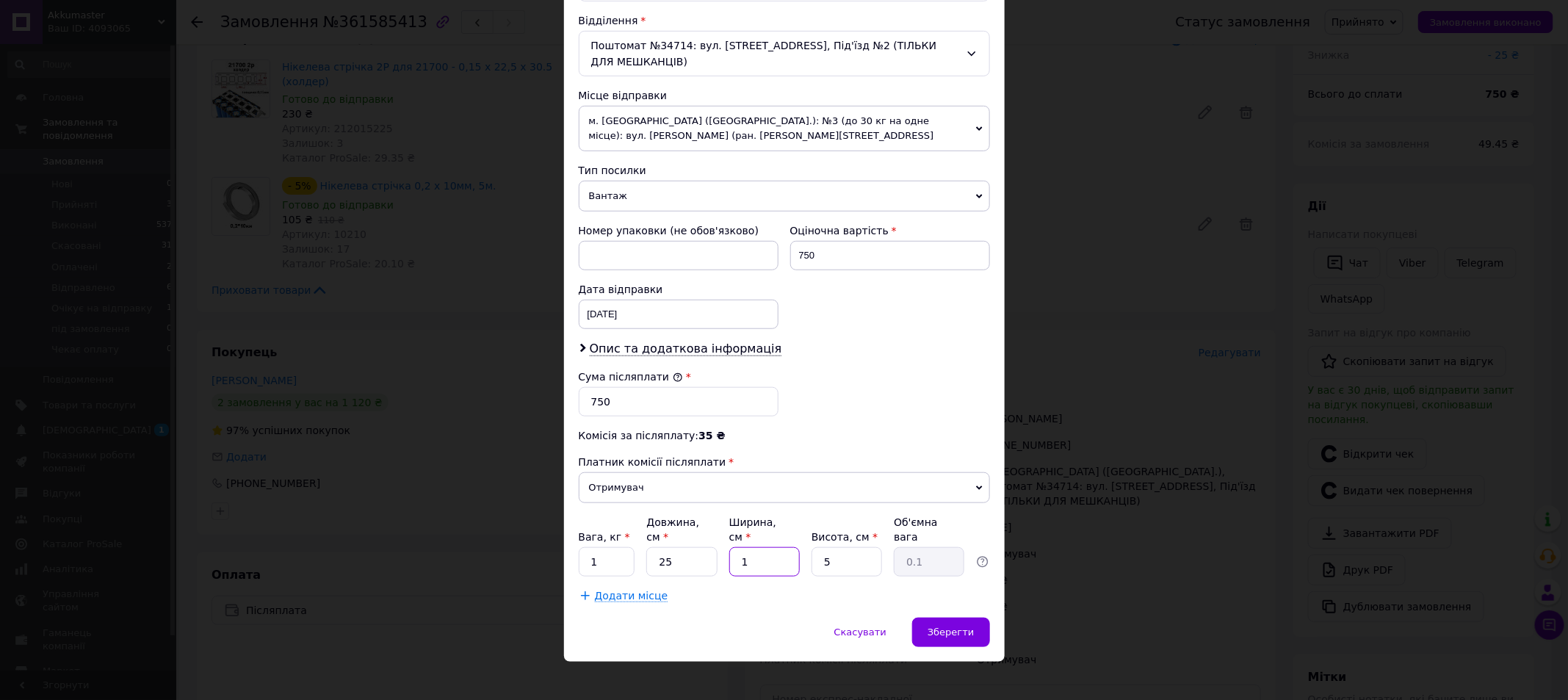
type input "0.53"
type input "17"
click at [971, 626] on span "Зберегти" at bounding box center [951, 632] width 46 height 11
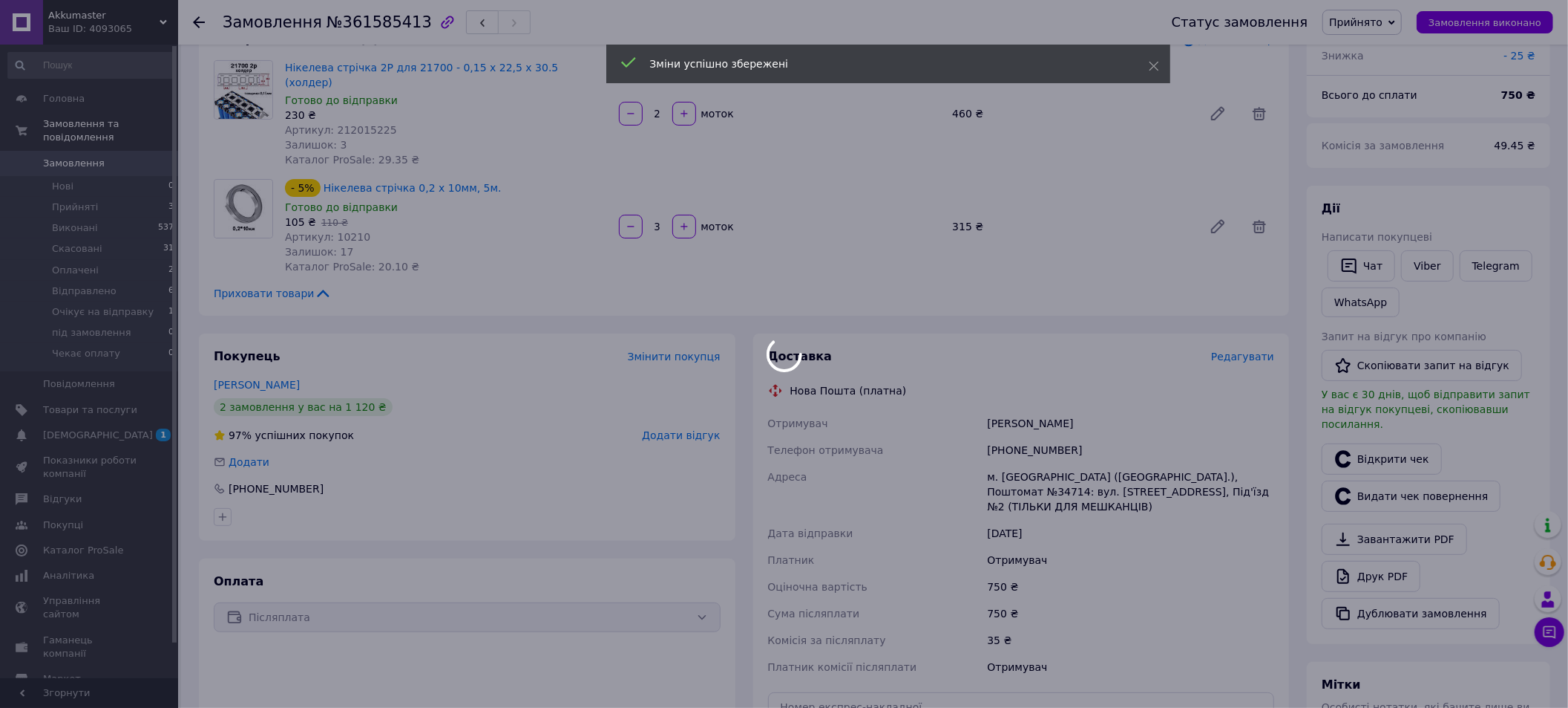
scroll to position [334, 0]
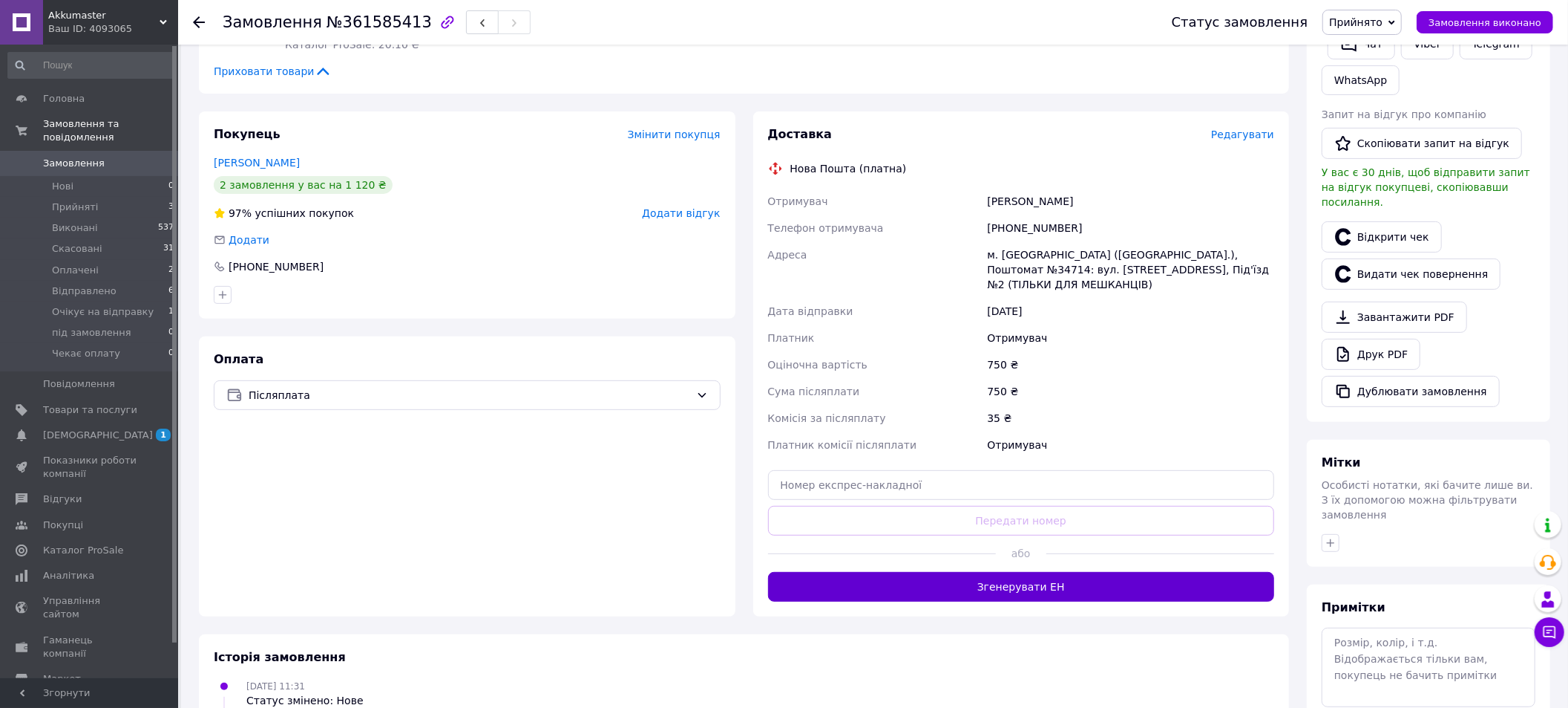
click at [1020, 577] on button "Згенерувати ЕН" at bounding box center [1021, 587] width 507 height 30
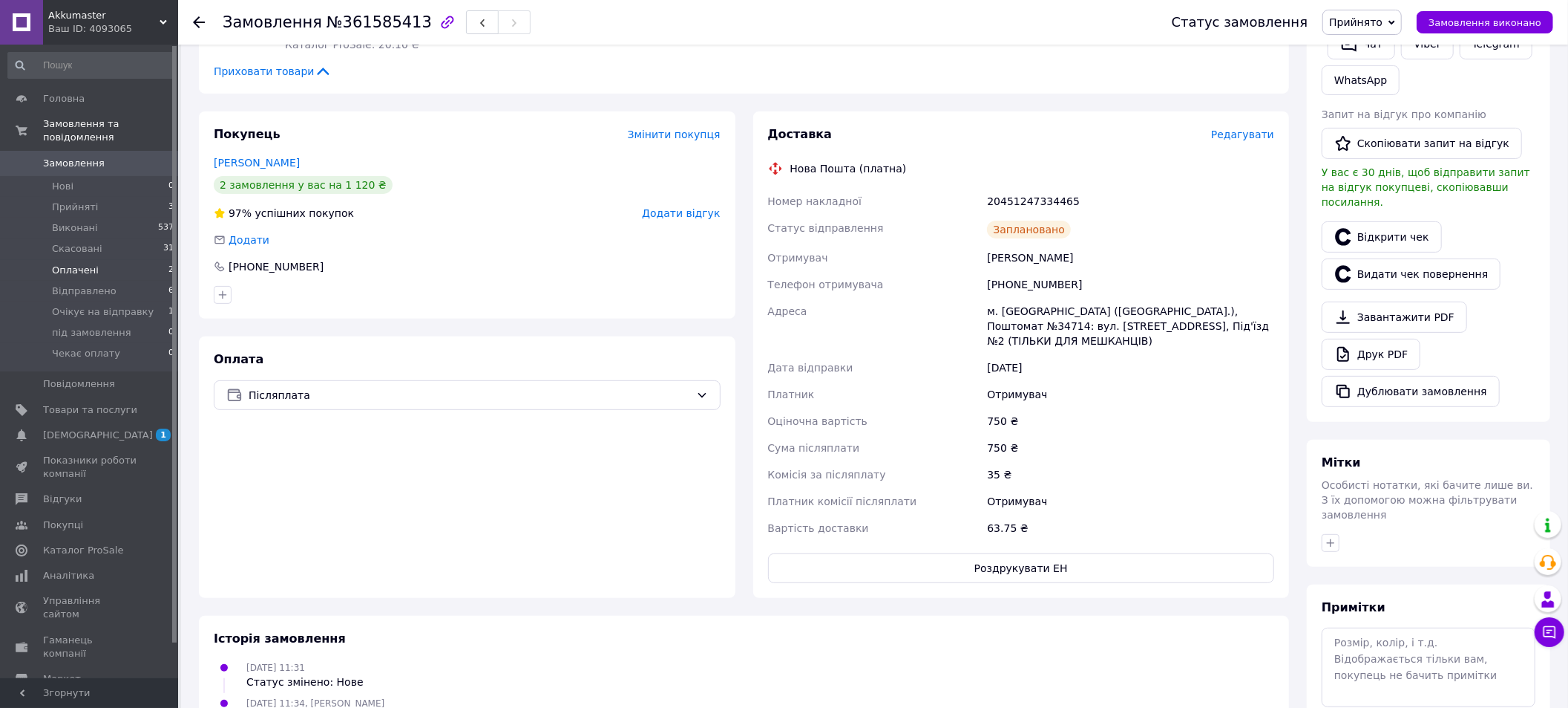
click at [83, 264] on span "Оплачені" at bounding box center [76, 270] width 47 height 13
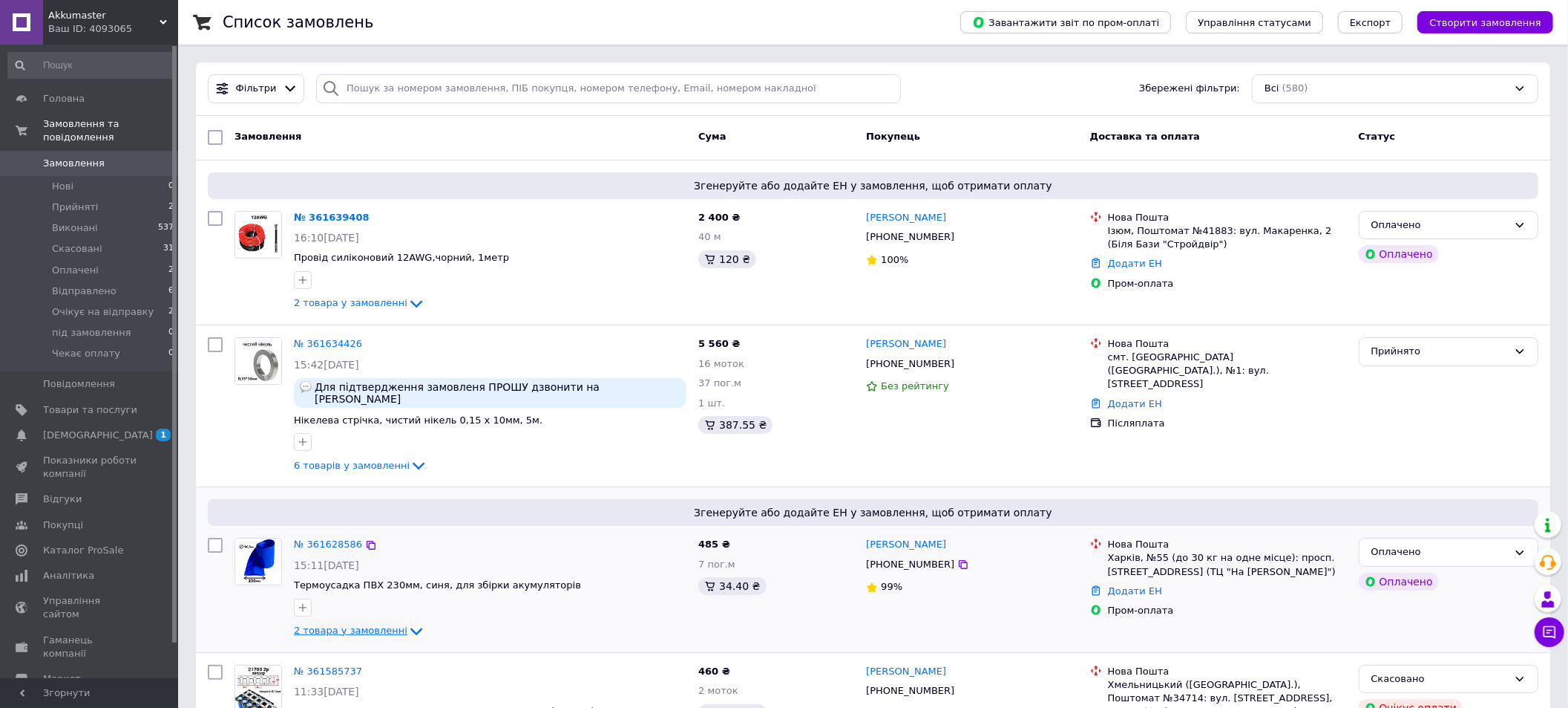
click at [380, 624] on span "2 товара у замовленні" at bounding box center [351, 630] width 113 height 11
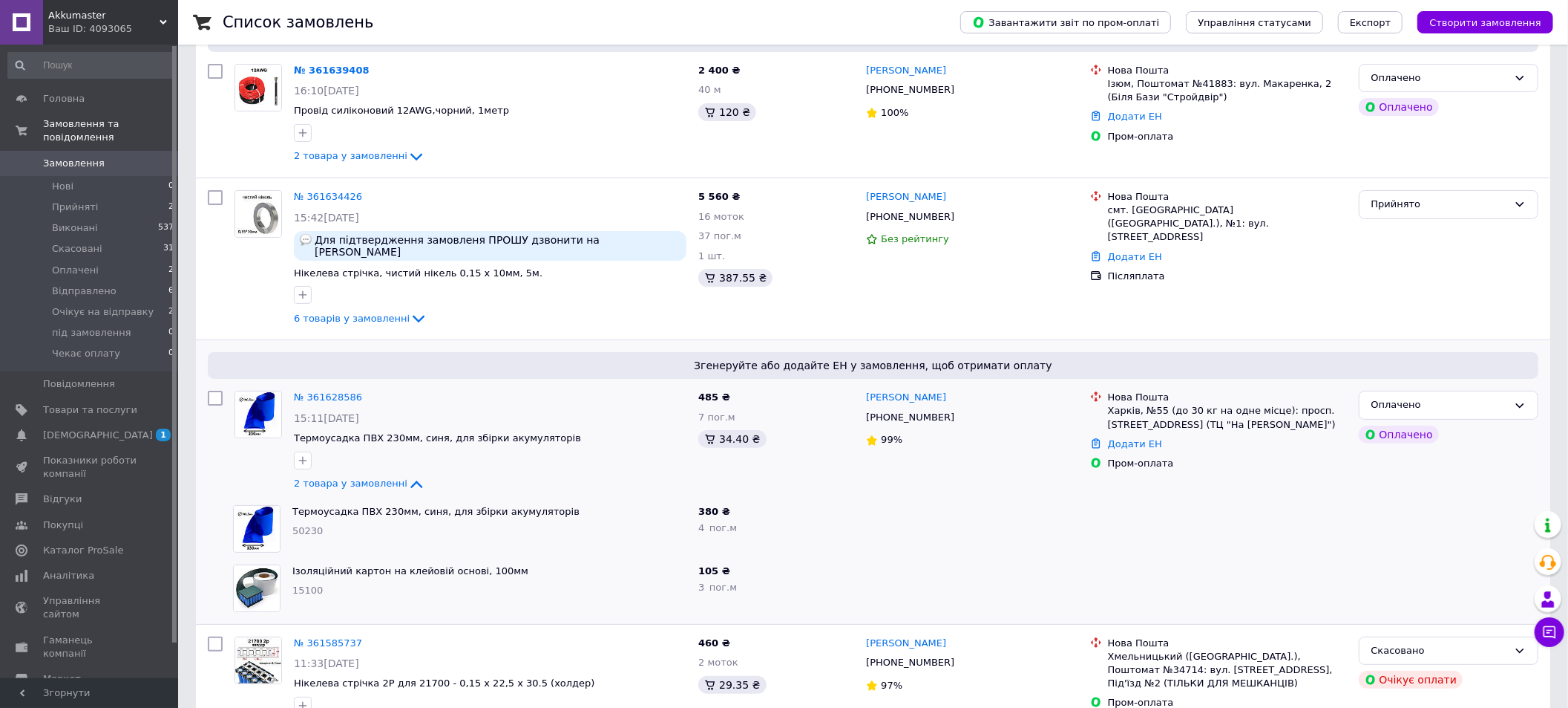
scroll to position [112, 0]
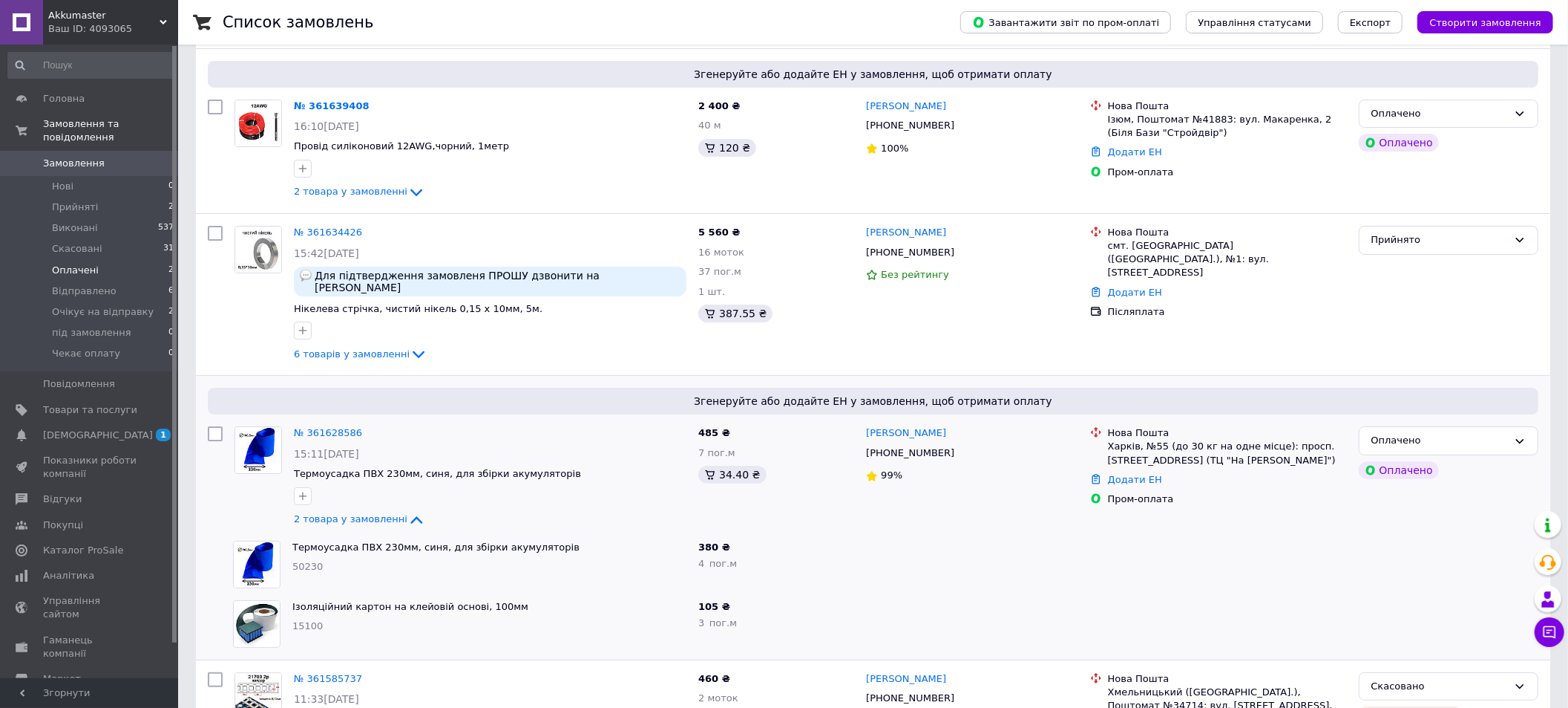
click at [61, 264] on span "Оплачені" at bounding box center [76, 270] width 47 height 13
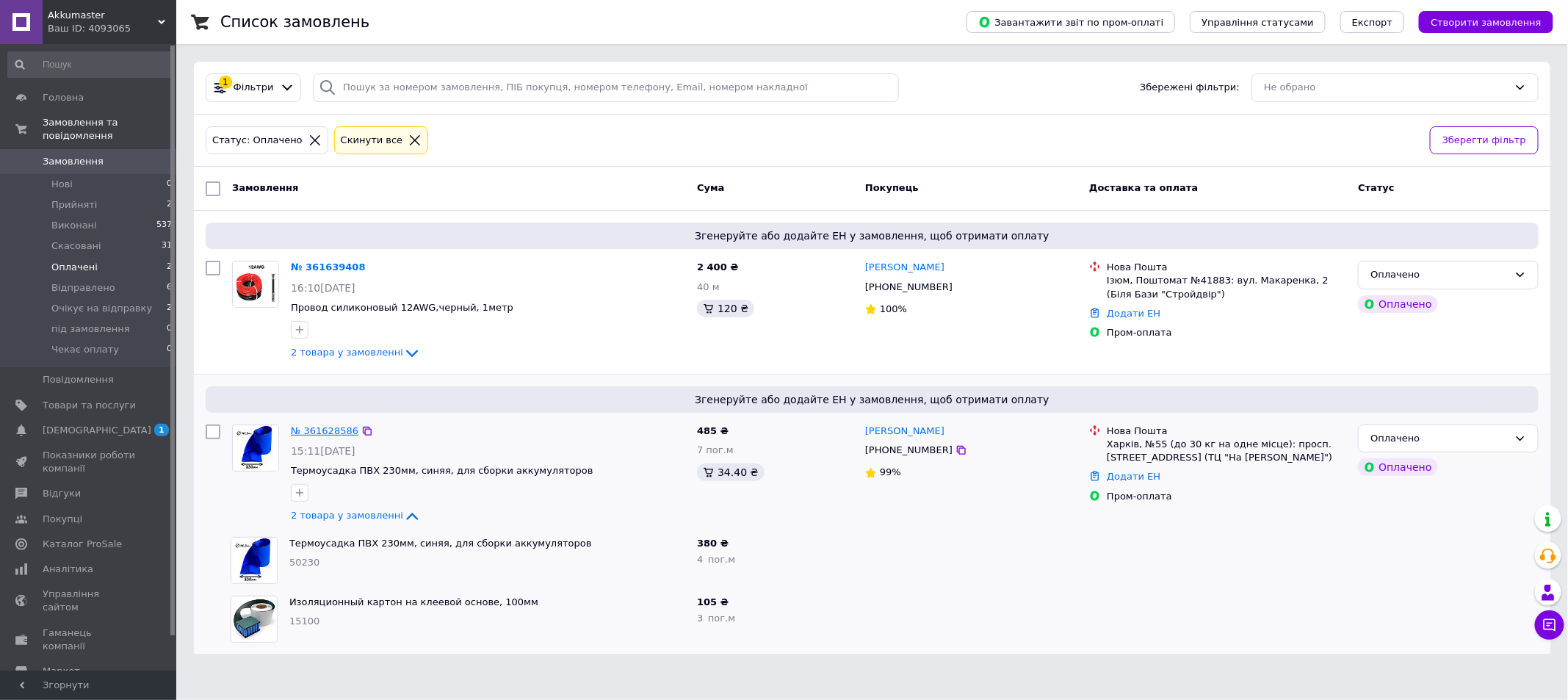
click at [332, 429] on link "№ 361628586" at bounding box center [325, 430] width 68 height 11
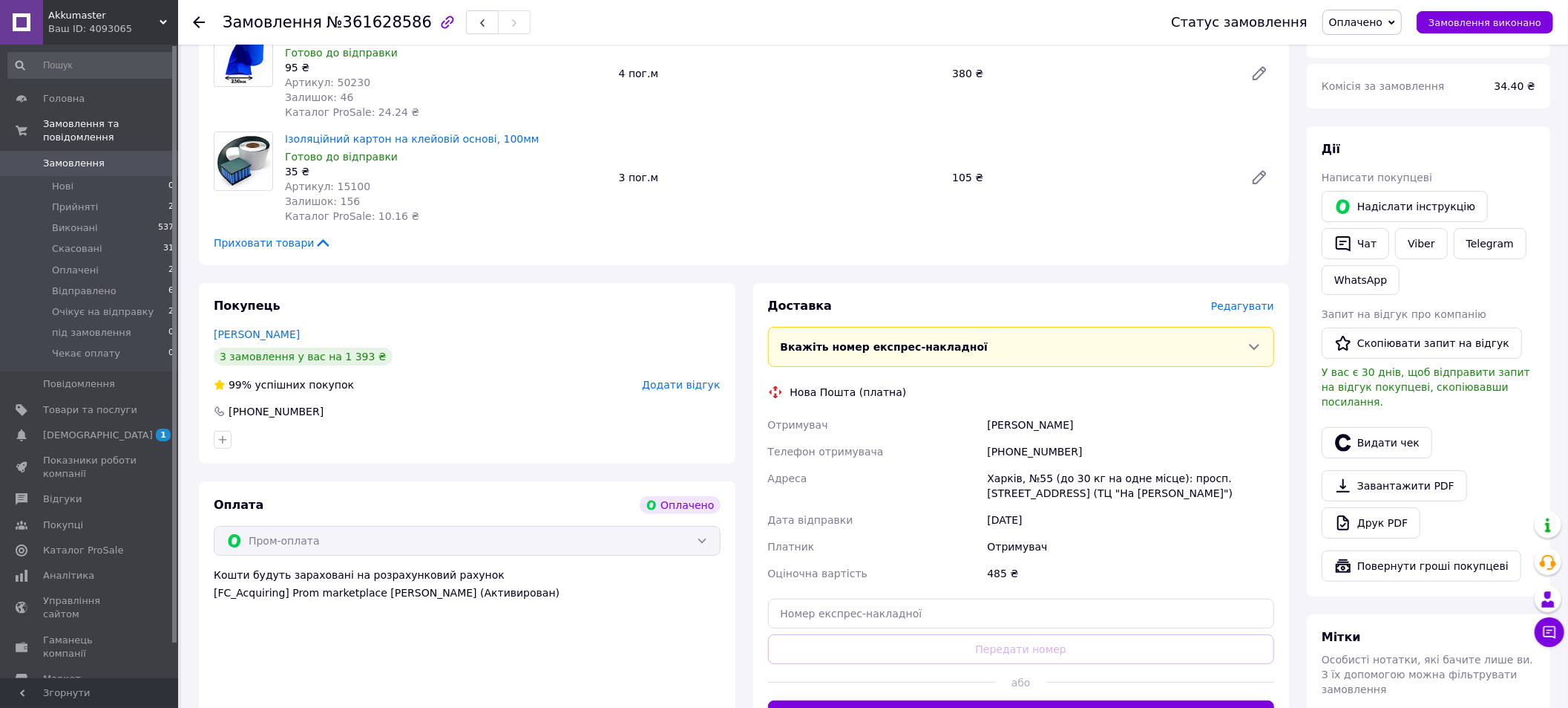
scroll to position [223, 0]
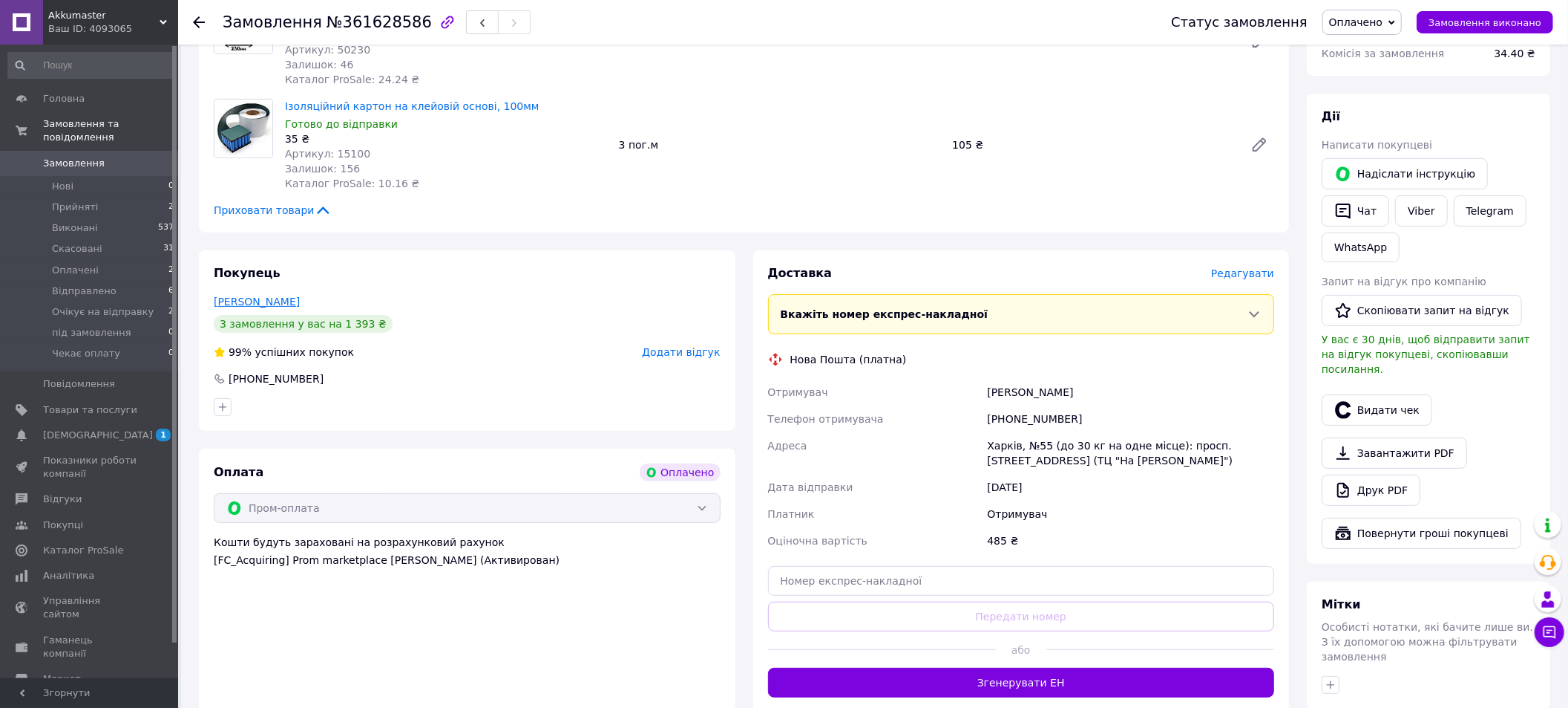
click at [271, 304] on link "[PERSON_NAME]" at bounding box center [257, 301] width 86 height 12
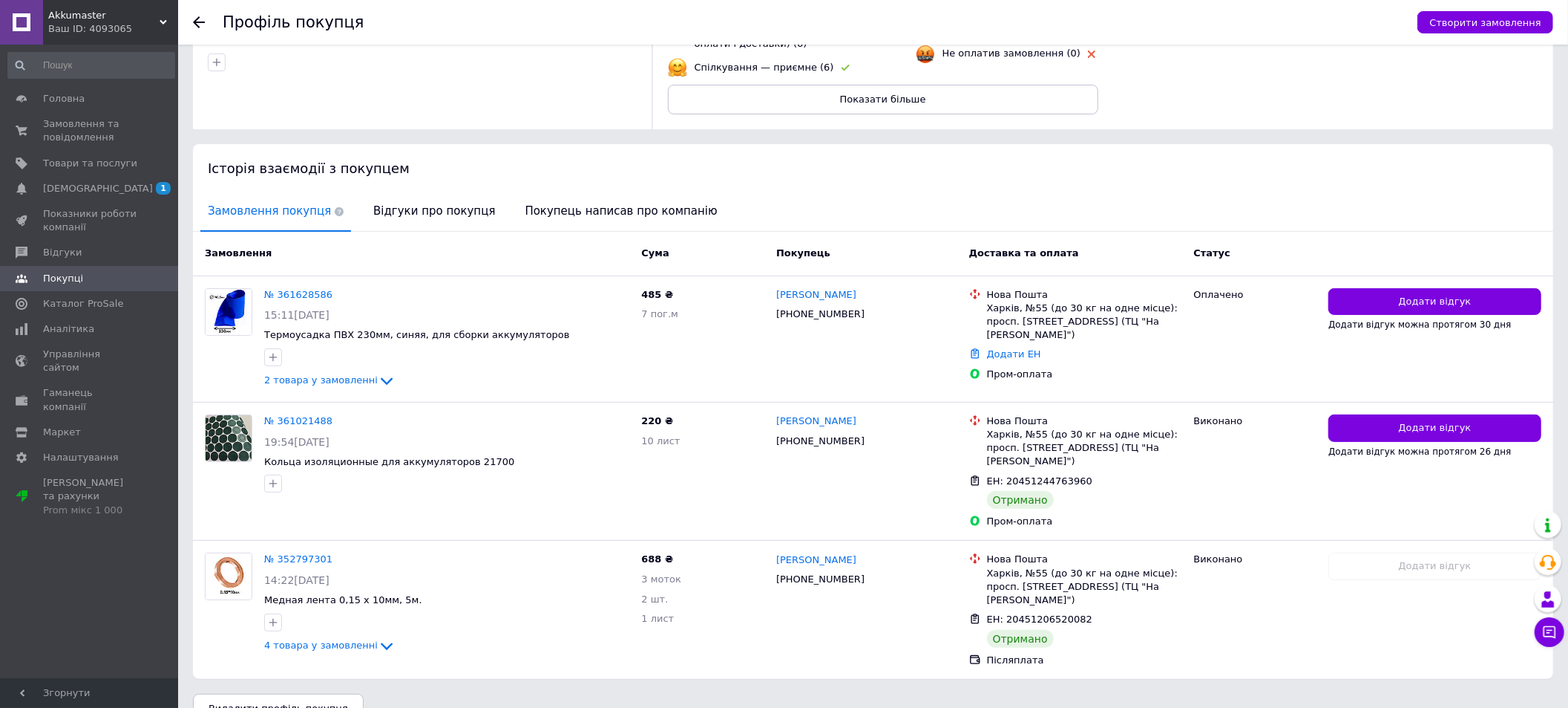
scroll to position [210, 0]
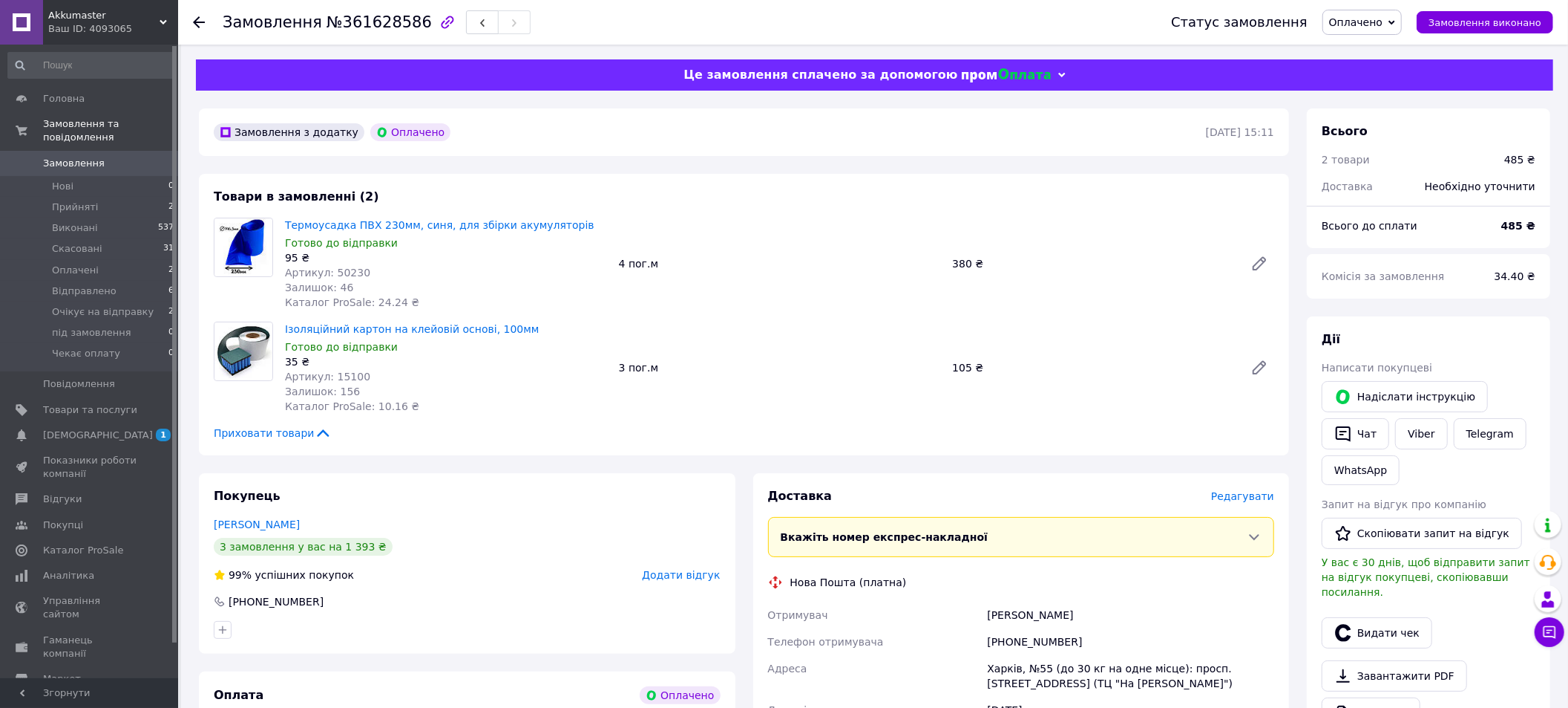
scroll to position [223, 0]
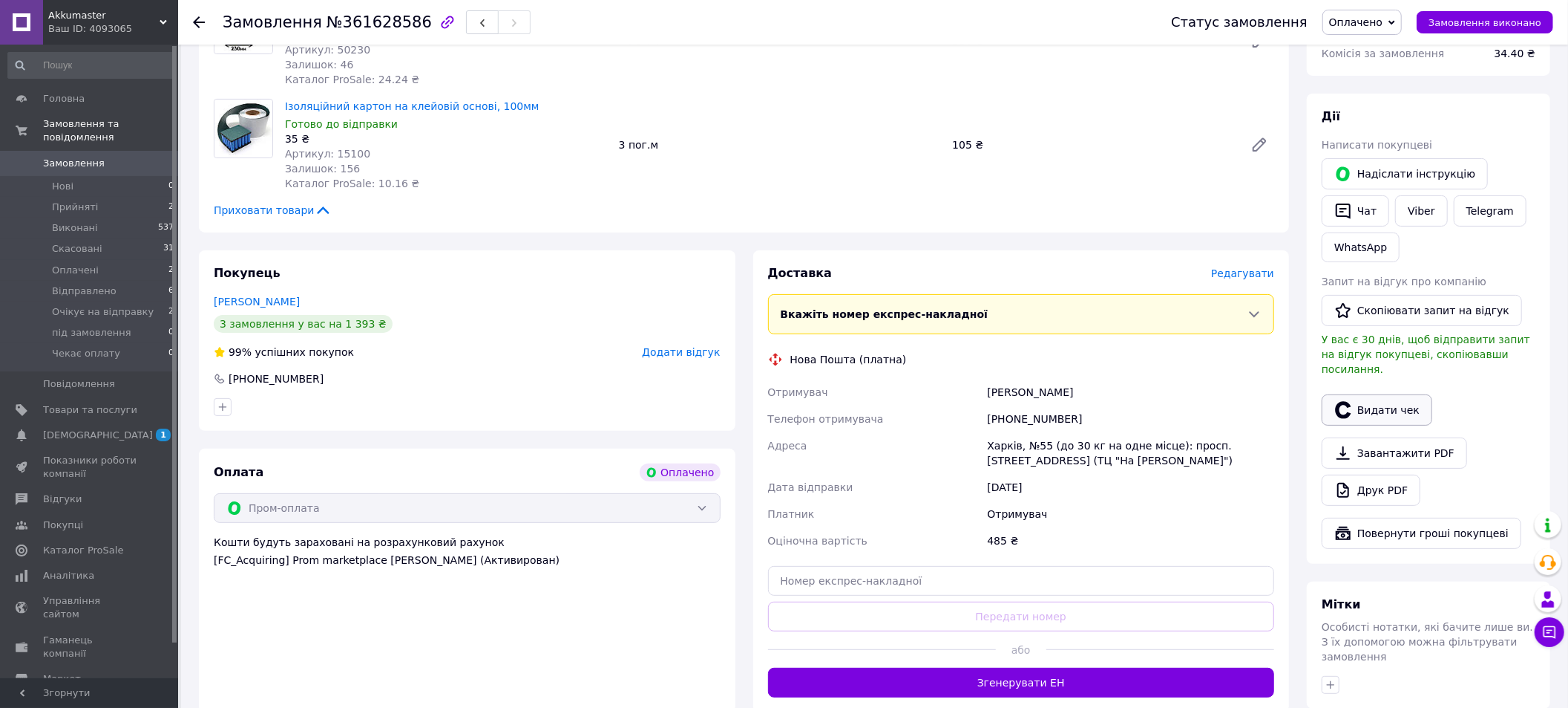
click at [1368, 405] on button "Видати чек" at bounding box center [1376, 409] width 111 height 31
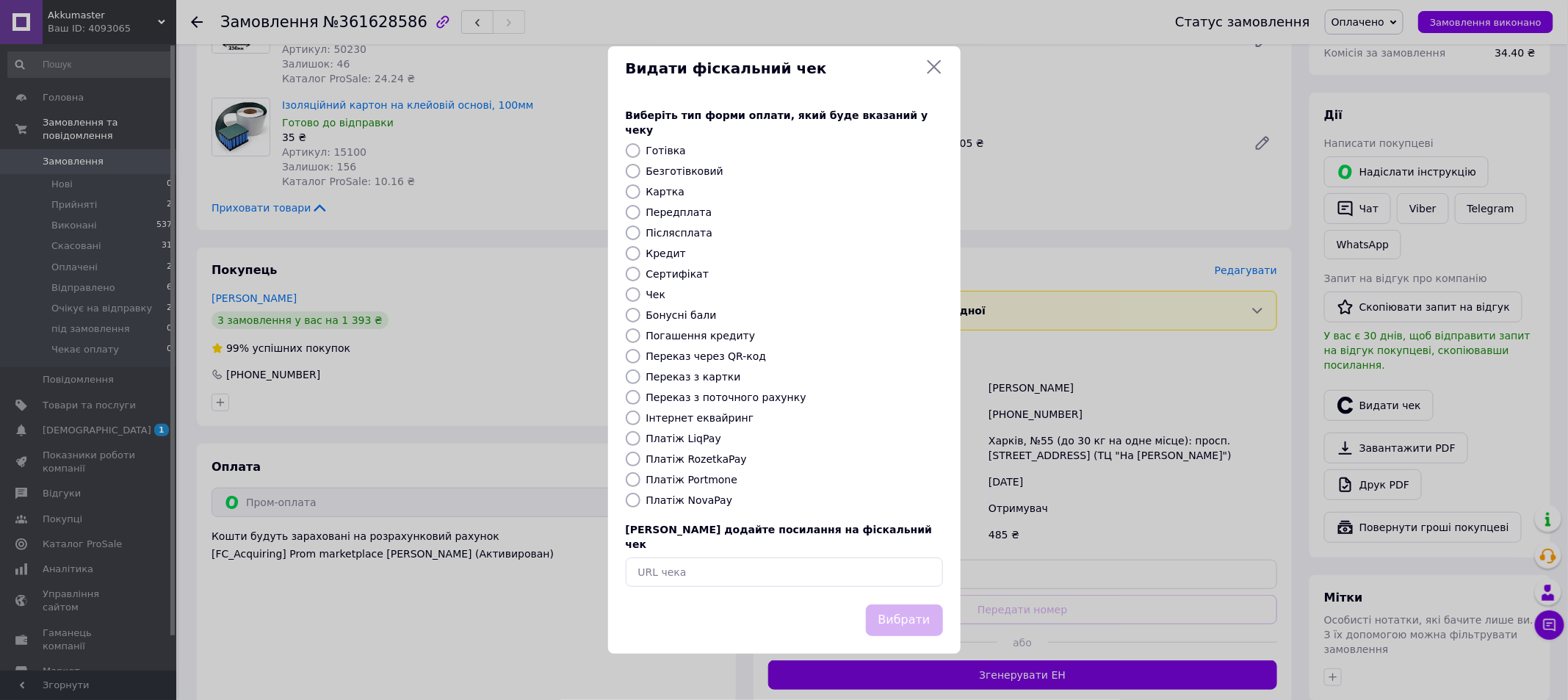
click at [632, 460] on input "Платіж RozetkaPay" at bounding box center [632, 459] width 15 height 15
radio input "true"
click at [924, 616] on button "Вибрати" at bounding box center [904, 619] width 77 height 31
